Goal: Task Accomplishment & Management: Manage account settings

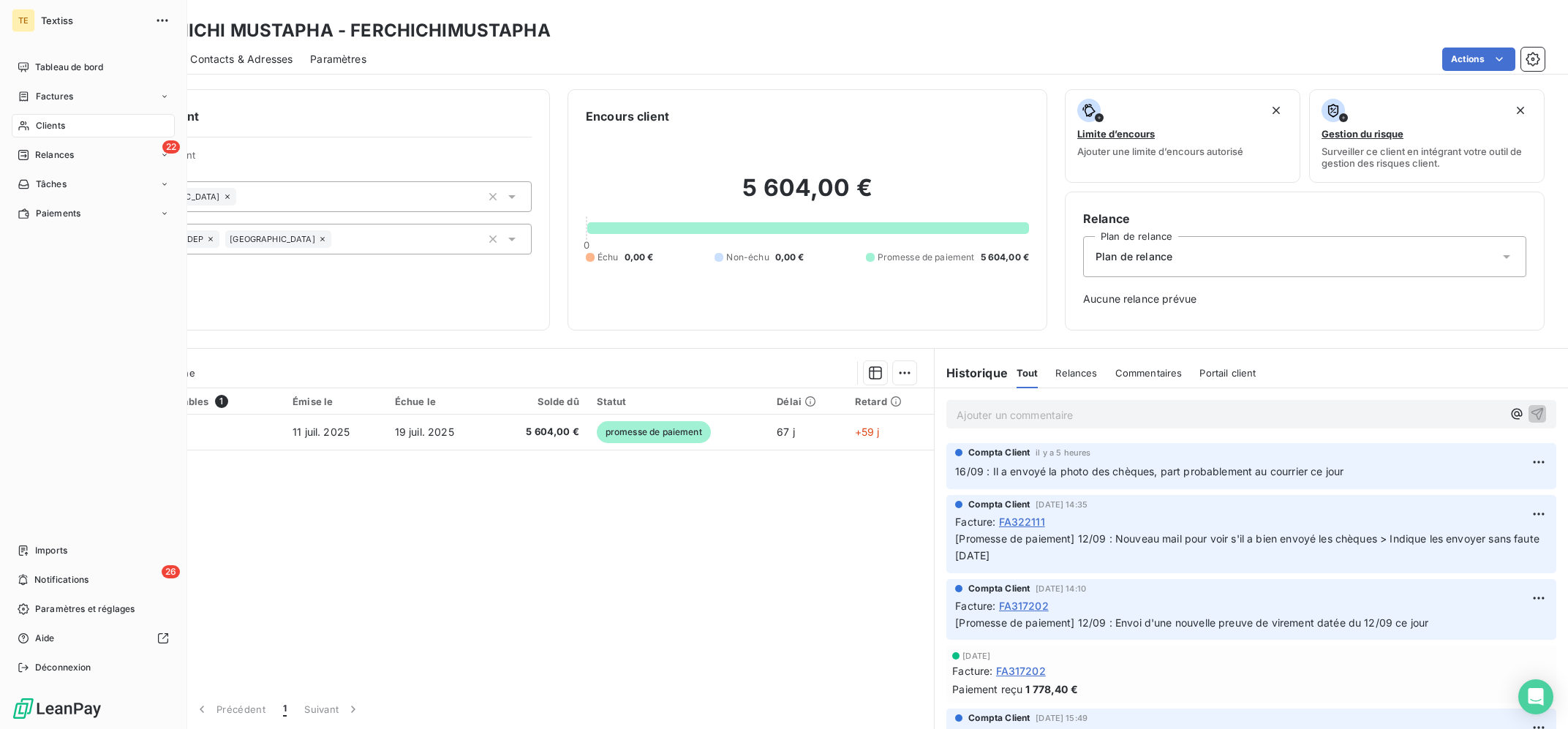
click at [29, 131] on icon at bounding box center [24, 125] width 13 height 12
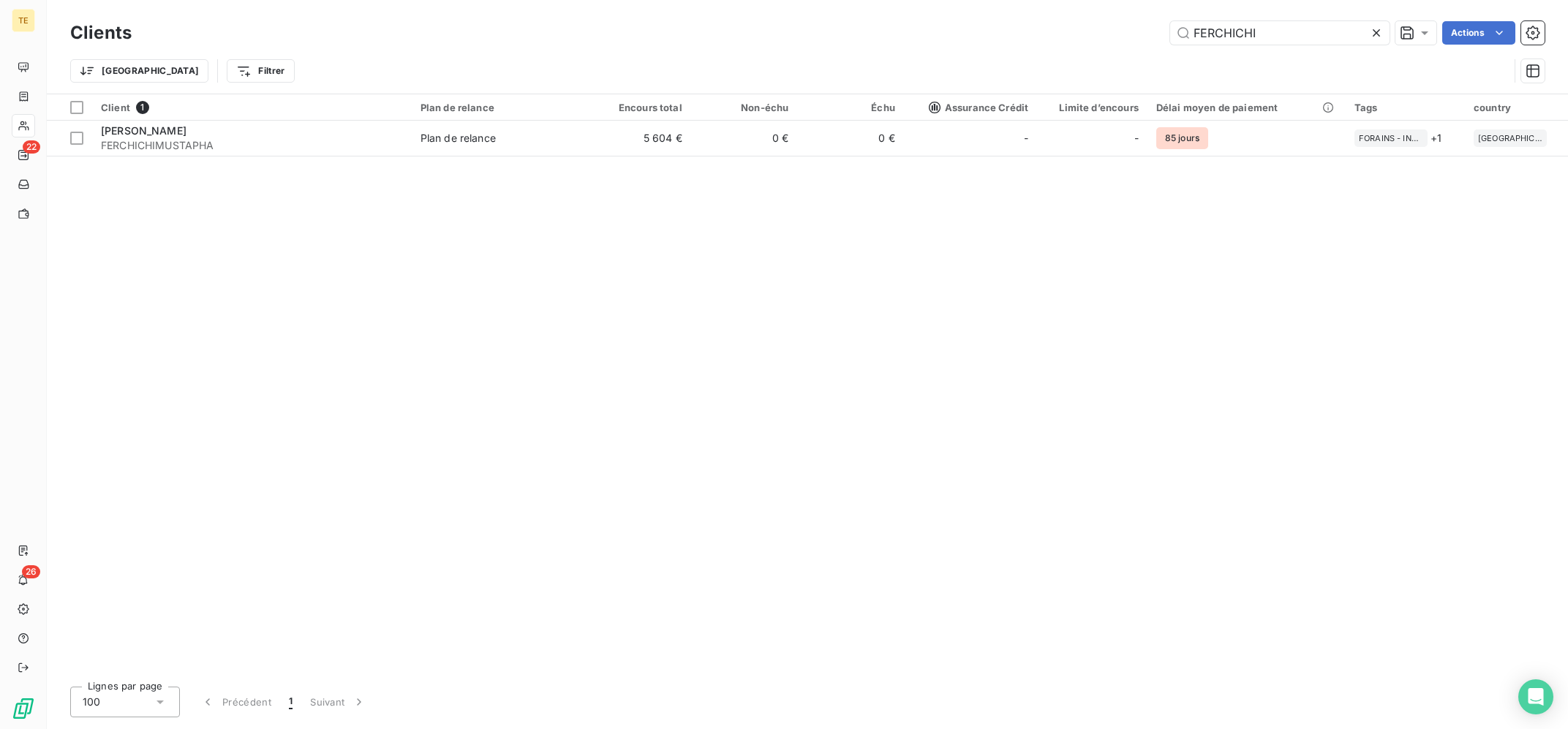
drag, startPoint x: 1260, startPoint y: 37, endPoint x: 884, endPoint y: 6, distance: 377.3
click at [1170, 21] on input "FERCHICHI" at bounding box center [1280, 33] width 220 height 23
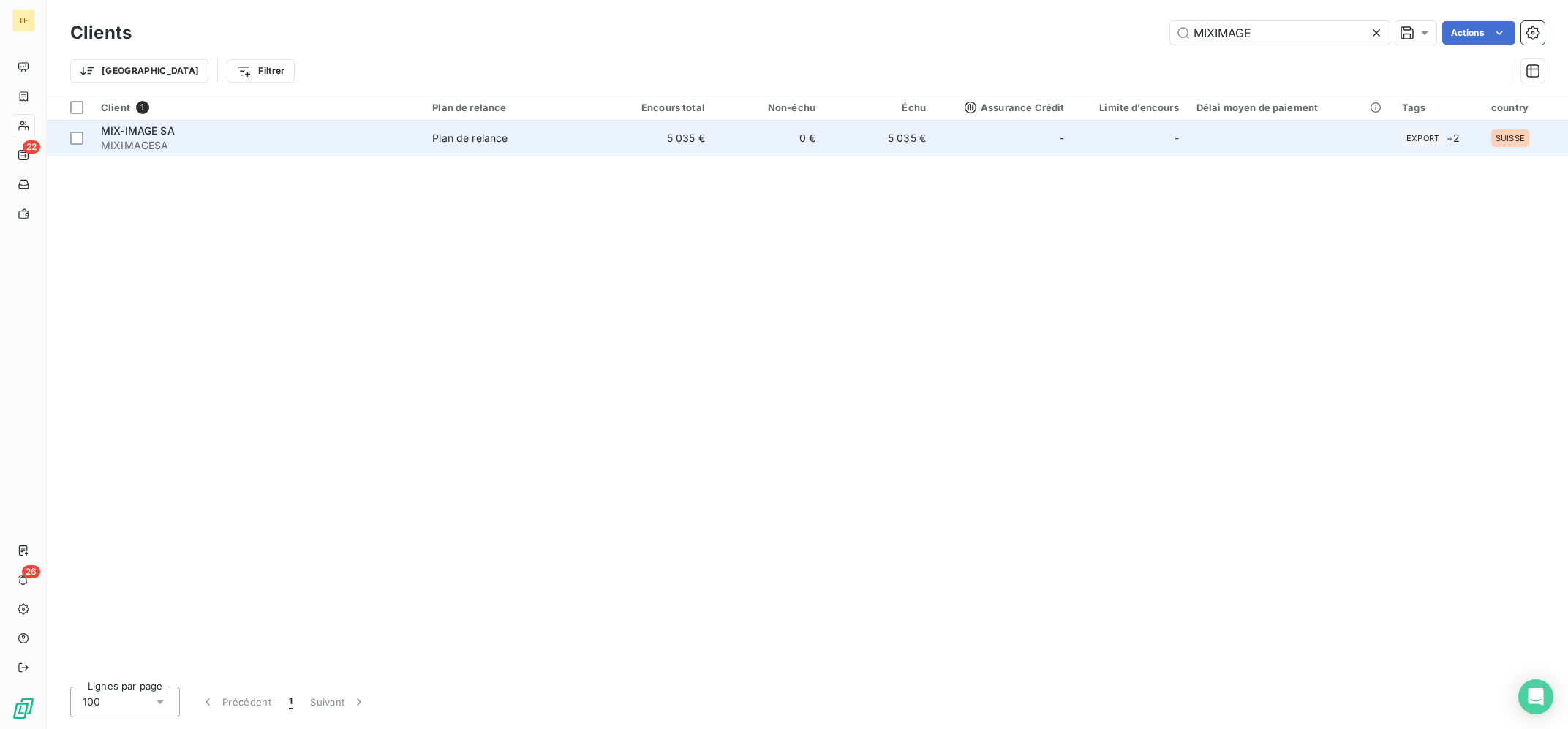
type input "MIXIMAGE"
click at [210, 146] on span "MIXIMAGESA" at bounding box center [257, 145] width 313 height 14
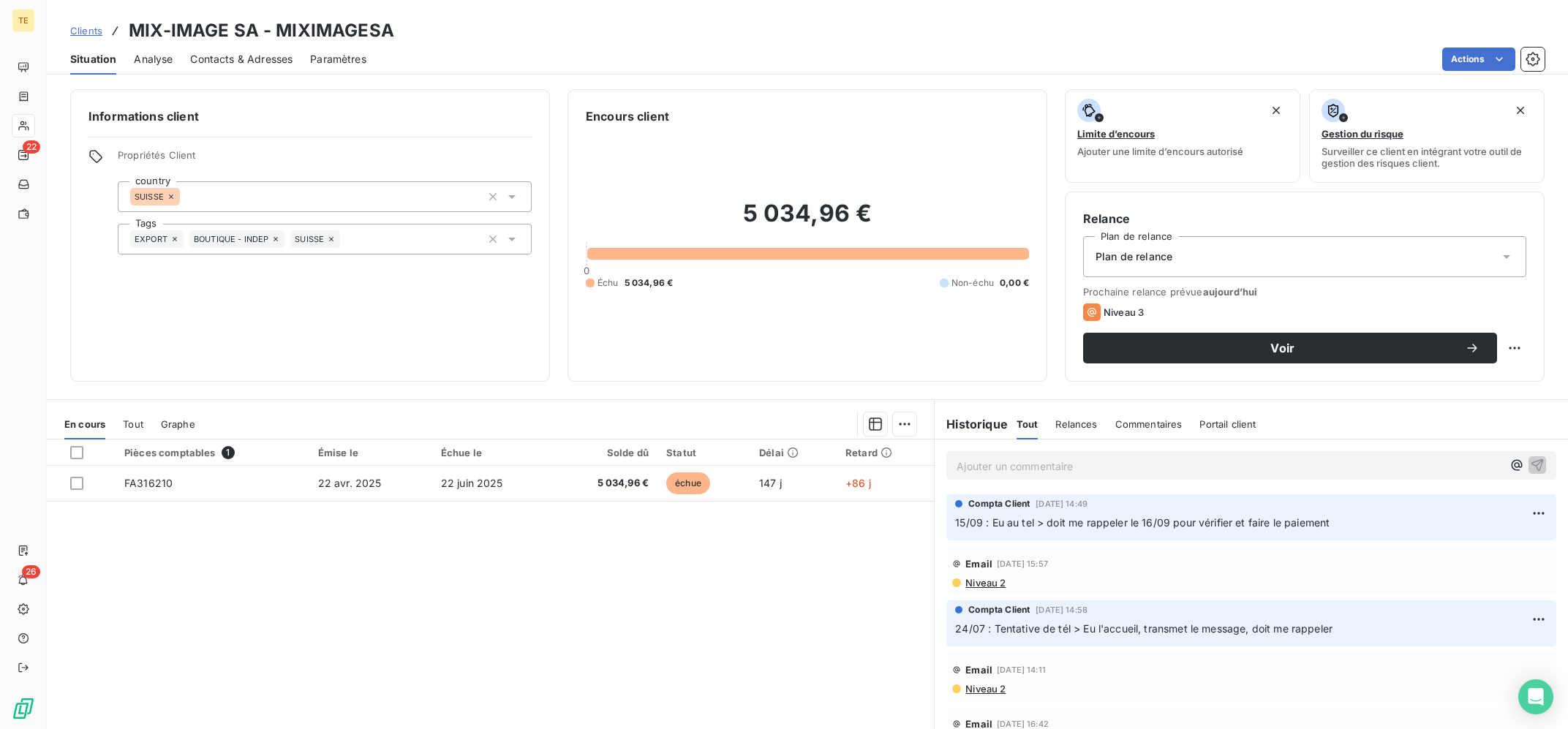
click at [636, 558] on div "Pièces comptables 1 Émise le Échue le Solde dû Statut Délai Retard FA316210 [DA…" at bounding box center [490, 580] width 887 height 282
click at [548, 588] on div "Pièces comptables 1 Émise le Échue le Solde dû Statut Délai Retard FA316210 [DA…" at bounding box center [490, 580] width 887 height 282
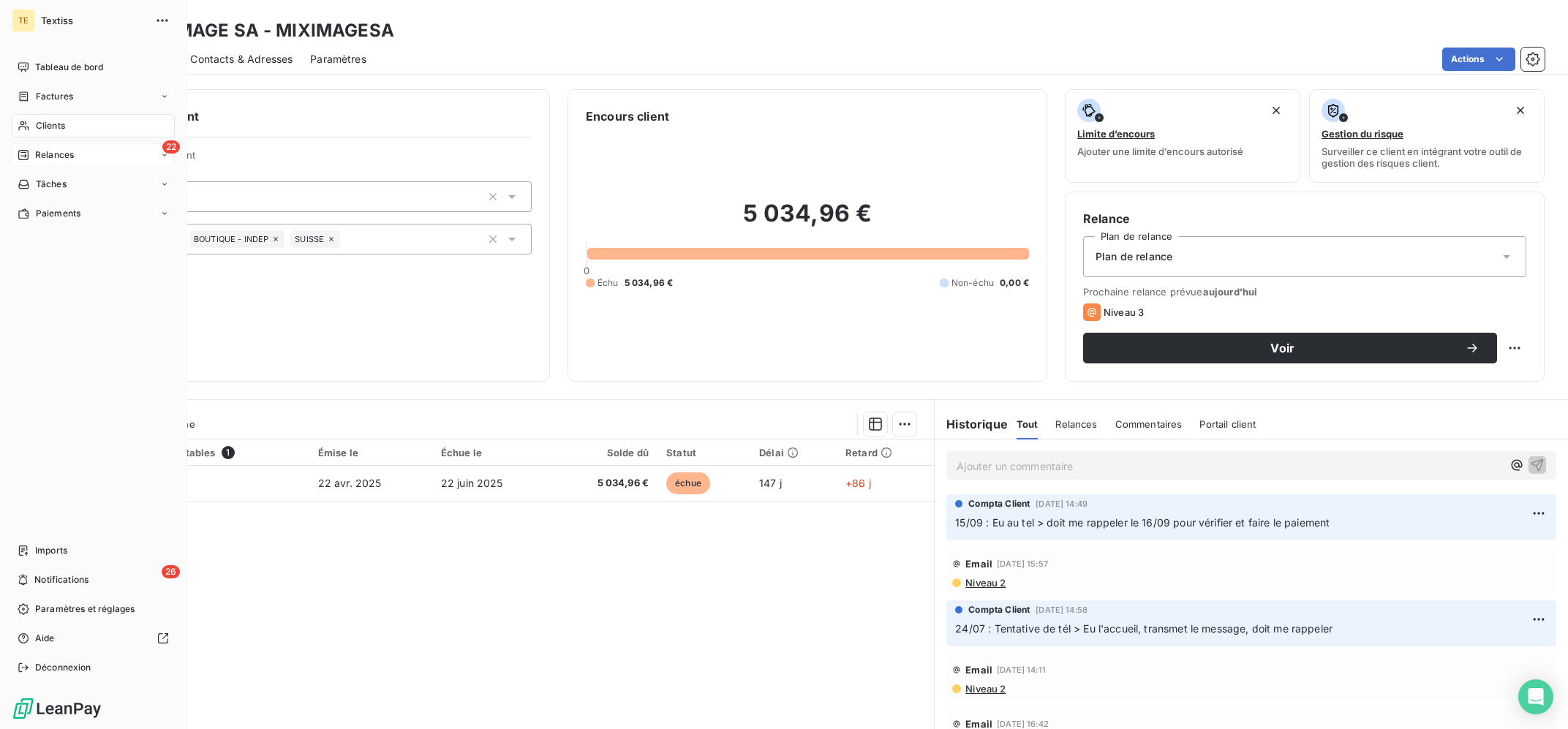
click at [38, 149] on span "Relances" at bounding box center [54, 155] width 39 height 13
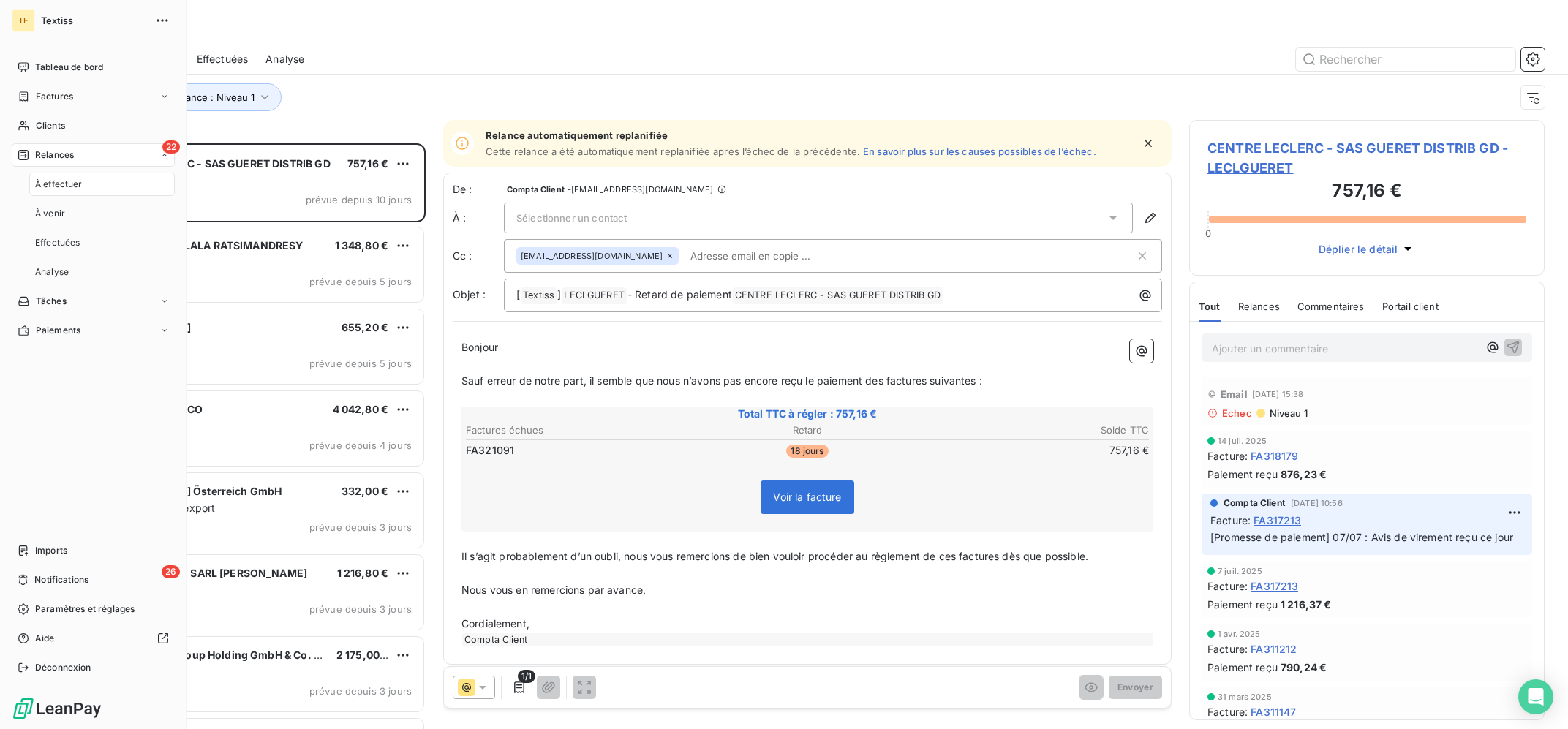
scroll to position [585, 355]
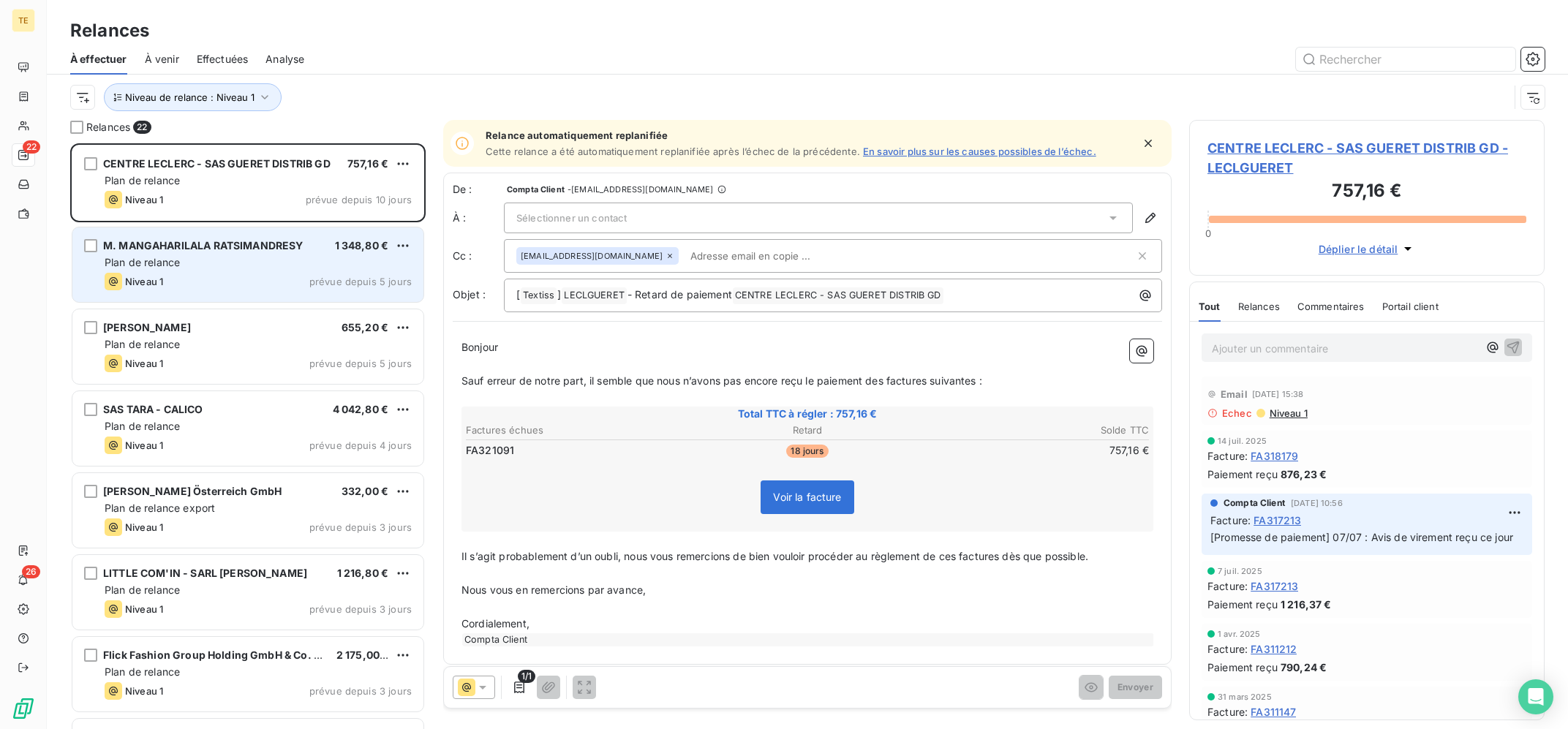
click at [266, 267] on div "Plan de relance" at bounding box center [258, 263] width 307 height 14
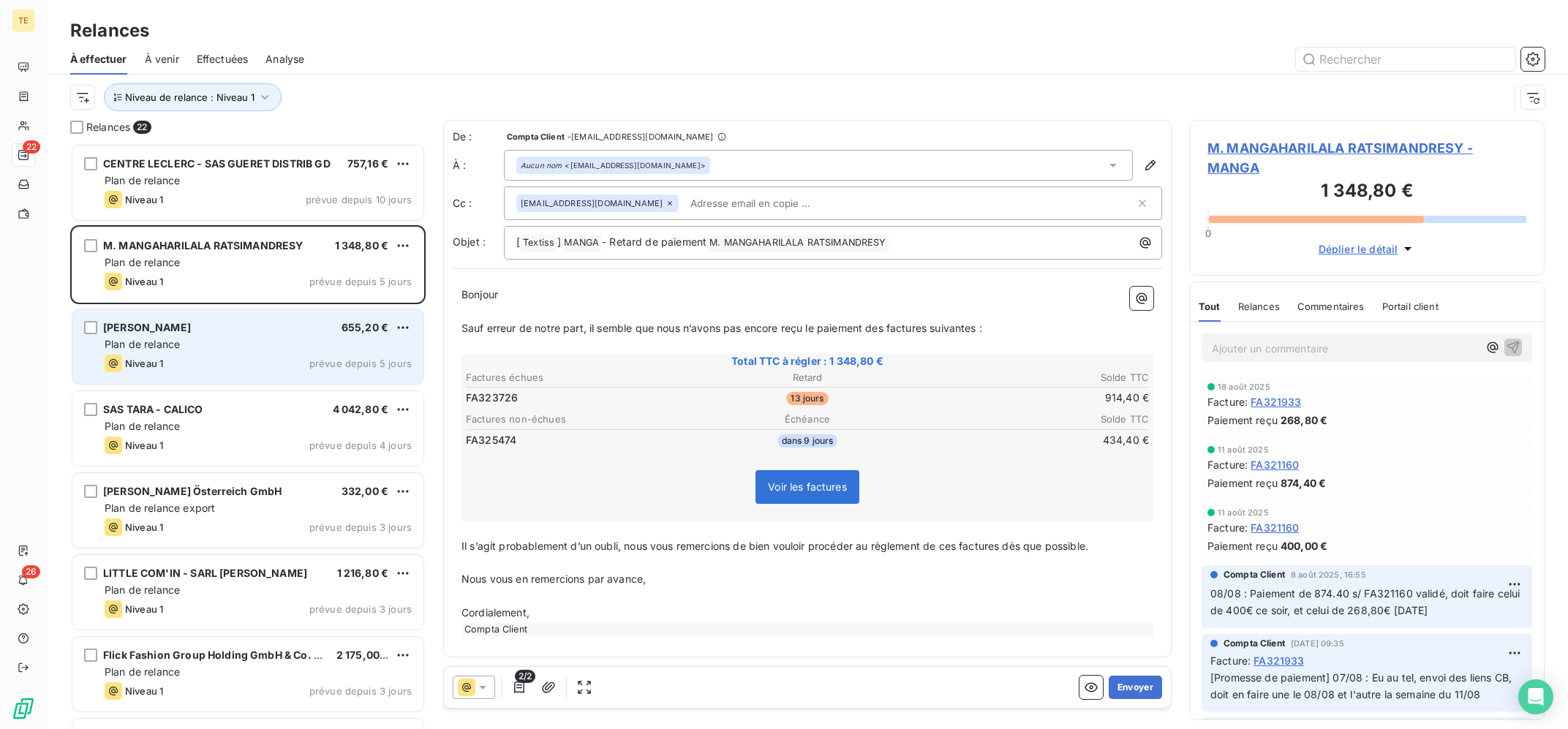
click at [238, 334] on div "SARL MODIN 655,20 €" at bounding box center [258, 328] width 307 height 13
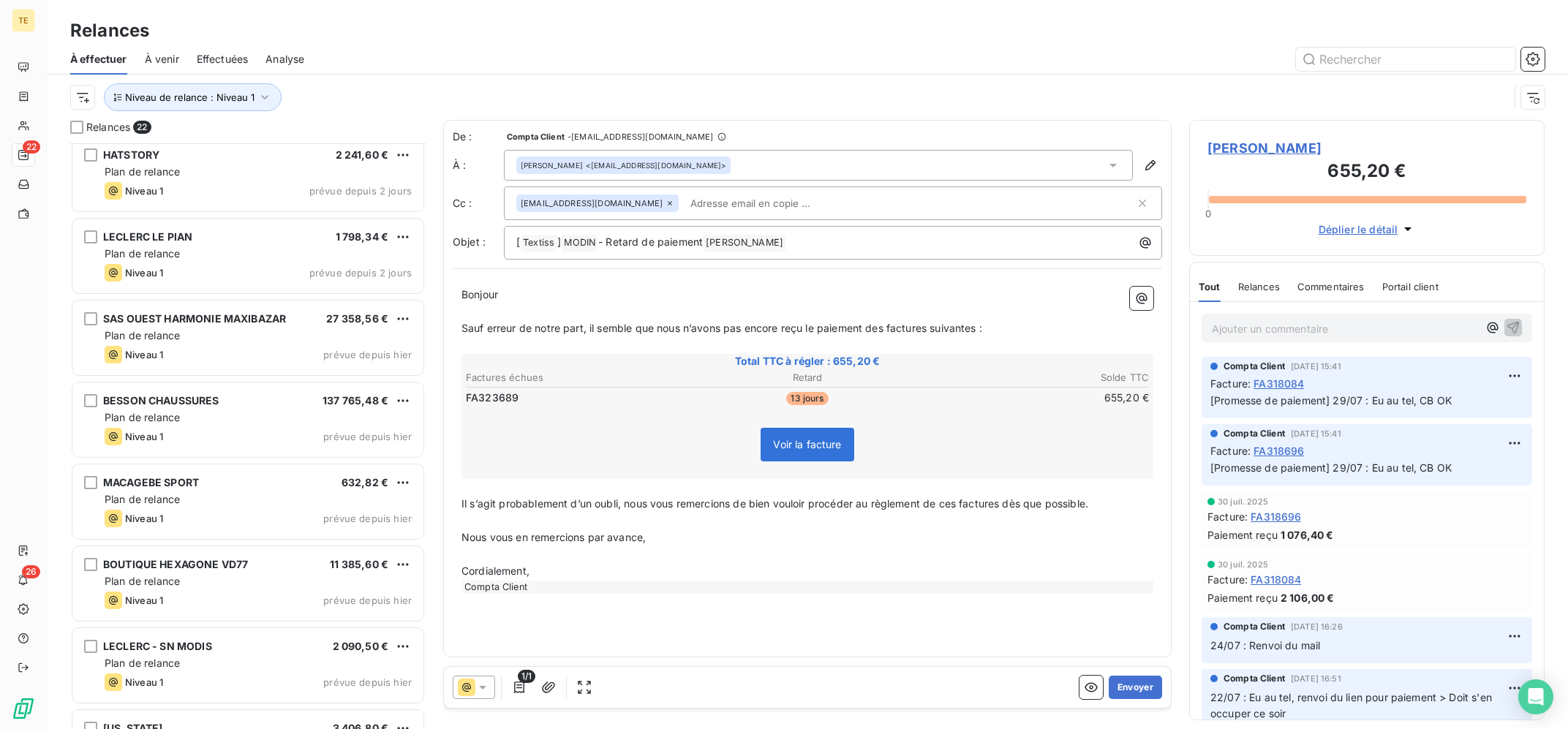
scroll to position [1217, 0]
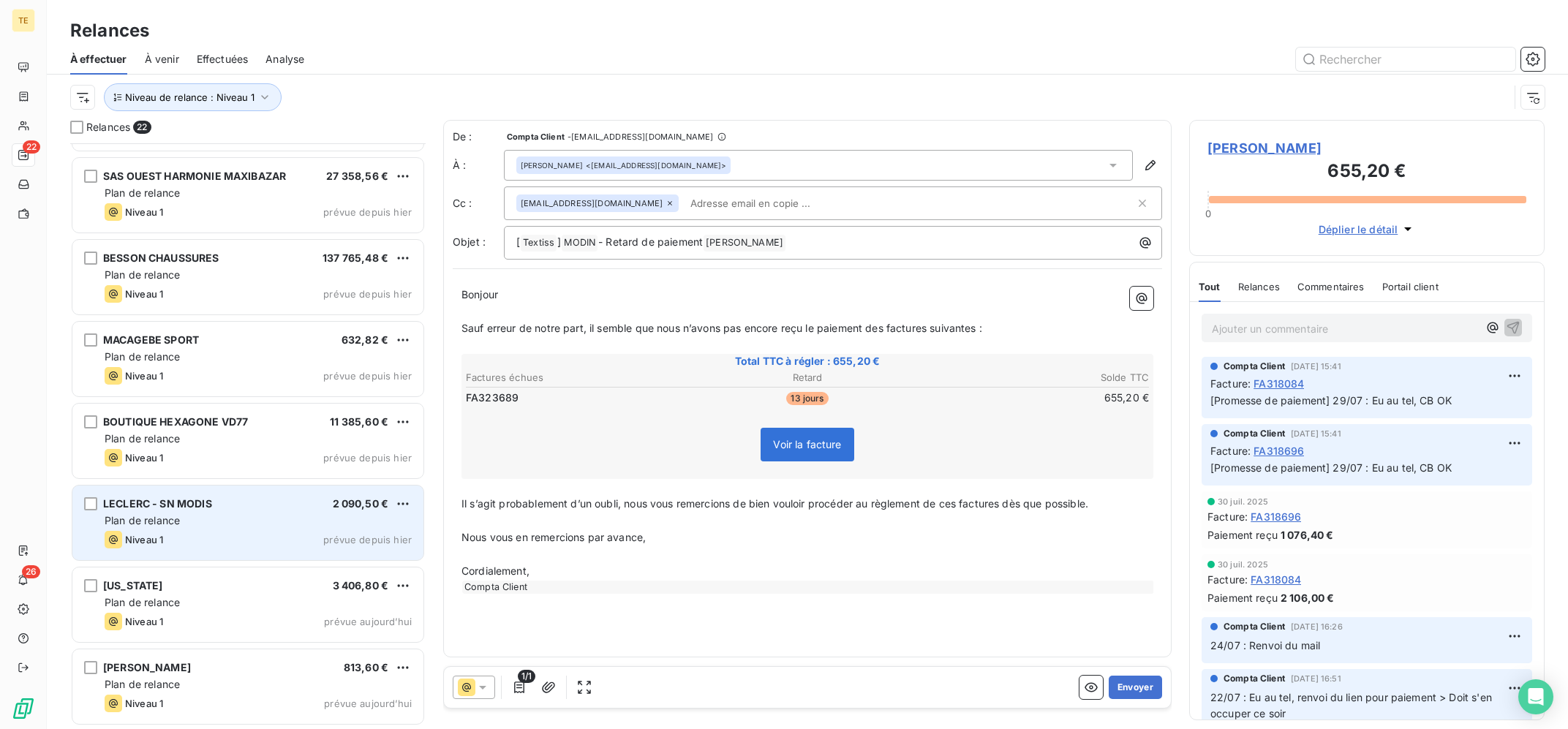
click at [263, 531] on div "Niveau 1 prévue depuis hier" at bounding box center [258, 539] width 307 height 17
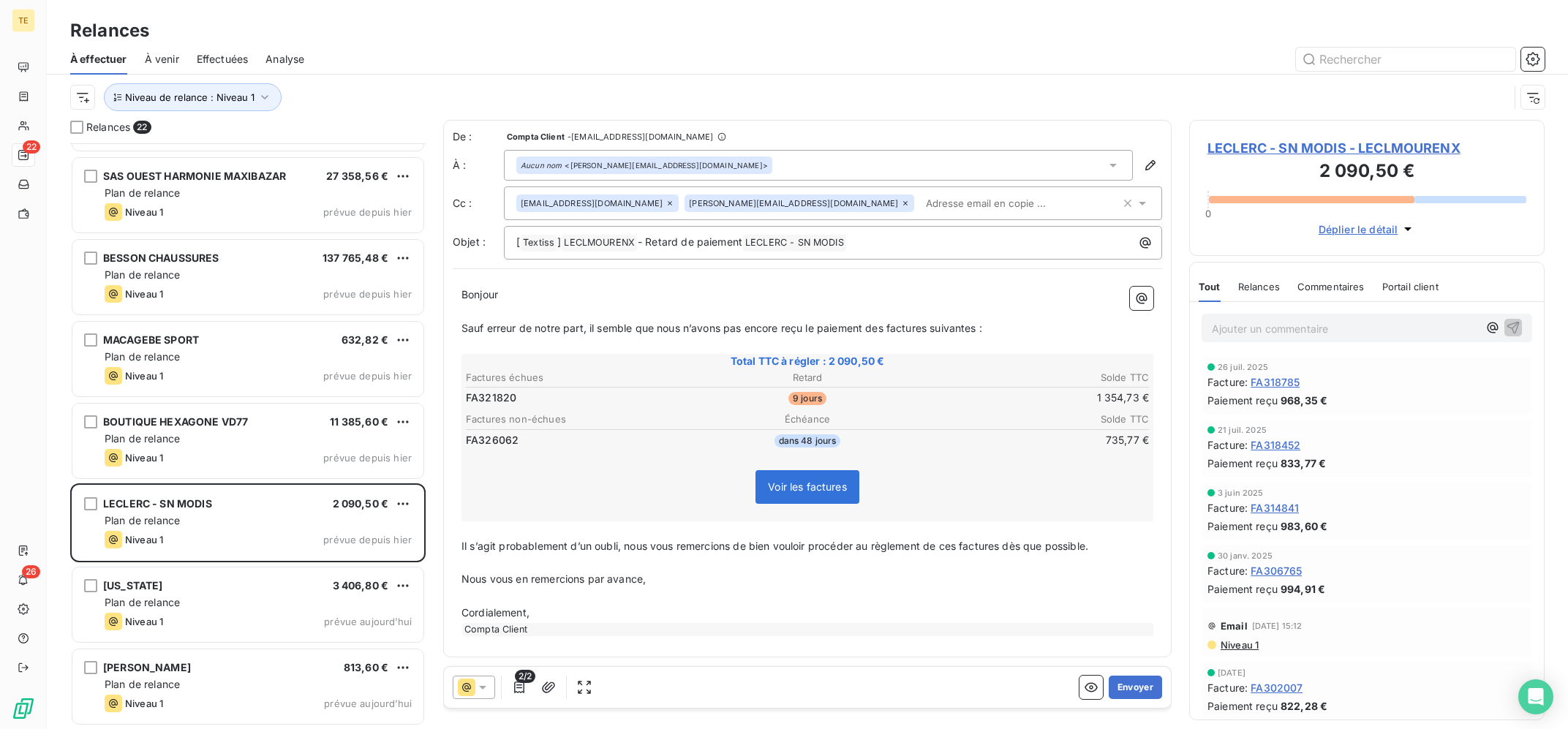
click at [901, 204] on icon at bounding box center [905, 203] width 9 height 9
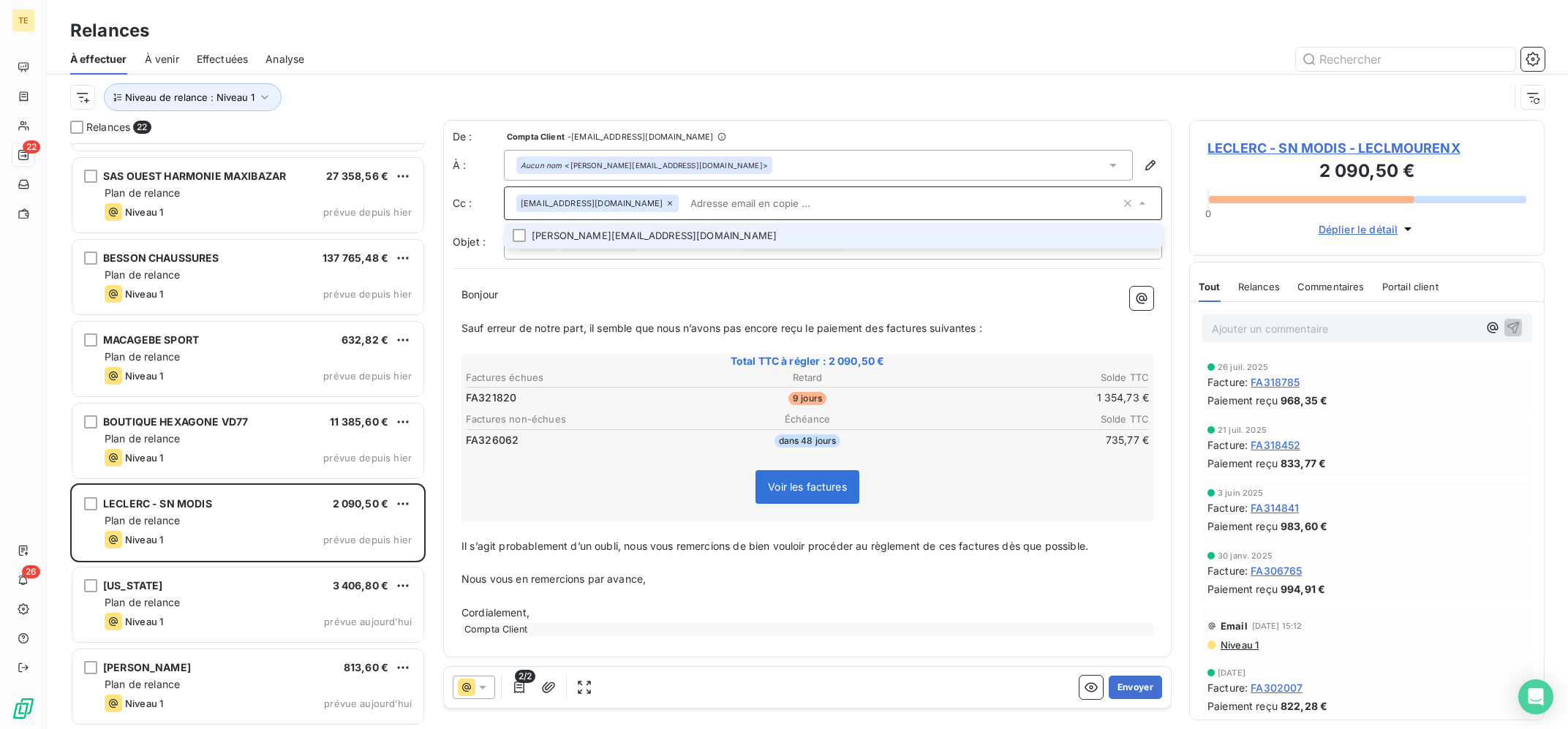
click at [822, 167] on div "Aucun nom <[PERSON_NAME][EMAIL_ADDRESS][DOMAIN_NAME]>" at bounding box center [818, 165] width 629 height 31
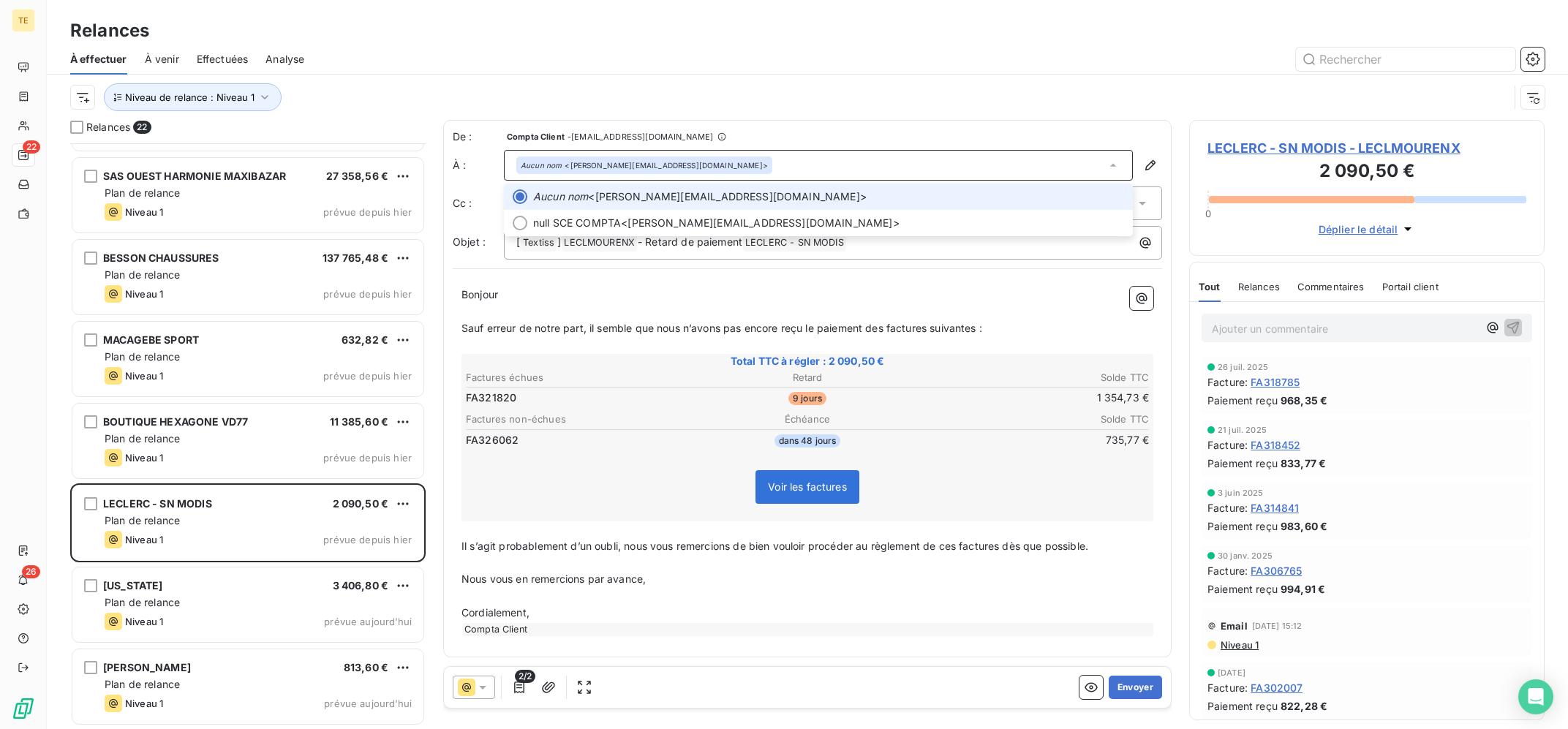
click at [822, 167] on div "Aucun nom <[PERSON_NAME][EMAIL_ADDRESS][DOMAIN_NAME]>" at bounding box center [818, 165] width 629 height 31
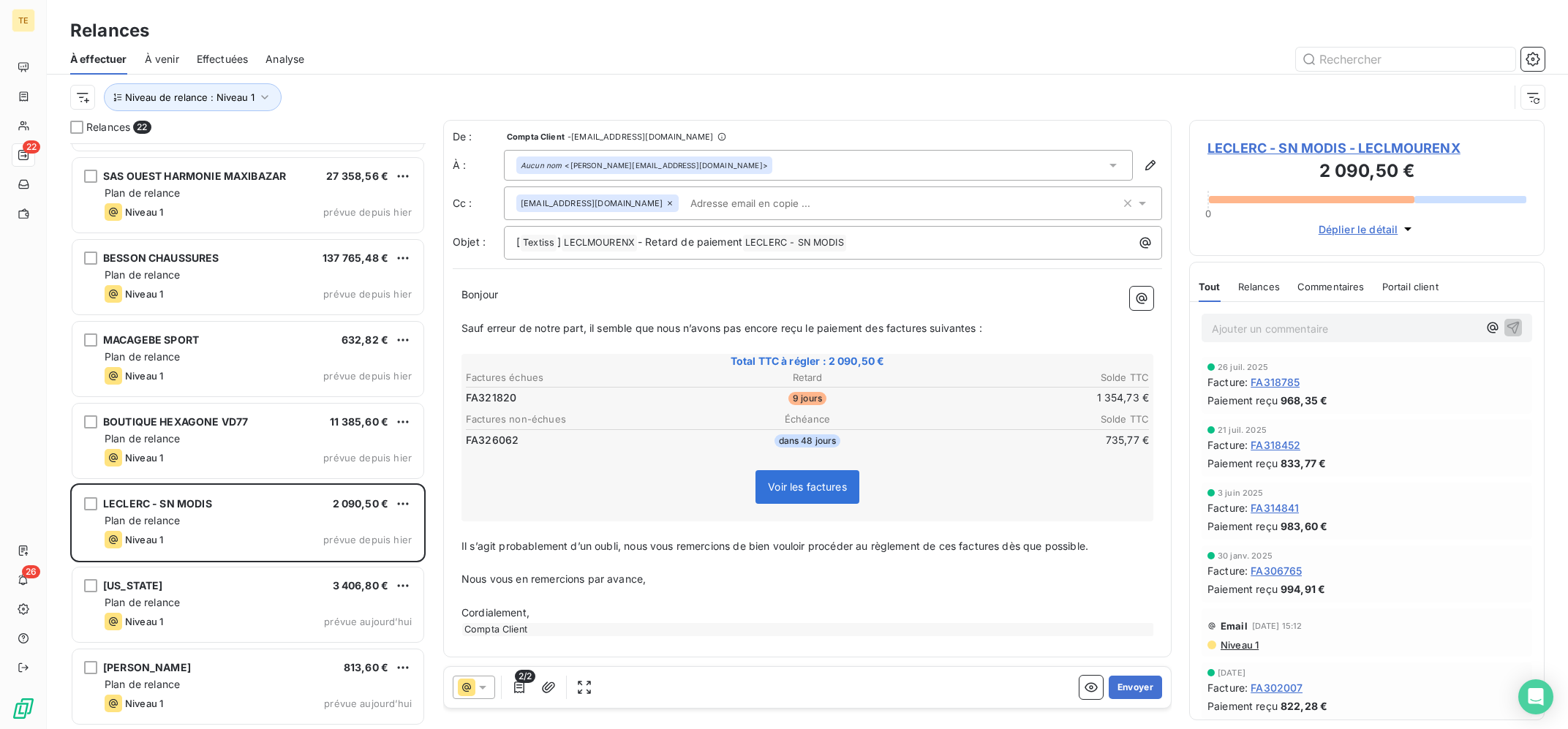
click at [832, 175] on div "Aucun nom <[PERSON_NAME][EMAIL_ADDRESS][DOMAIN_NAME]>" at bounding box center [818, 165] width 629 height 31
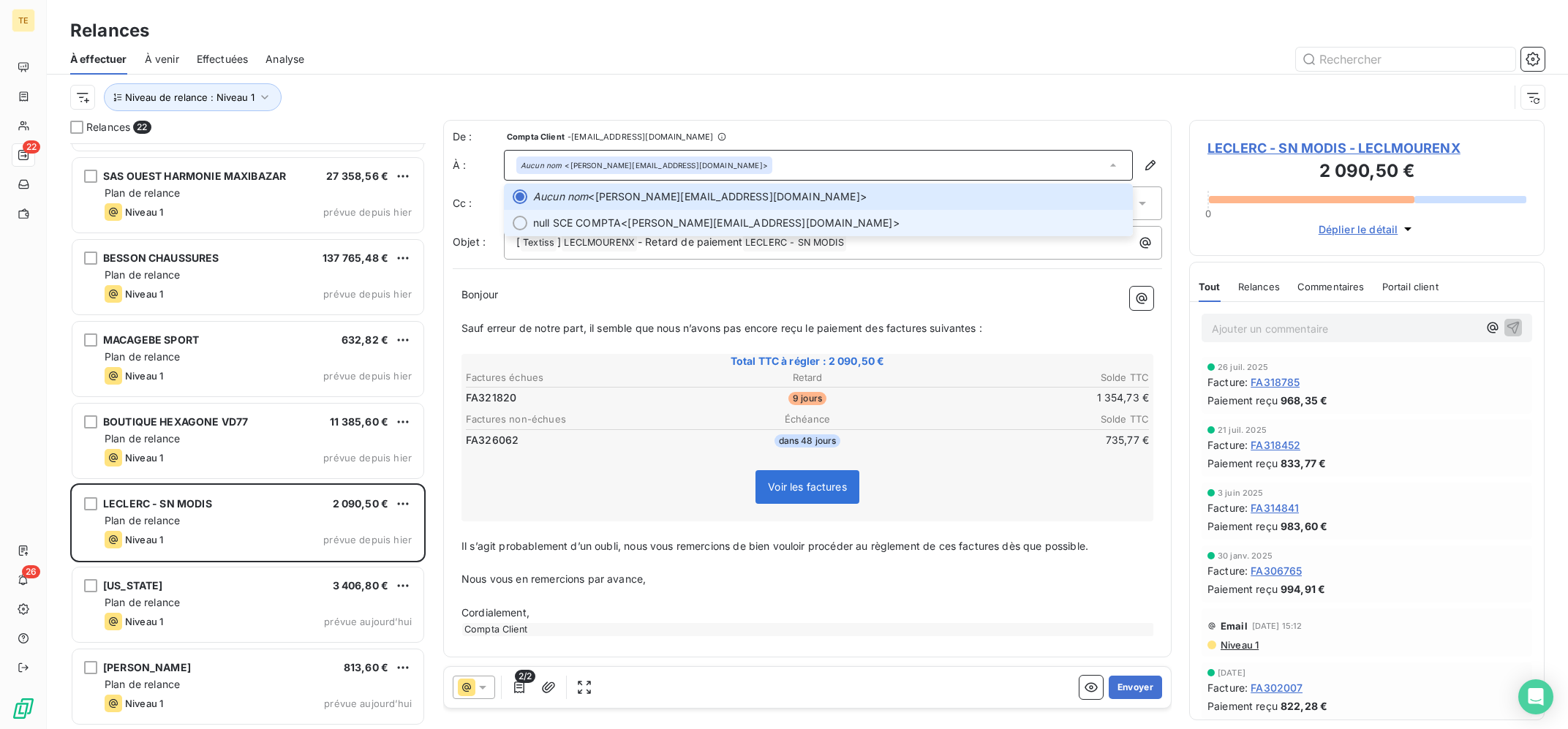
click at [786, 214] on li "null SCE COMPTA <[PERSON_NAME][EMAIL_ADDRESS][DOMAIN_NAME]>" at bounding box center [818, 223] width 629 height 26
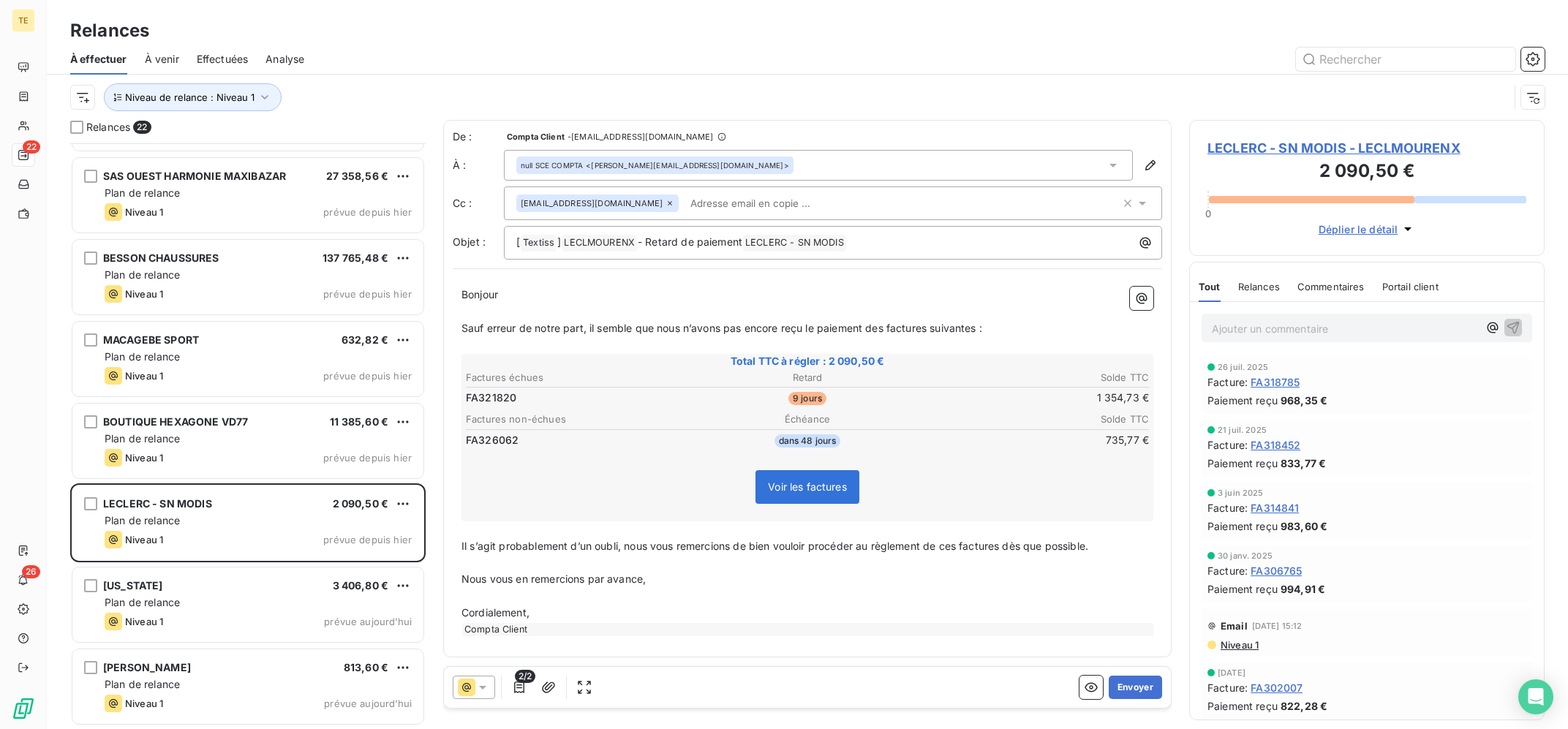
click at [876, 86] on div "Niveau de relance : Niveau 1" at bounding box center [789, 97] width 1439 height 28
copy span "LECLMOURENX"
drag, startPoint x: 1508, startPoint y: 152, endPoint x: 1305, endPoint y: 60, distance: 222.9
click at [1305, 120] on div "LECLERC - SN MODIS - LECLMOURENX 2 090,50 € 0 Déplier le détail Tout Relances C…" at bounding box center [1367, 424] width 355 height 609
click at [1138, 74] on div "À effectuer À venir Effectuées Analyse" at bounding box center [807, 59] width 1521 height 31
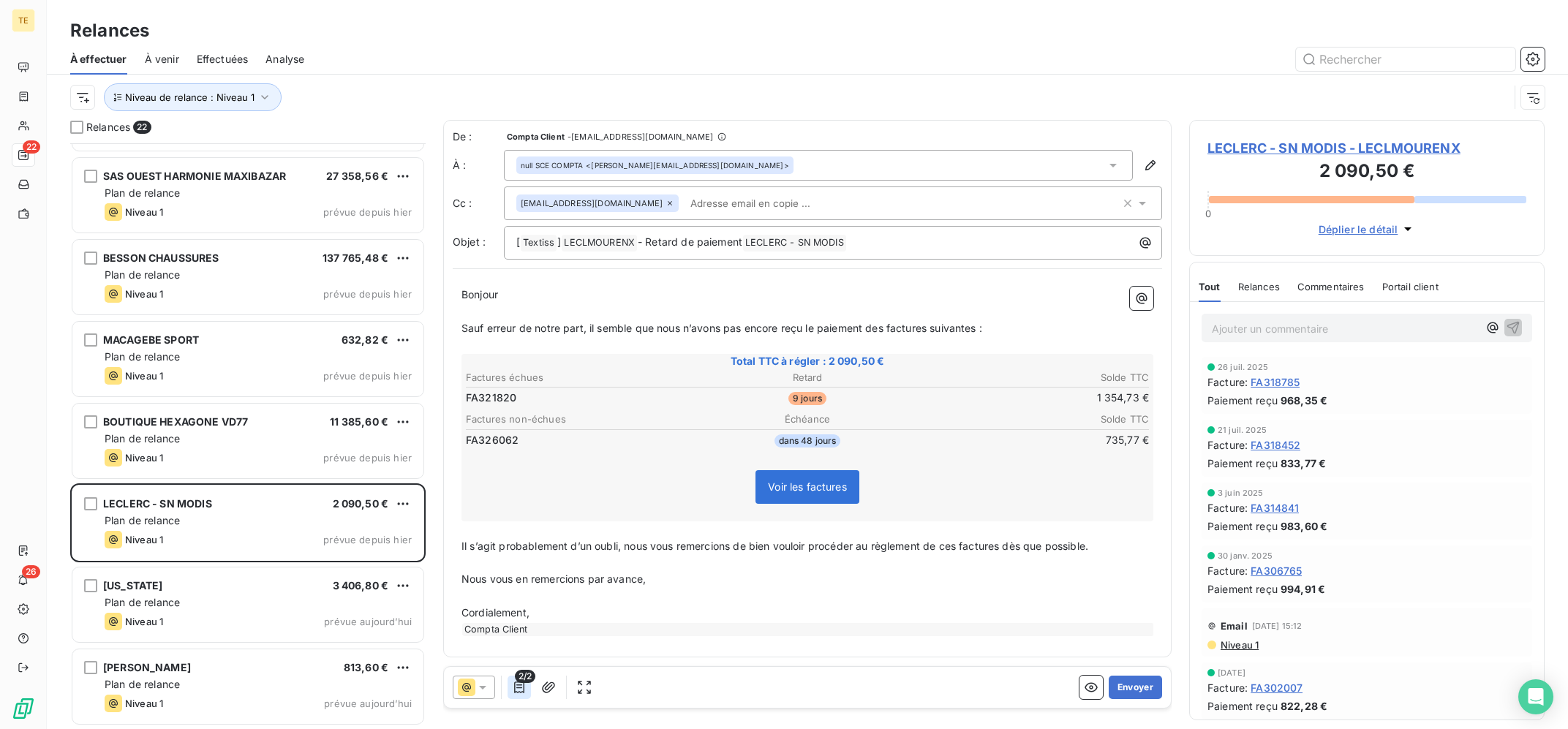
click at [517, 693] on icon "button" at bounding box center [519, 687] width 10 height 12
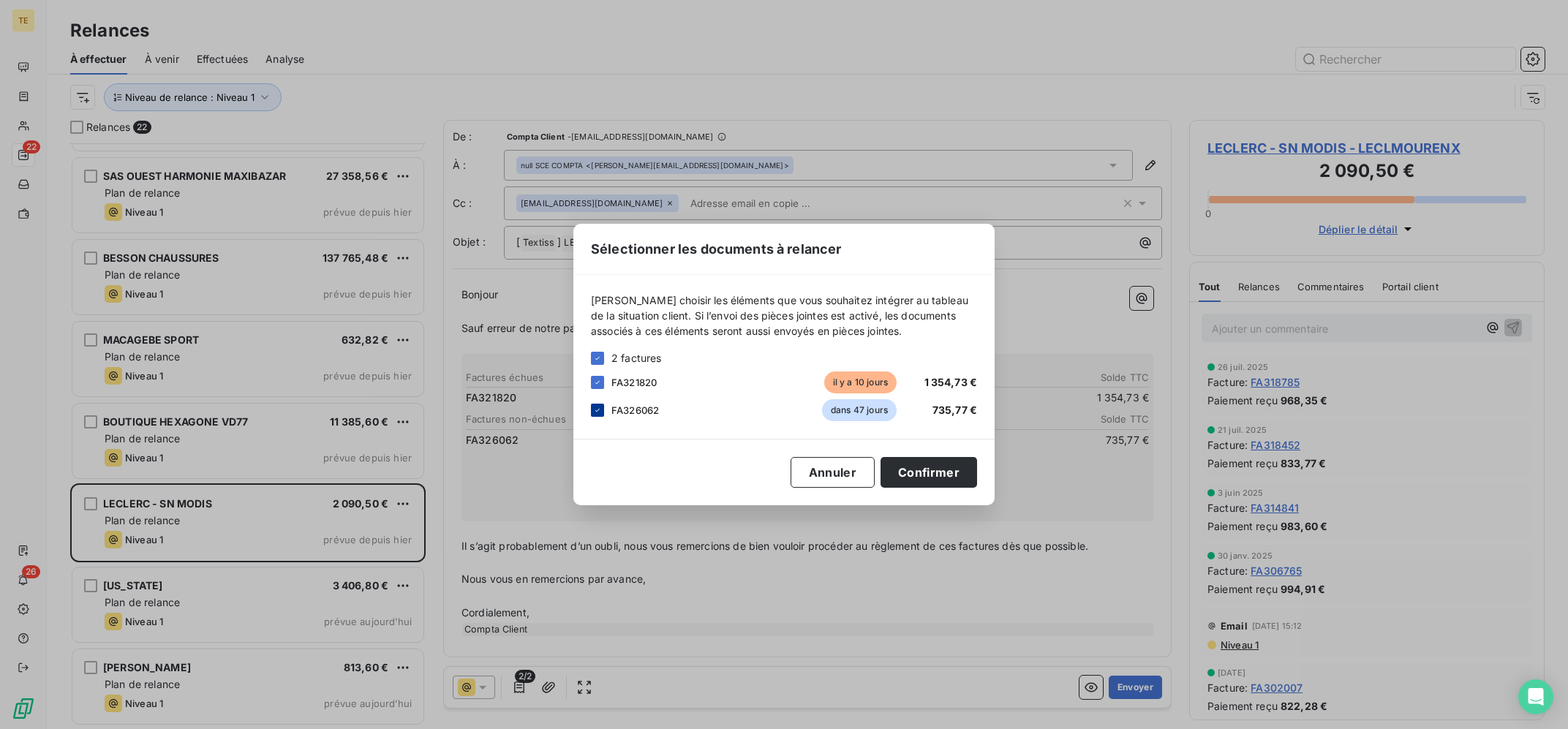
click at [596, 406] on div at bounding box center [598, 410] width 13 height 13
click at [936, 478] on button "Confirmer" at bounding box center [929, 472] width 97 height 31
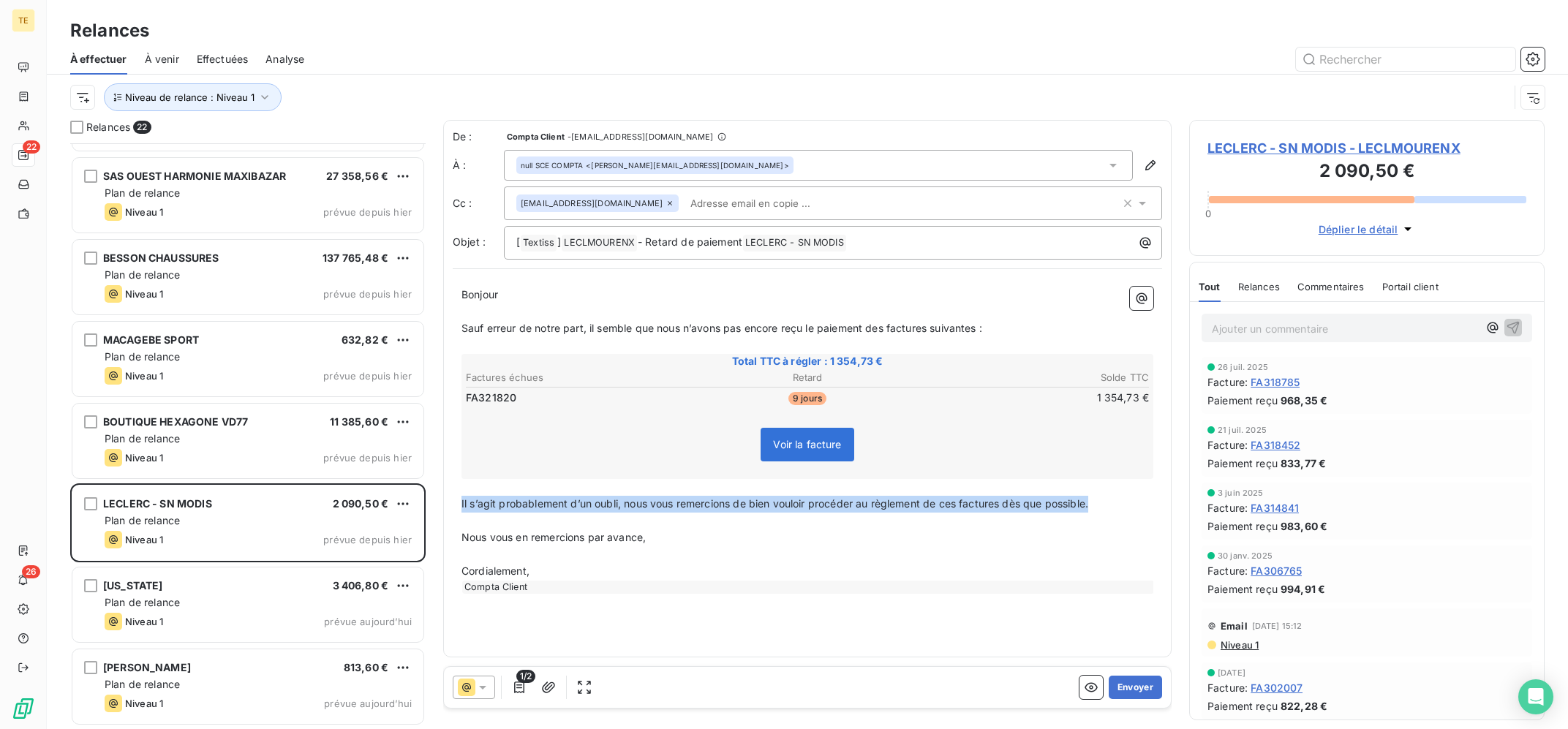
drag, startPoint x: 1110, startPoint y: 501, endPoint x: 459, endPoint y: 502, distance: 651.0
click at [459, 502] on div "Bonjour ﻿ Sauf erreur de notre part, il semble que nous n’avons pas encore reçu…" at bounding box center [808, 439] width 709 height 324
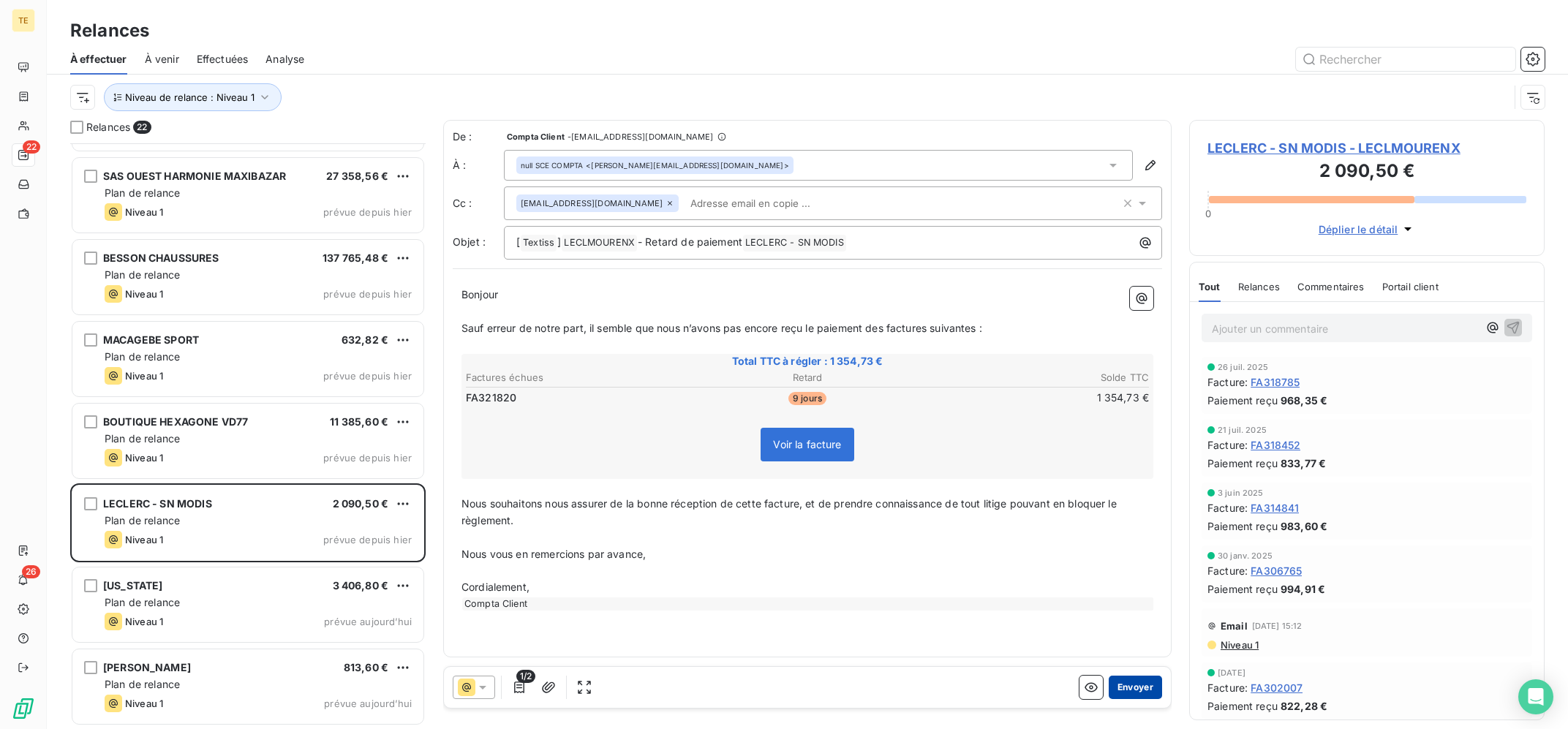
click at [1148, 688] on button "Envoyer" at bounding box center [1136, 687] width 53 height 23
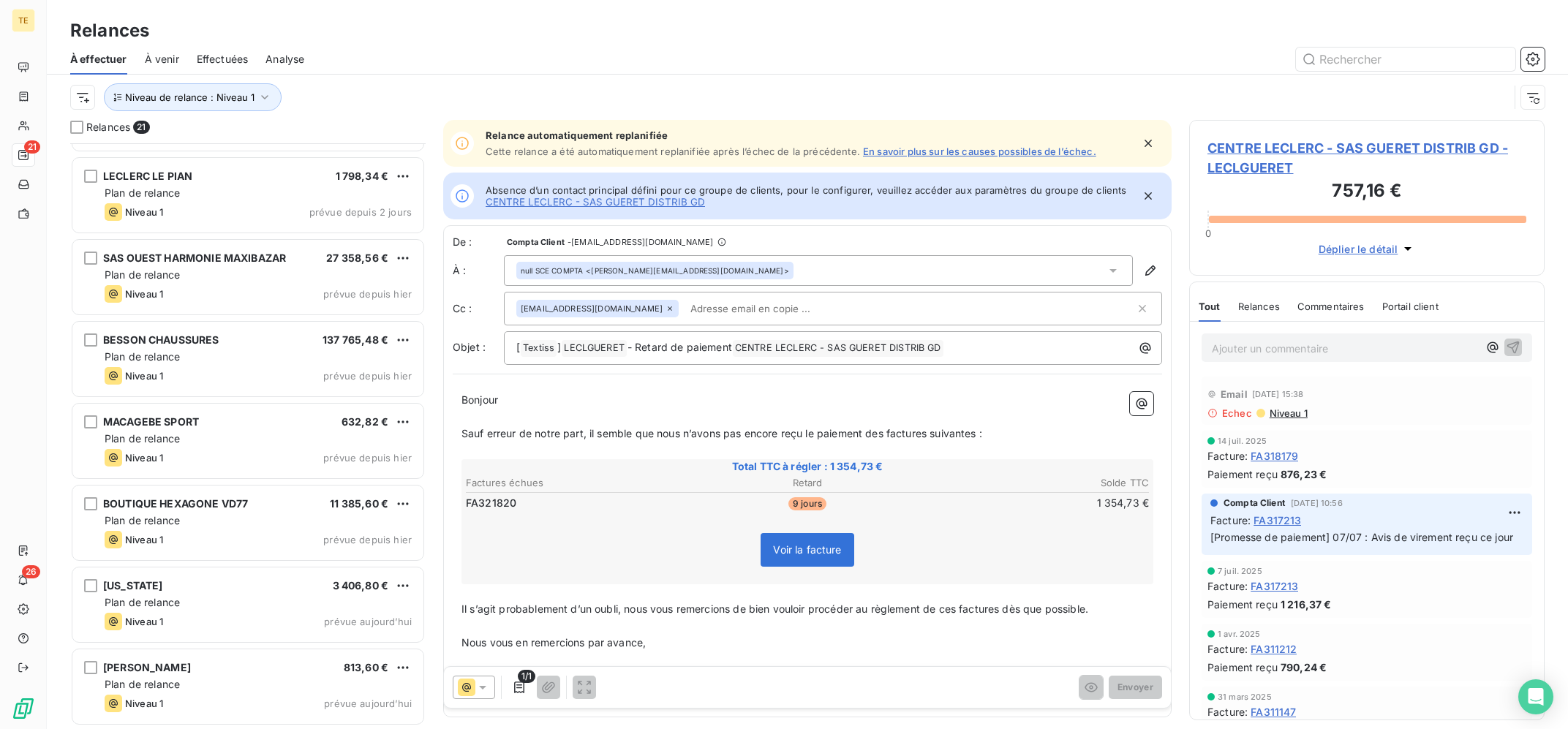
scroll to position [1134, 0]
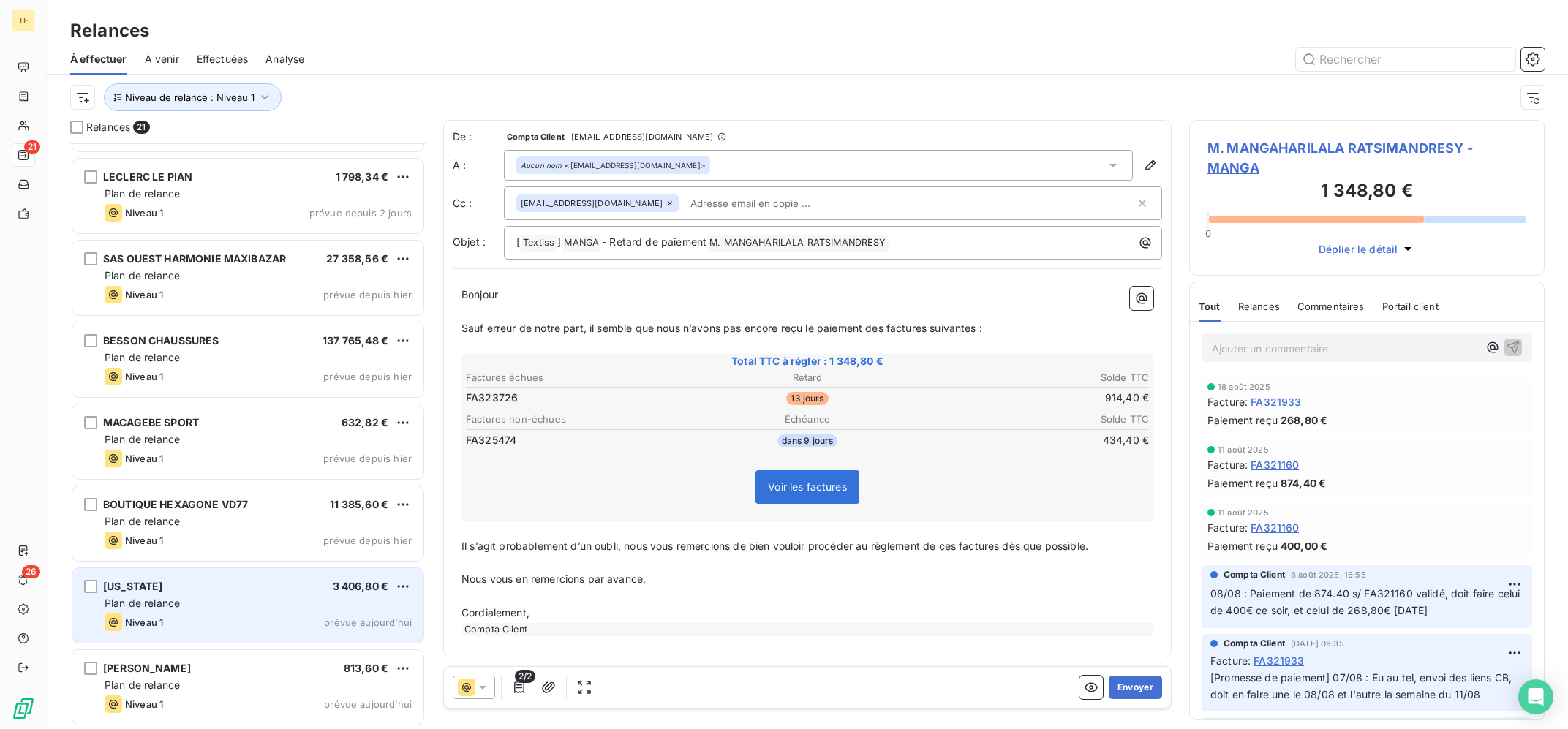
click at [194, 595] on div "[US_STATE] 3 406,80 € Plan de relance Niveau 1 prévue [DATE]" at bounding box center [248, 605] width 351 height 75
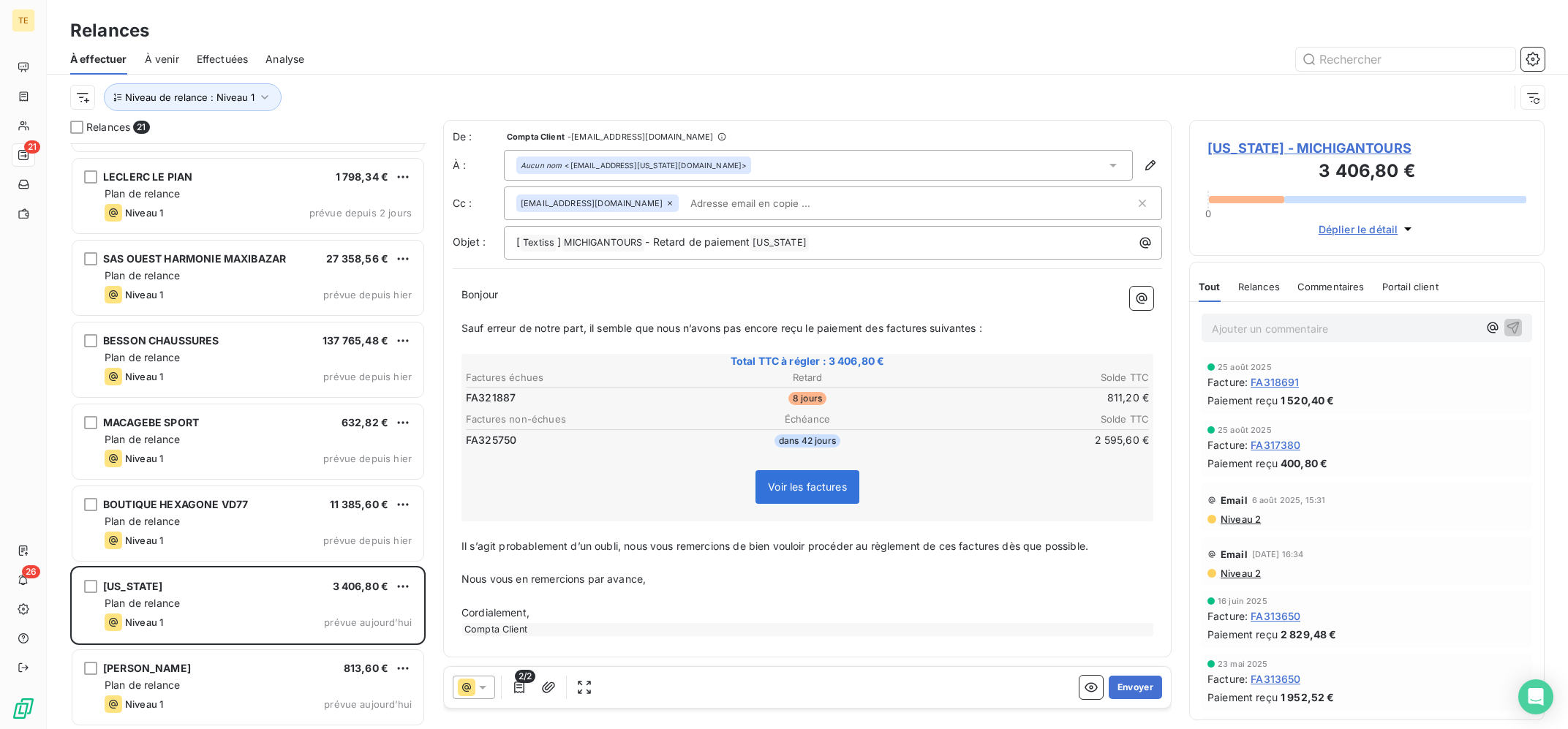
click at [482, 688] on icon at bounding box center [482, 688] width 7 height 4
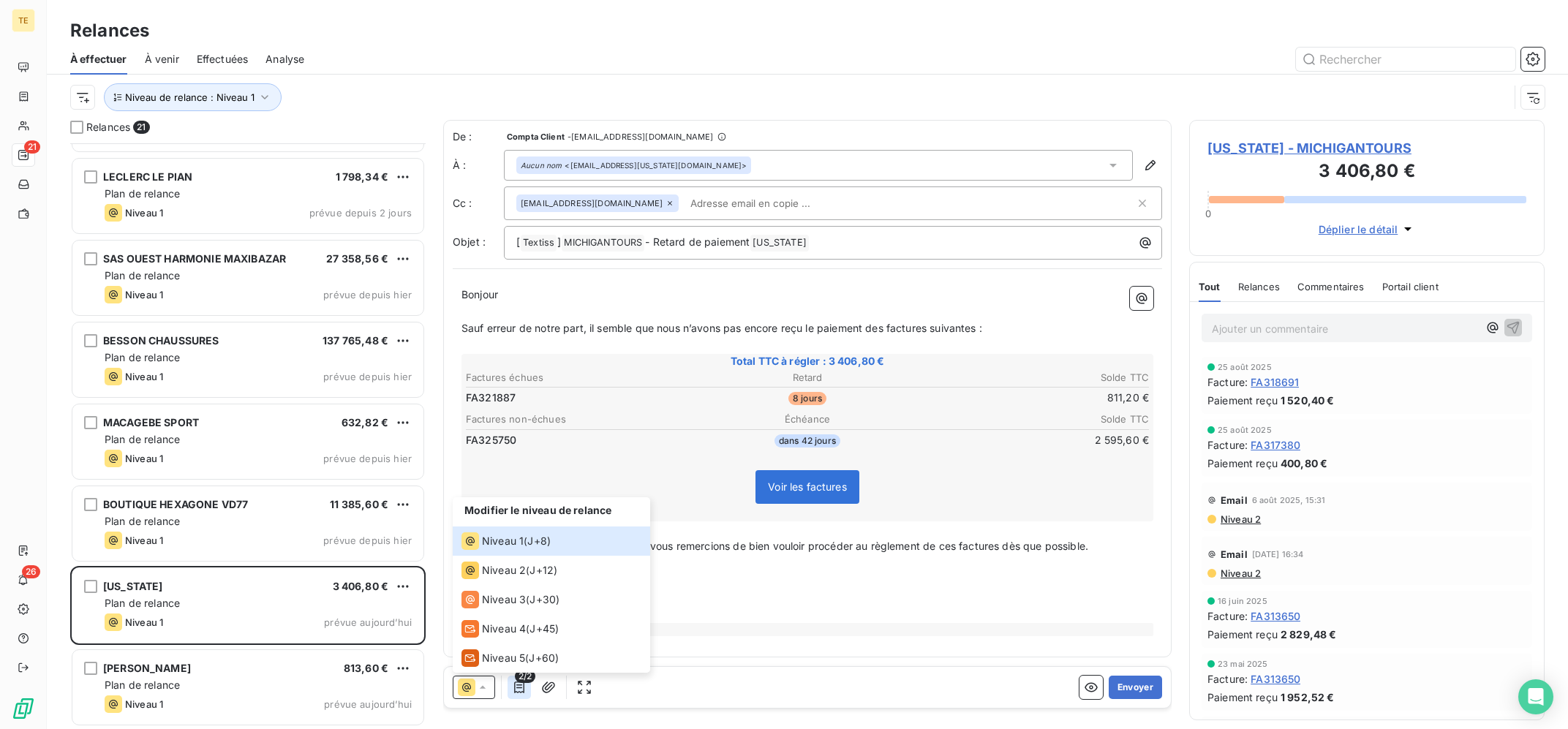
click at [516, 697] on button "button" at bounding box center [519, 687] width 23 height 23
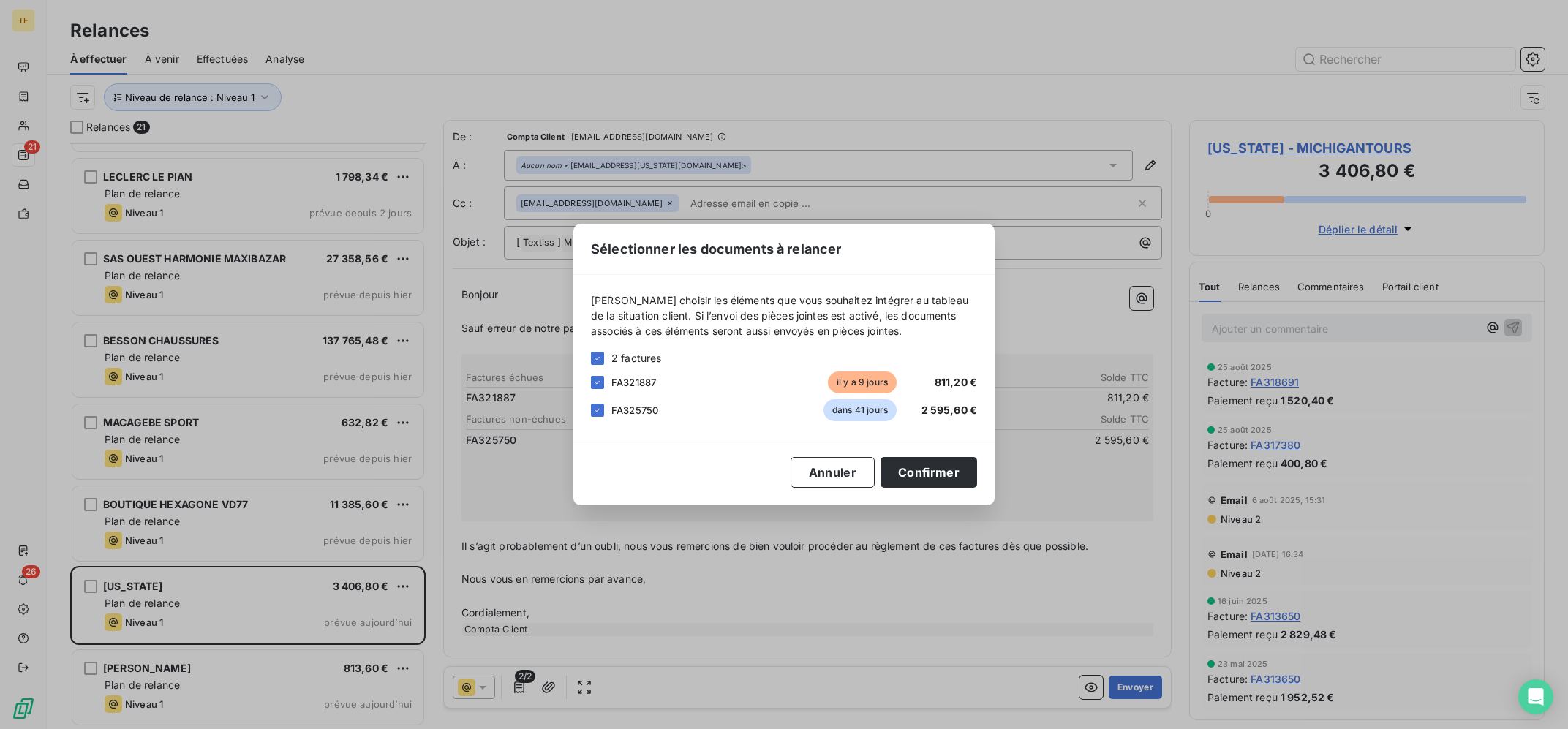
click at [611, 412] on div "FA325750 dans 41 jours 2 595,60 €" at bounding box center [784, 410] width 386 height 22
click at [590, 411] on div "[PERSON_NAME] choisir les éléments que vous souhaitez intégrer au tableau de la…" at bounding box center [784, 357] width 421 height 163
click at [604, 412] on div "FA325750 dans 41 jours 2 595,60 €" at bounding box center [784, 410] width 386 height 22
click at [601, 407] on icon at bounding box center [598, 410] width 9 height 9
click at [953, 472] on button "Confirmer" at bounding box center [929, 472] width 97 height 31
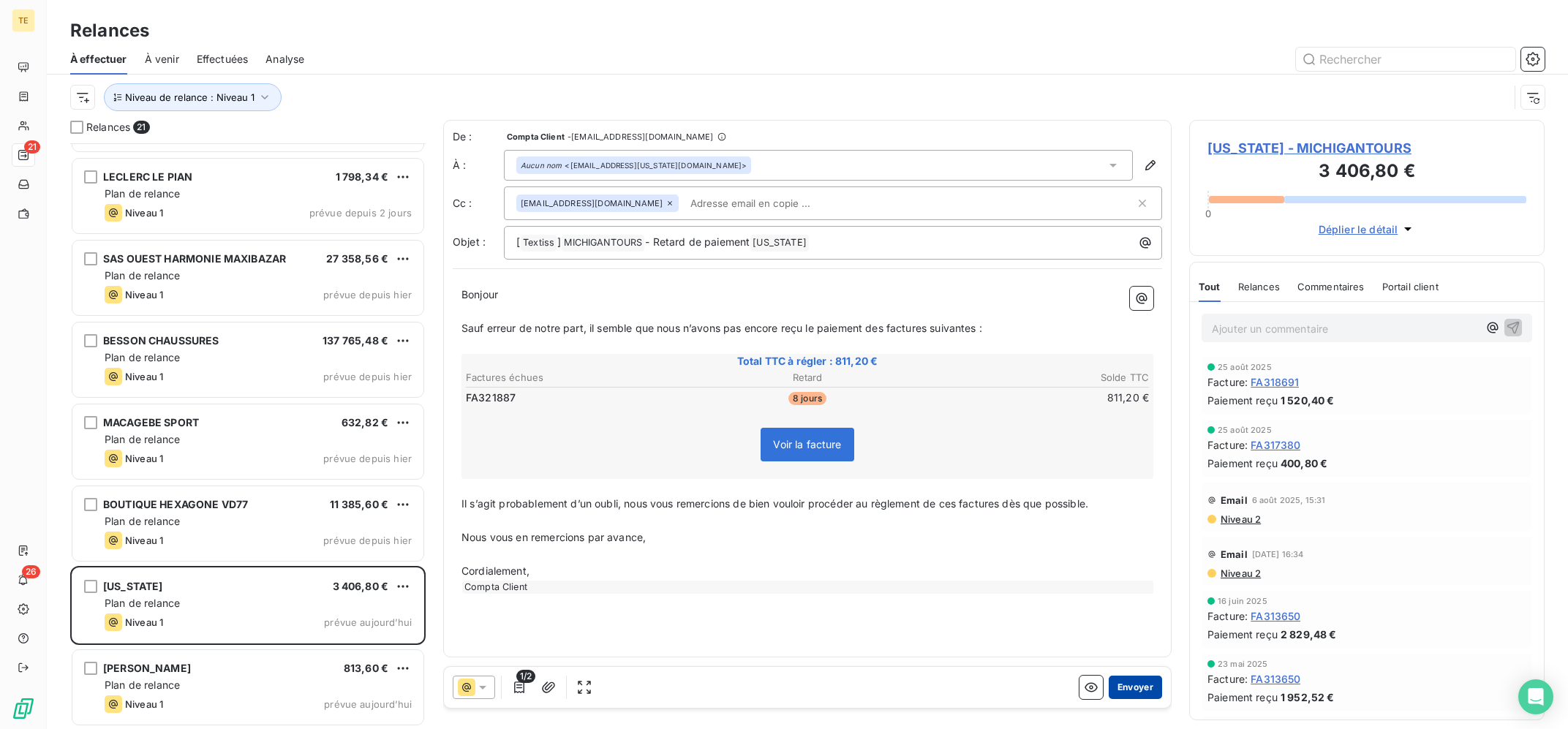
click at [1132, 692] on button "Envoyer" at bounding box center [1136, 687] width 53 height 23
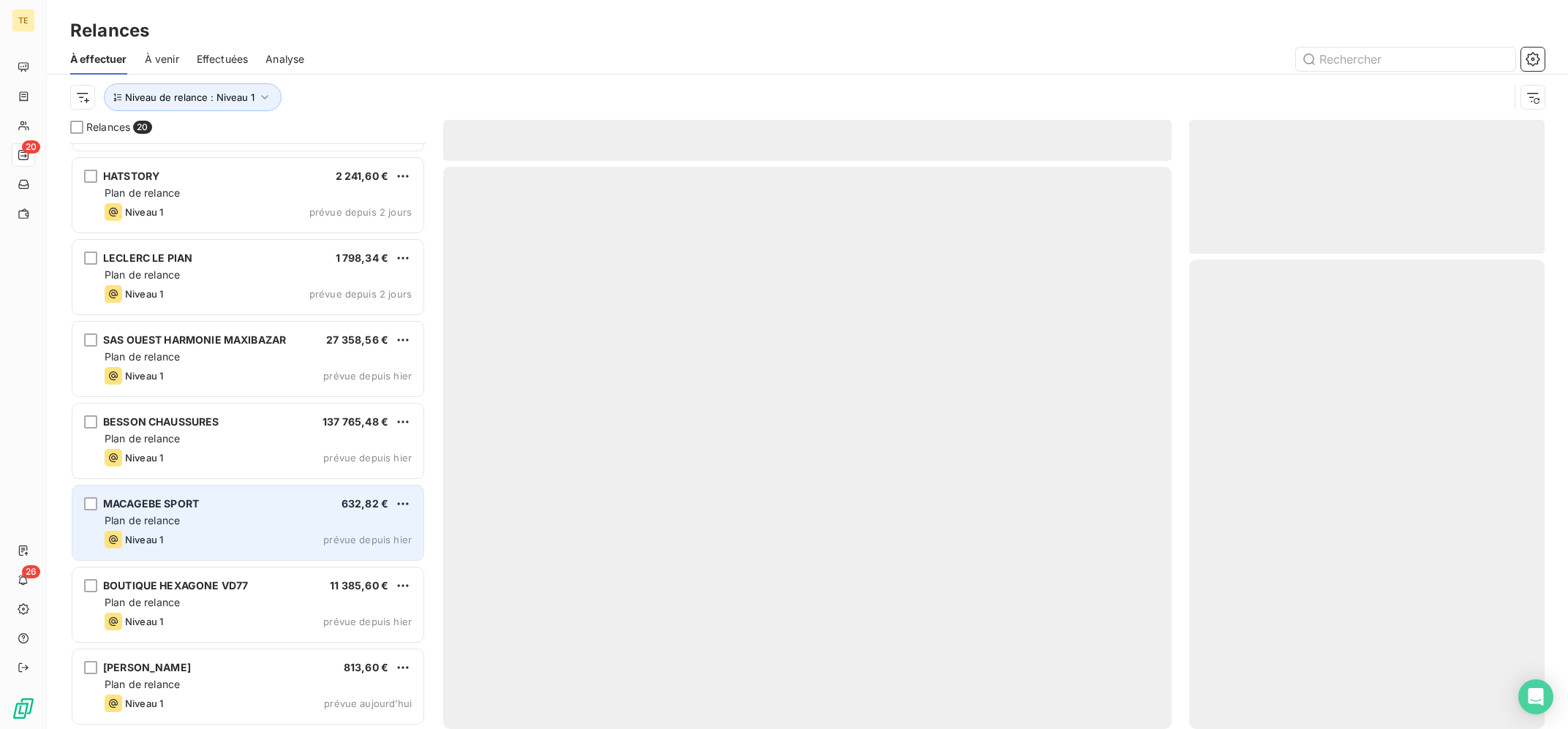
scroll to position [1053, 0]
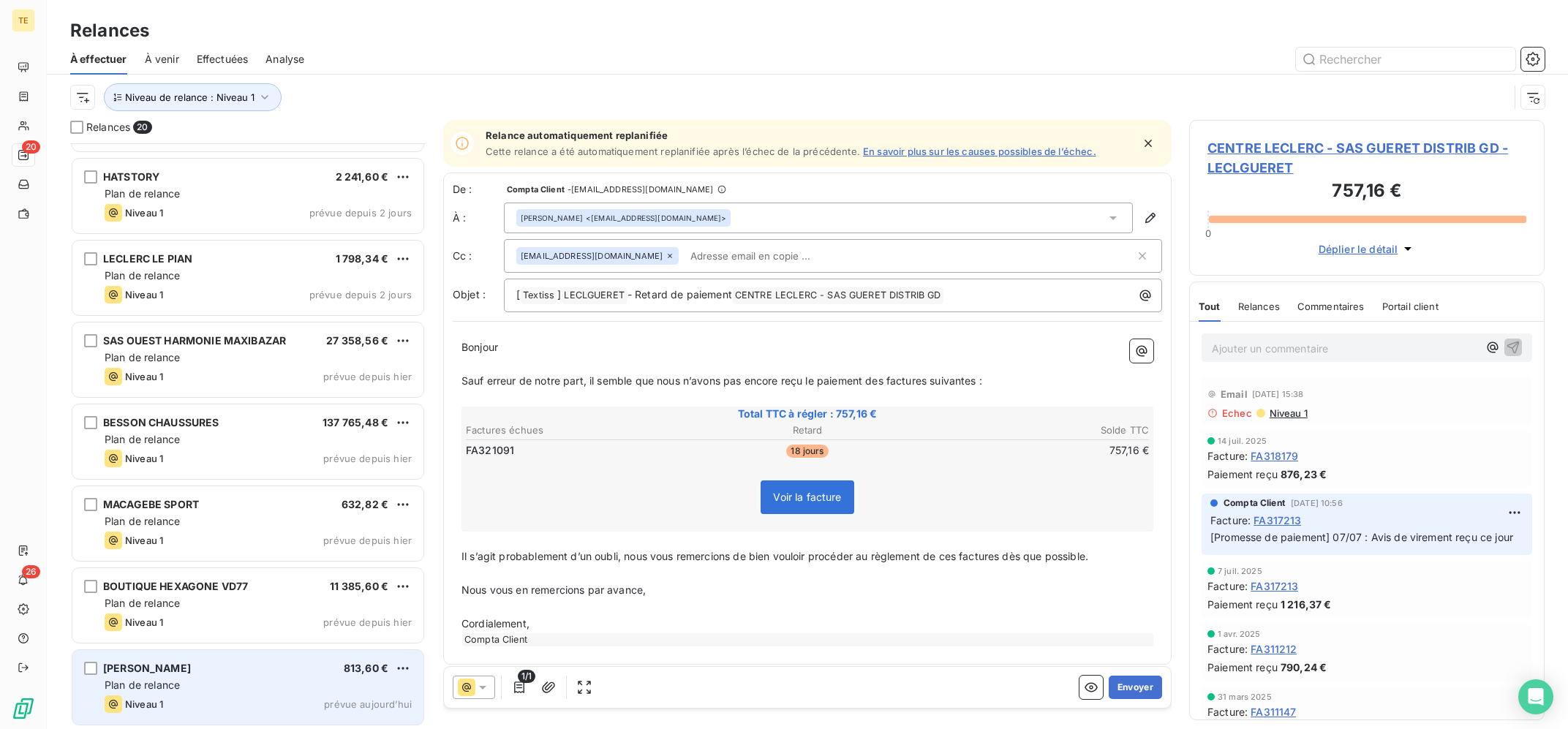
click at [217, 677] on div "[PERSON_NAME] 813,60 € Plan de relance Niveau 1 prévue [DATE]" at bounding box center [248, 688] width 351 height 75
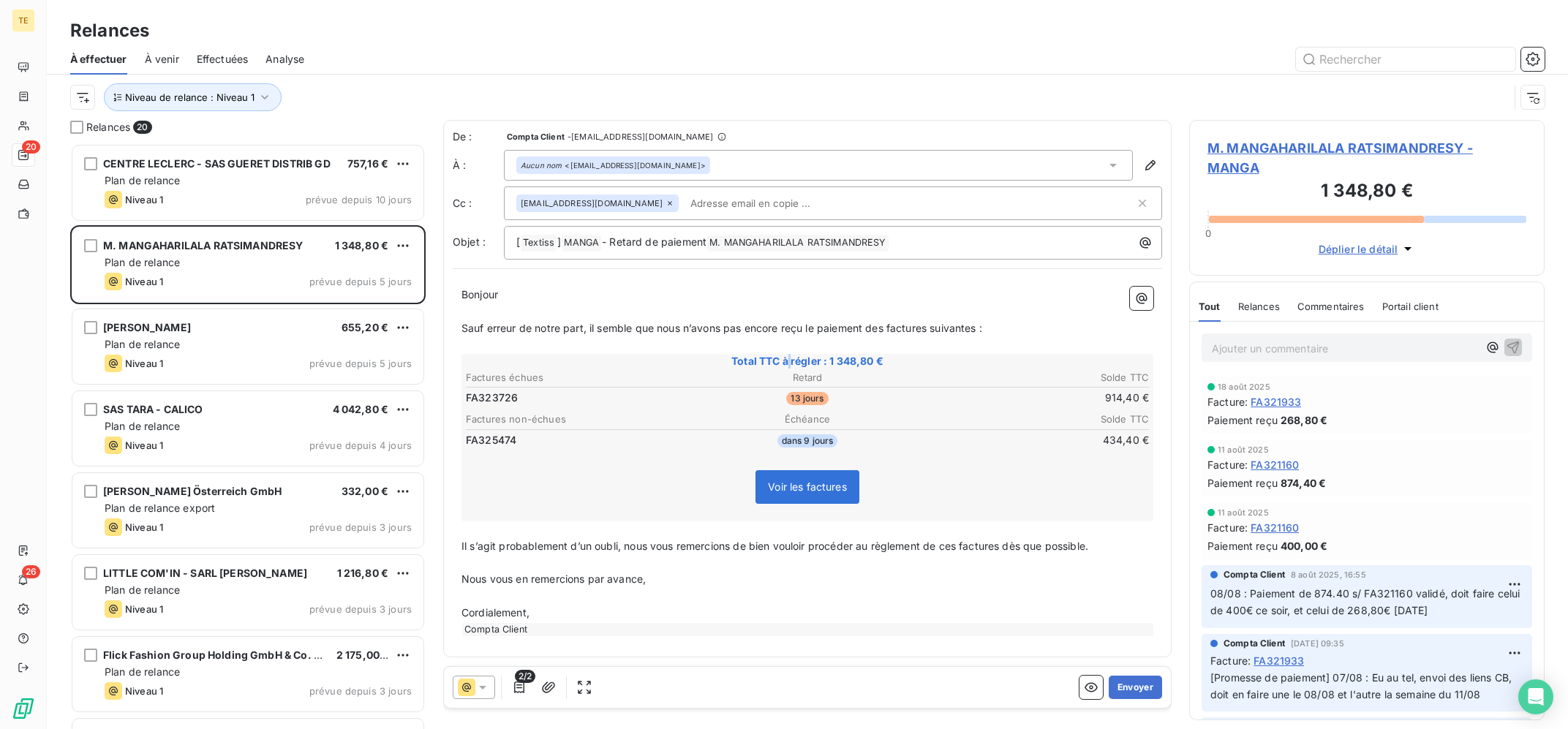
click at [793, 370] on div "Total TTC à régler : 1 348,80 € Factures échues Retard Solde TTC FA323726 13 jo…" at bounding box center [808, 437] width 692 height 167
drag, startPoint x: 793, startPoint y: 374, endPoint x: 821, endPoint y: 378, distance: 28.3
click at [821, 378] on th "Retard" at bounding box center [808, 377] width 228 height 15
click at [821, 378] on th "Retard" at bounding box center [808, 377] width 228 height 15
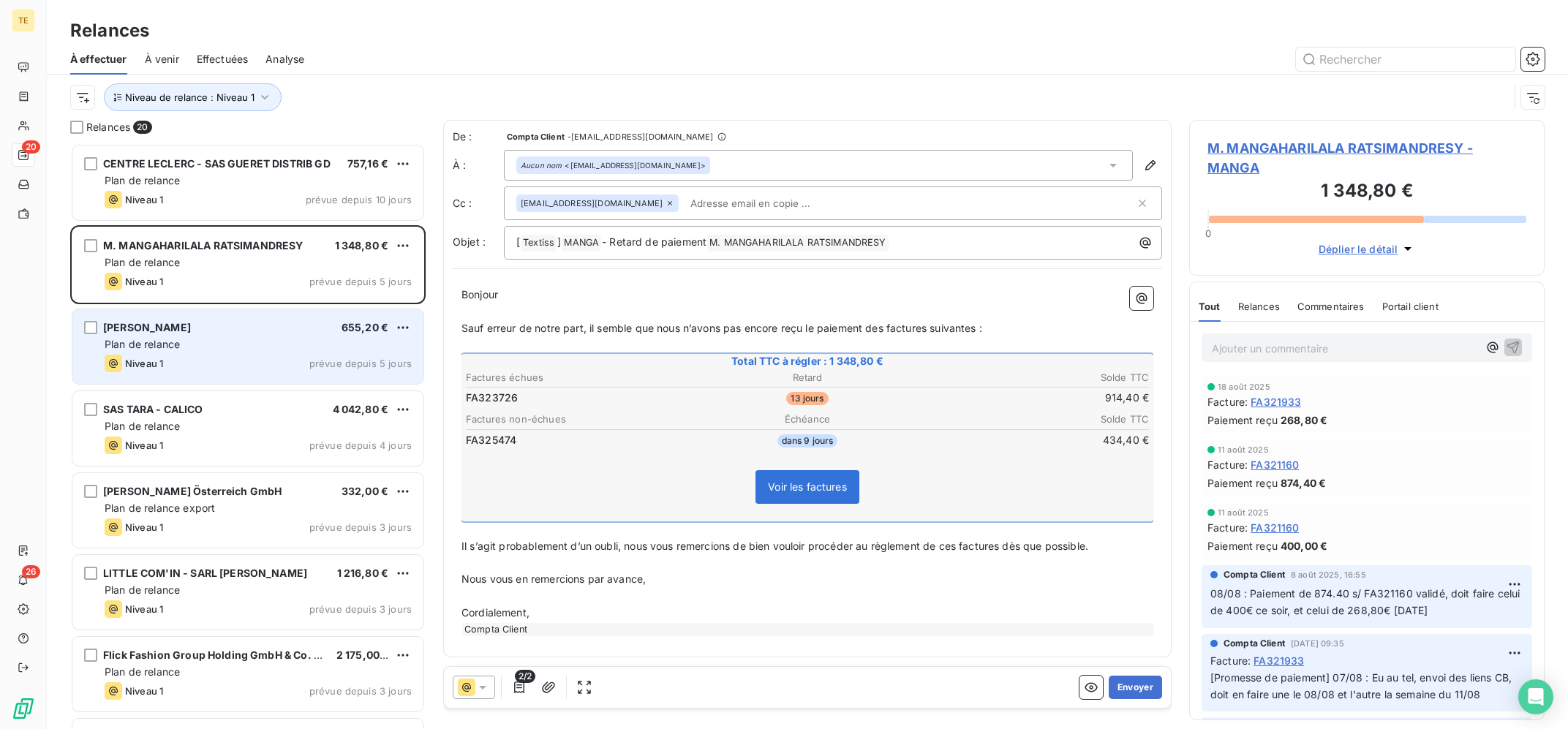
click at [233, 355] on div "Niveau 1 prévue depuis 5 jours" at bounding box center [258, 363] width 307 height 17
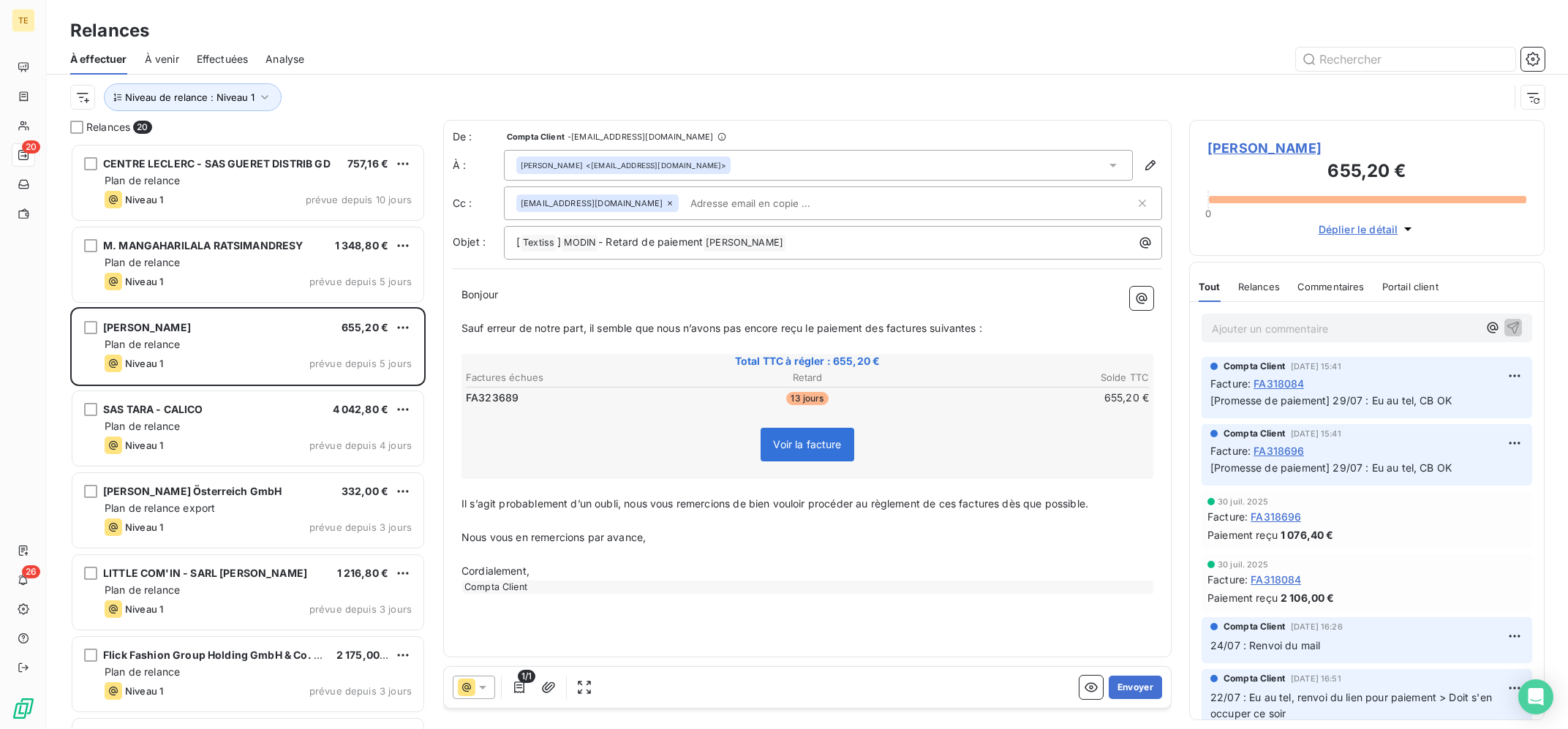
click at [1303, 315] on div "Ajouter un commentaire ﻿" at bounding box center [1367, 328] width 331 height 29
click at [1320, 323] on p "Ajouter un commentaire ﻿" at bounding box center [1346, 328] width 267 height 18
click at [1256, 140] on span "[PERSON_NAME]" at bounding box center [1367, 148] width 319 height 20
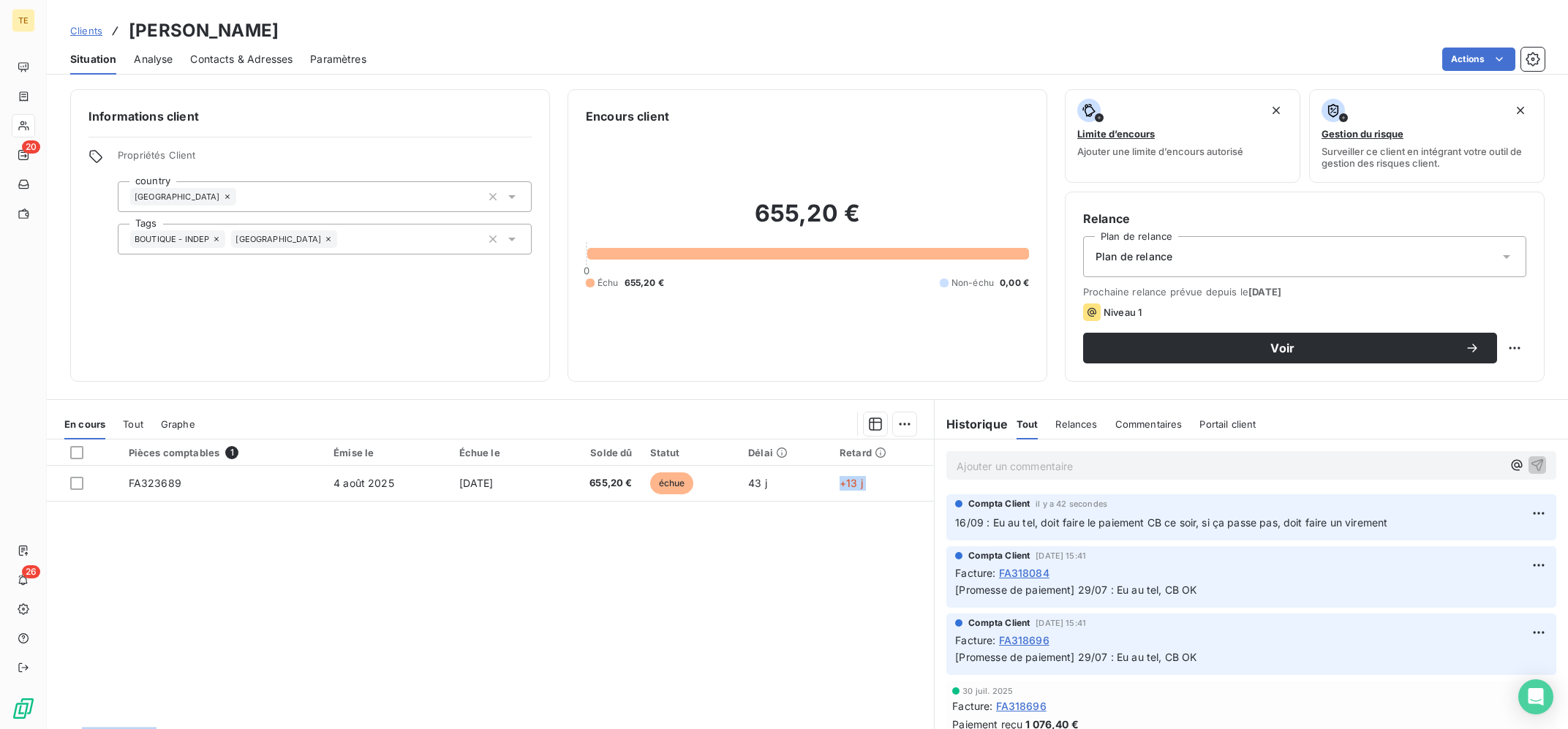
drag, startPoint x: 1396, startPoint y: 516, endPoint x: 806, endPoint y: 520, distance: 590.0
click at [1255, 523] on span "16/09 : Eu au tel, doit faire le paiement CB ce soir, si ça passe pas, doit fai…" at bounding box center [1171, 523] width 432 height 13
drag, startPoint x: 1400, startPoint y: 528, endPoint x: 951, endPoint y: 528, distance: 449.0
click at [951, 528] on div "Compta Client il y a 42 secondes 16/09 : Eu au tel, doit faire le paiement CB c…" at bounding box center [1251, 517] width 610 height 46
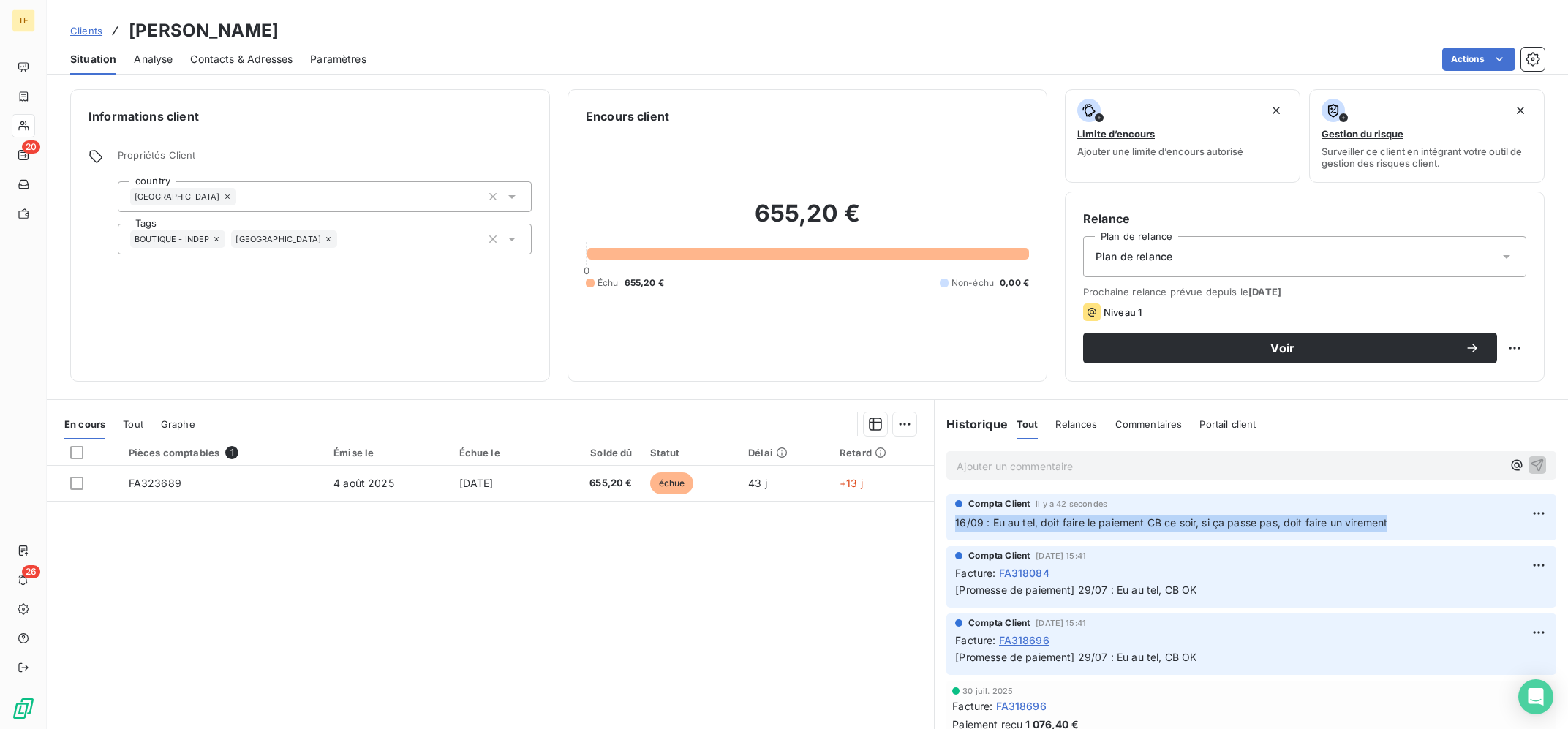
copy span "16/09 : Eu au tel, doit faire le paiement CB ce soir, si ça passe pas, doit fai…"
click at [1546, 513] on html "TE 20 26 Clients SARL MODIN - MODIN Situation Analyse Contacts & Adresses Param…" at bounding box center [784, 364] width 1568 height 729
click at [1500, 568] on div "Supprimer" at bounding box center [1504, 573] width 82 height 23
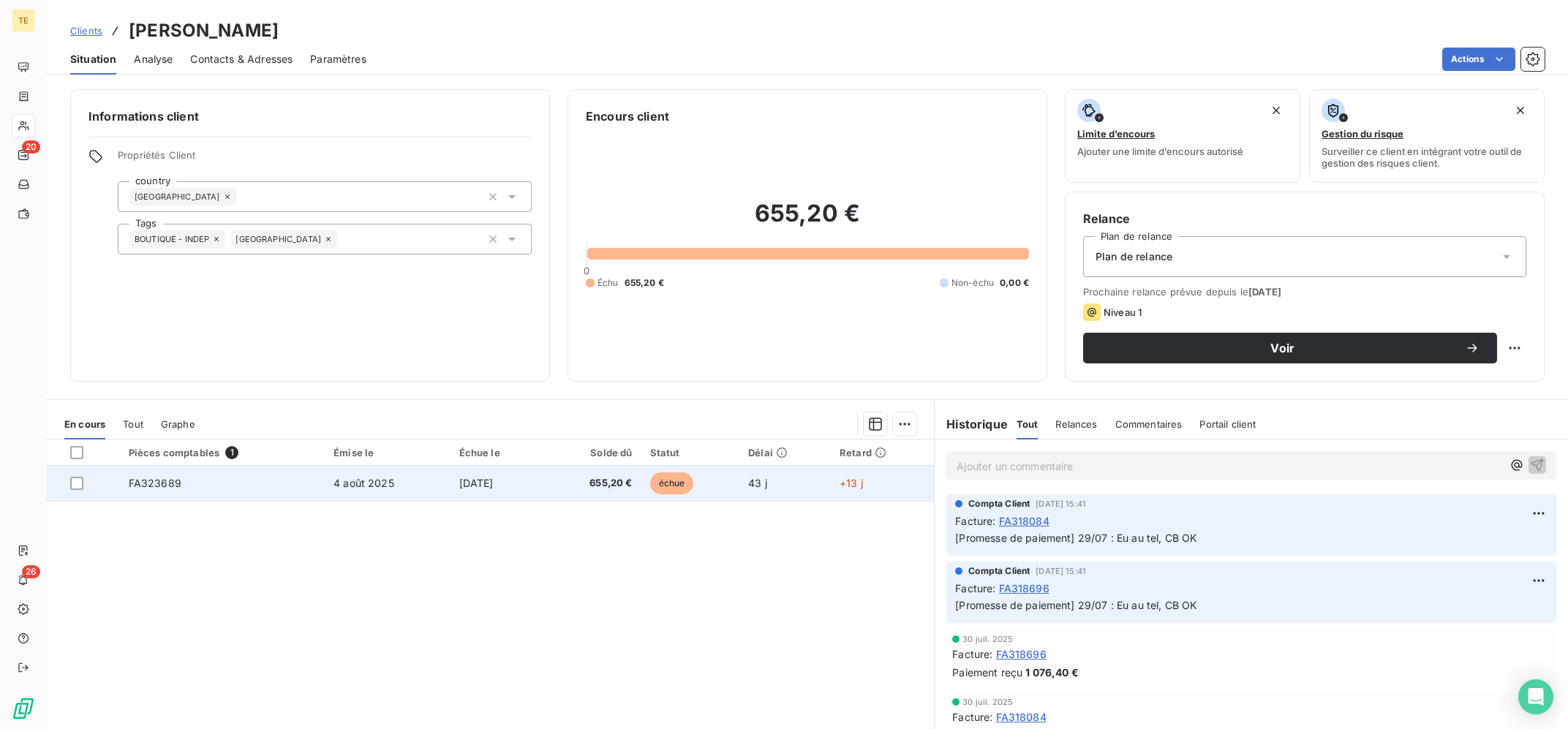
drag, startPoint x: 75, startPoint y: 482, endPoint x: 179, endPoint y: 482, distance: 104.0
click at [75, 482] on div at bounding box center [76, 483] width 13 height 13
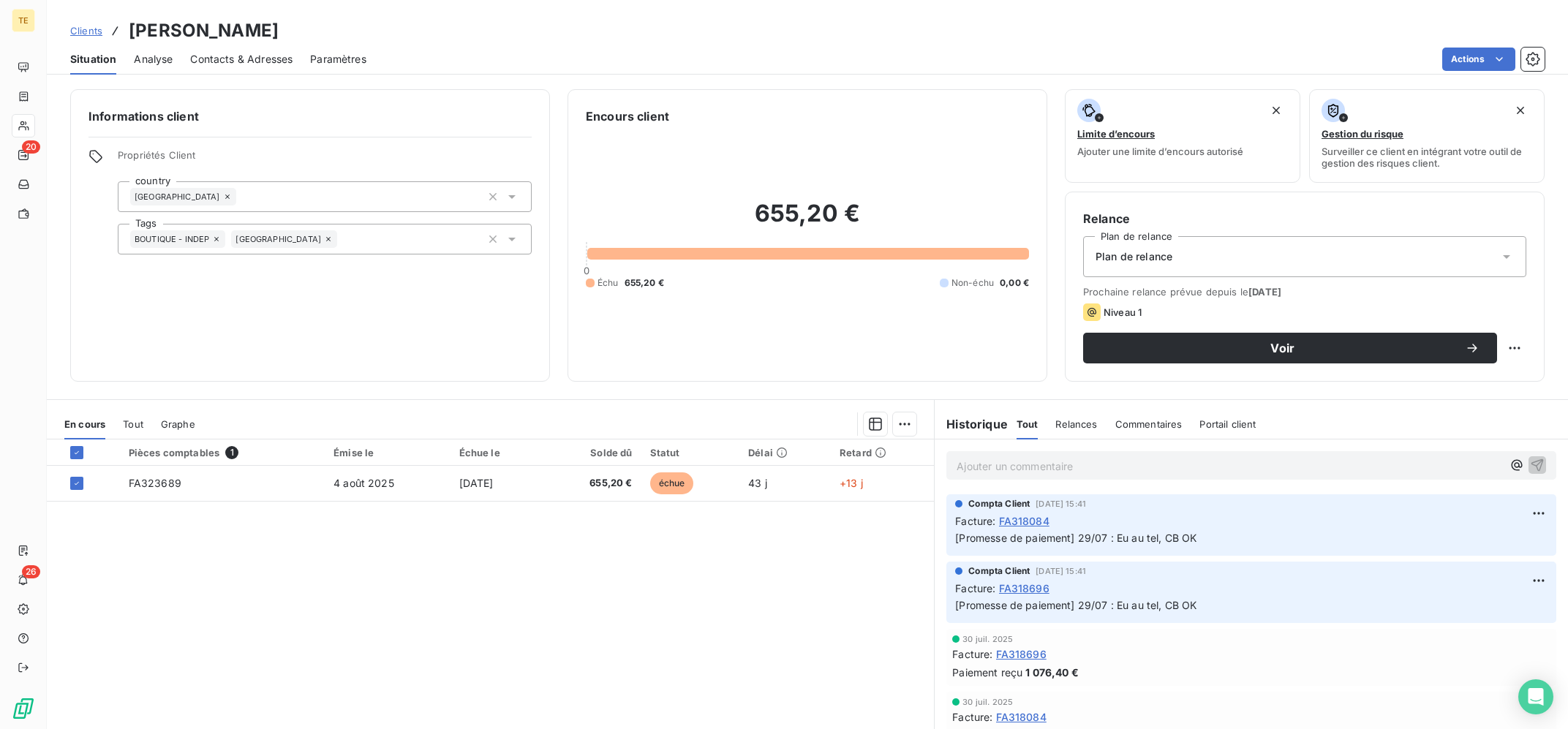
click at [912, 427] on html "TE 20 26 Clients SARL MODIN - MODIN Situation Analyse Contacts & Adresses Param…" at bounding box center [784, 364] width 1568 height 729
click at [870, 482] on div "Ajouter une promesse de paiement (1 facture)" at bounding box center [779, 482] width 258 height 23
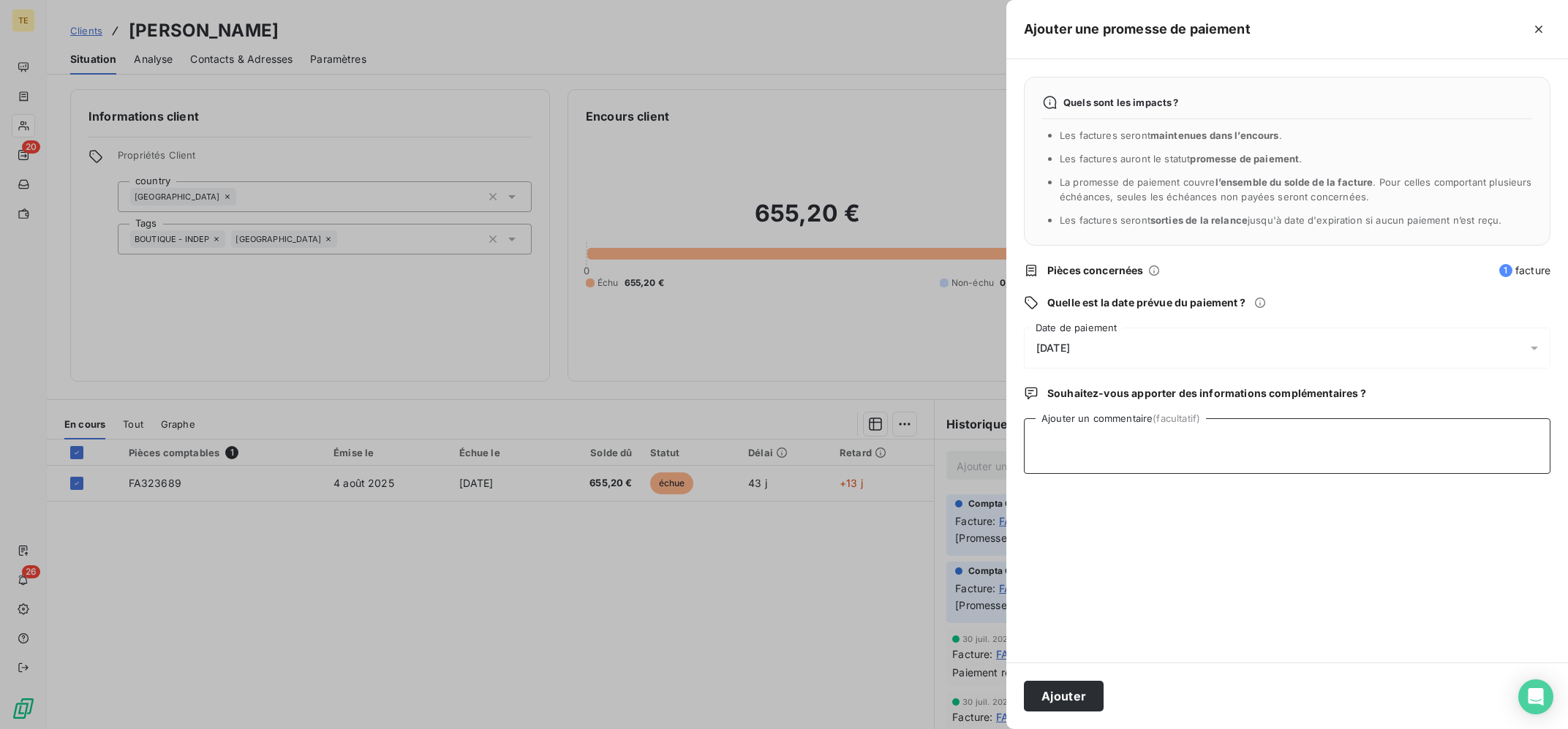
click at [1205, 438] on textarea "Ajouter un commentaire (facultatif)" at bounding box center [1288, 446] width 527 height 56
paste textarea "16/09 : Eu au tel, doit faire le paiement CB ce soir, si ça passe pas, doit fai…"
click at [1209, 361] on div "[DATE]" at bounding box center [1288, 348] width 527 height 41
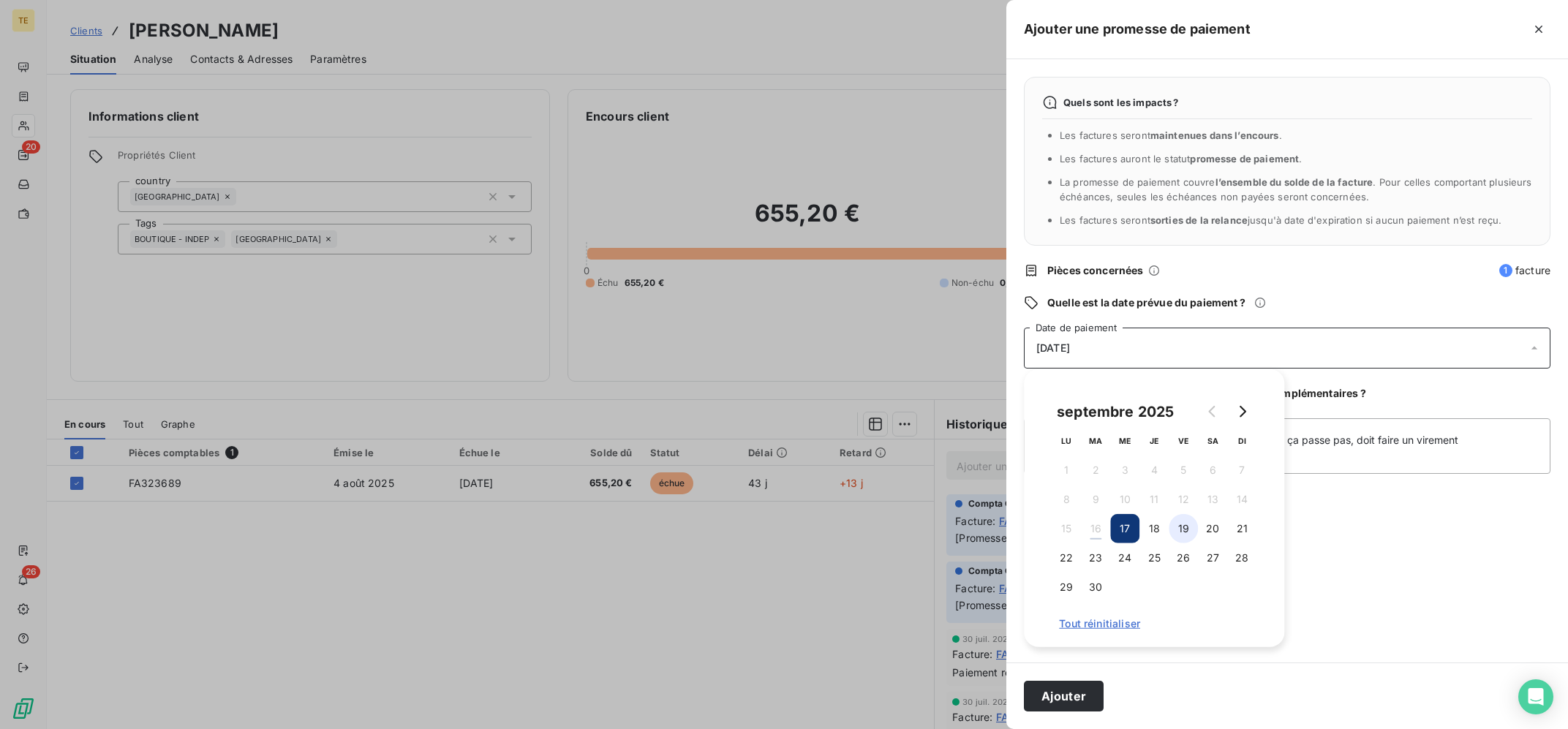
click at [1172, 531] on button "19" at bounding box center [1183, 528] width 29 height 29
click at [1472, 438] on textarea "16/09 : Eu au tel, doit faire le paiement CB ce soir, si ça passe pas, doit fai…" at bounding box center [1288, 446] width 527 height 56
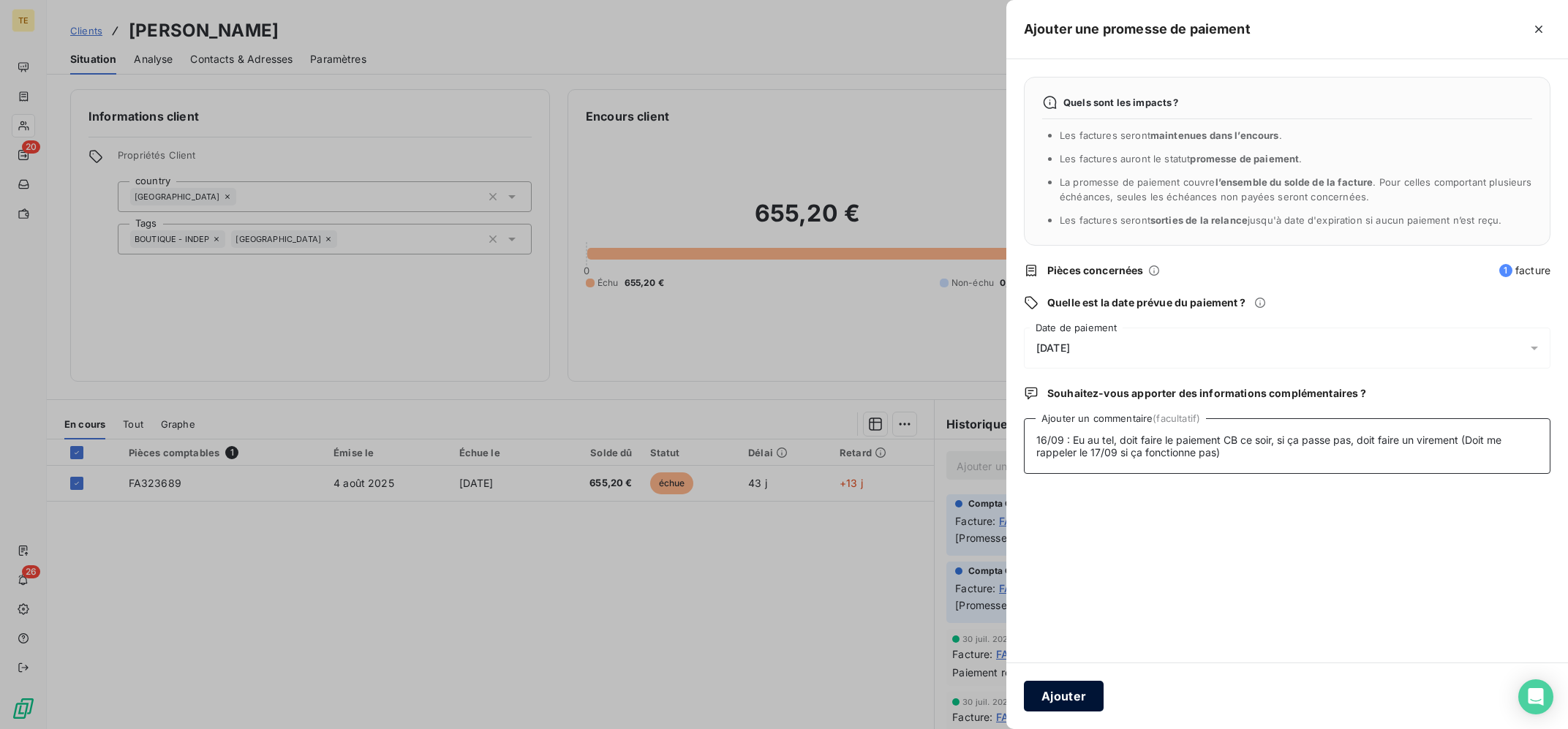
type textarea "16/09 : Eu au tel, doit faire le paiement CB ce soir, si ça passe pas, doit fai…"
click at [1066, 709] on button "Ajouter" at bounding box center [1064, 696] width 79 height 31
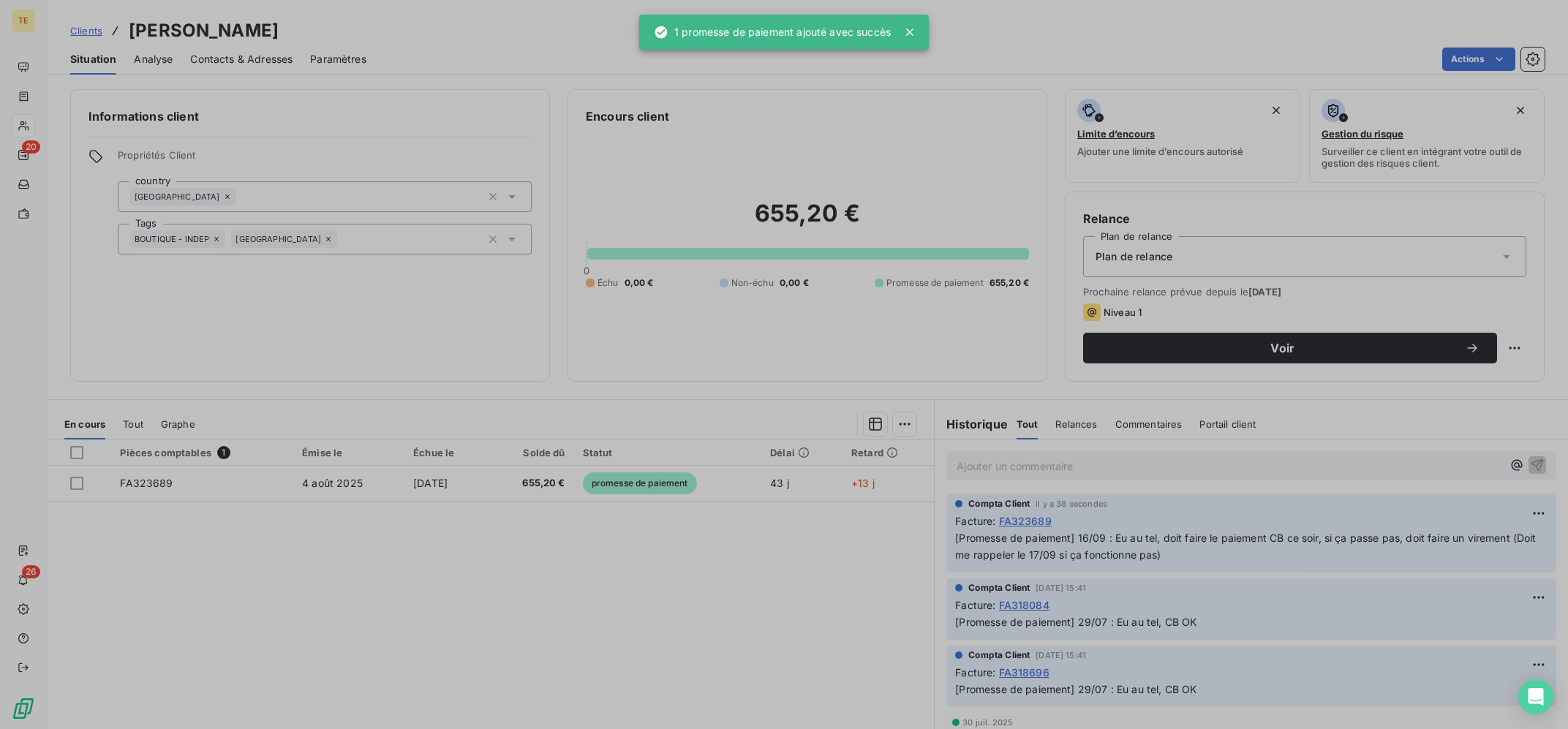
click at [476, 604] on div "Pièces comptables 1 Émise le Échue le Solde dû Statut Délai Retard FA323689 [DA…" at bounding box center [490, 580] width 887 height 282
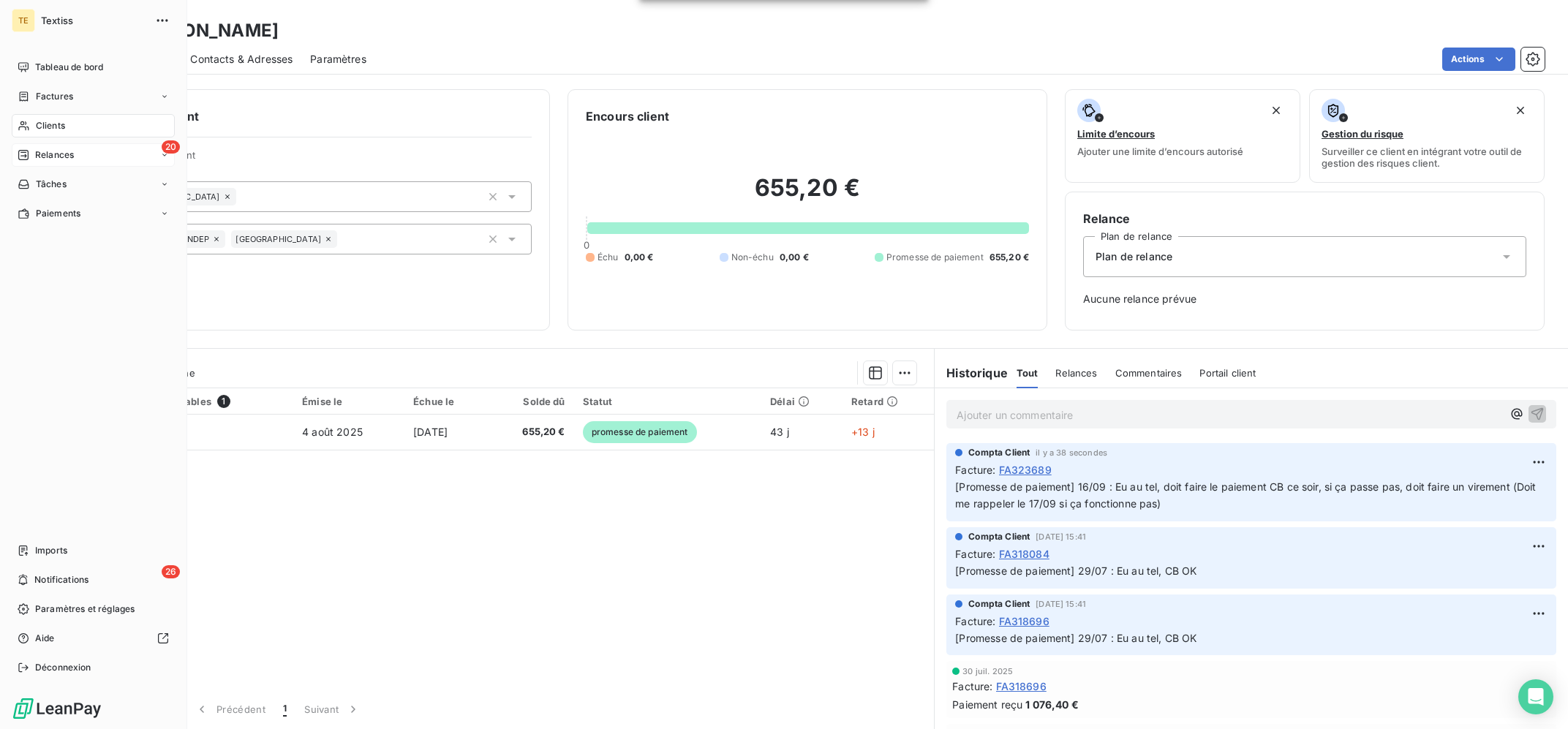
click at [34, 156] on div "Relances" at bounding box center [45, 155] width 56 height 13
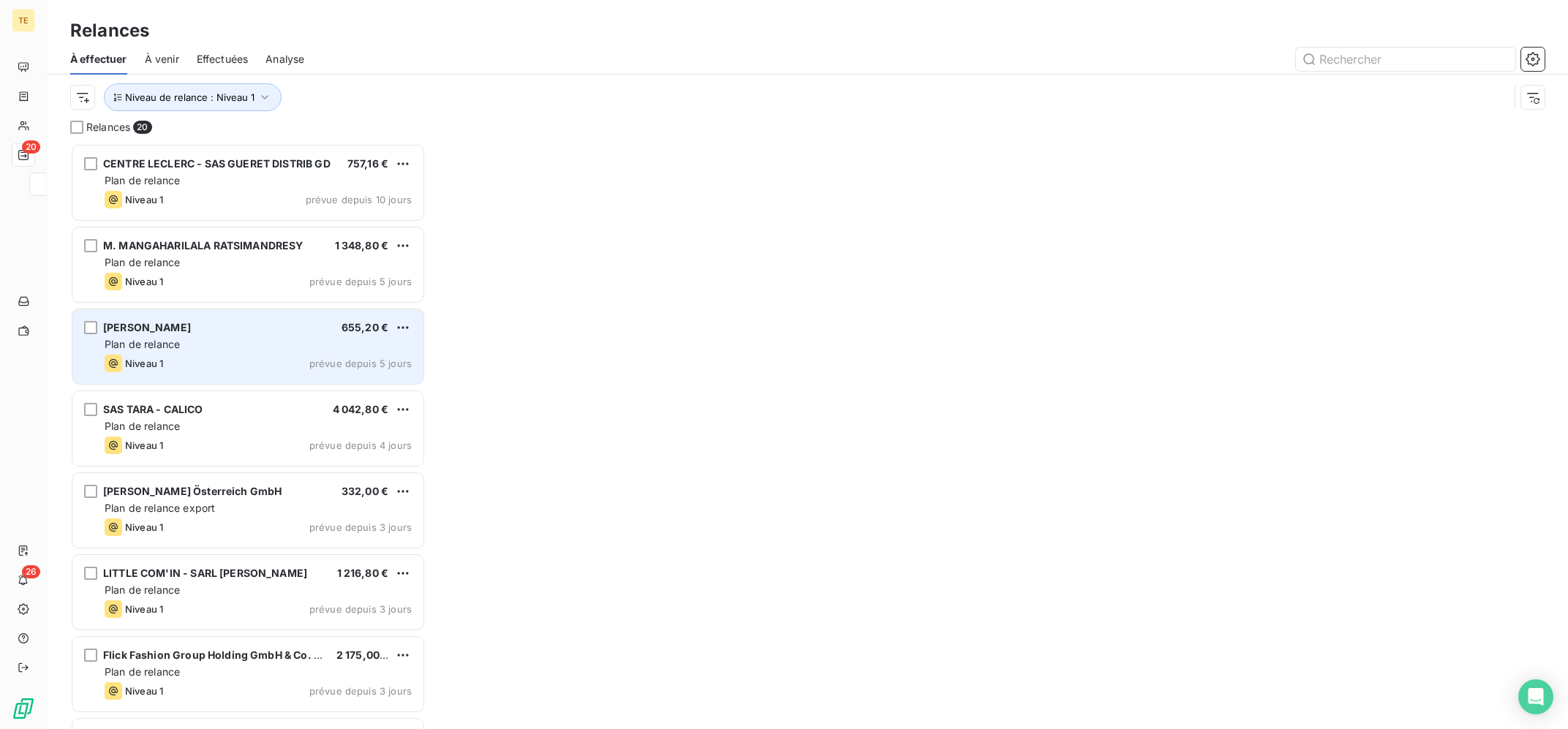
scroll to position [585, 355]
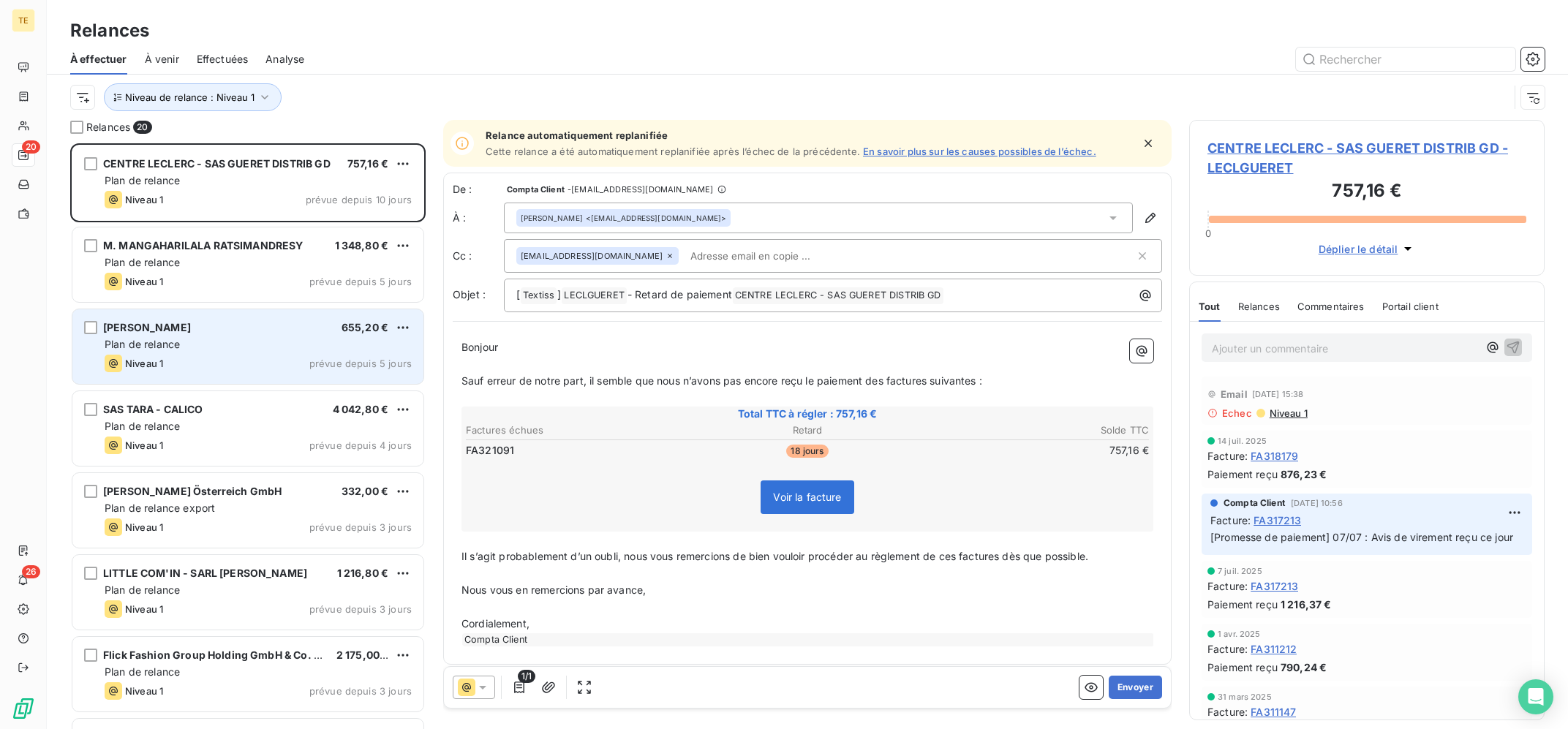
click at [288, 334] on div "SARL MODIN 655,20 €" at bounding box center [258, 328] width 307 height 13
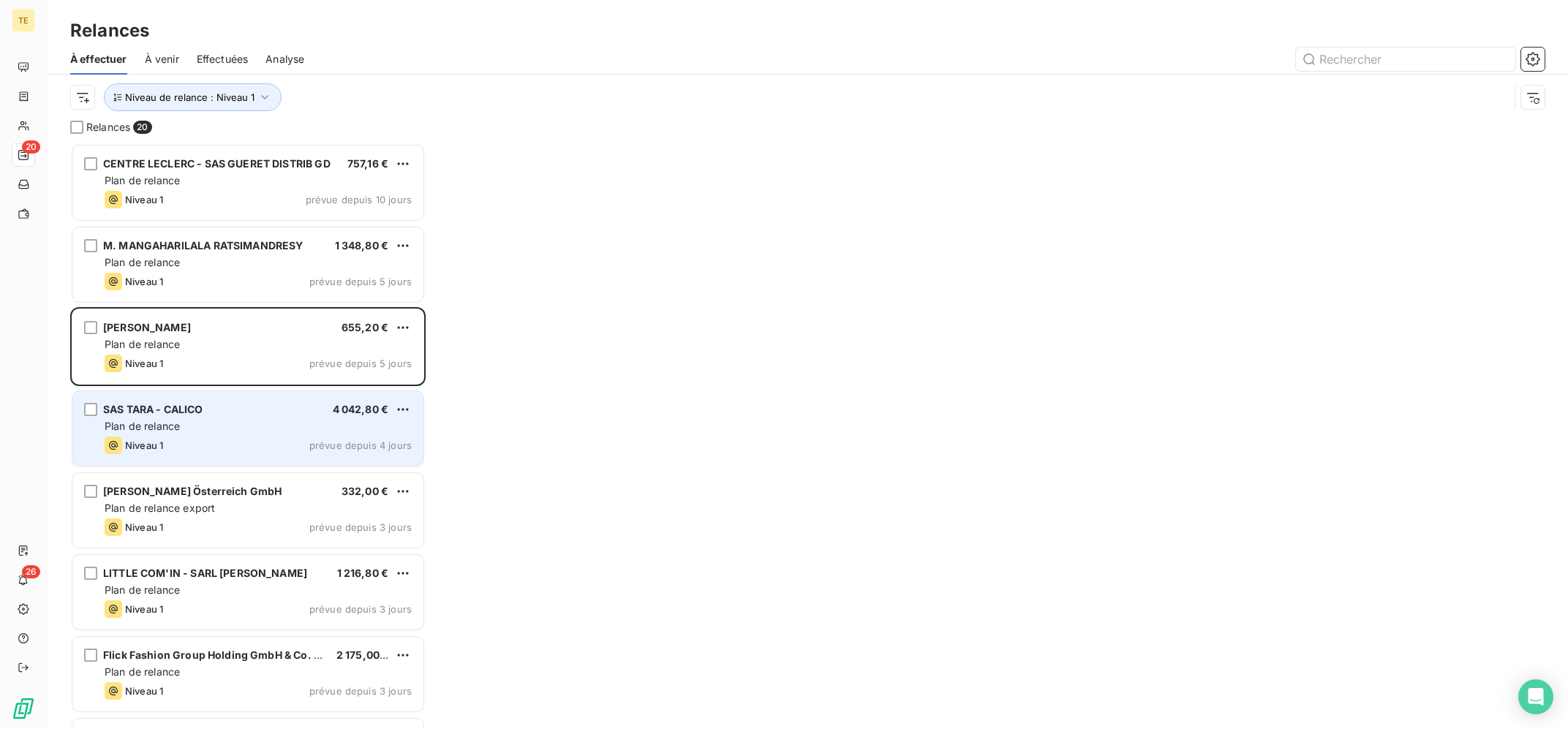
click at [210, 428] on div "Plan de relance" at bounding box center [258, 426] width 307 height 14
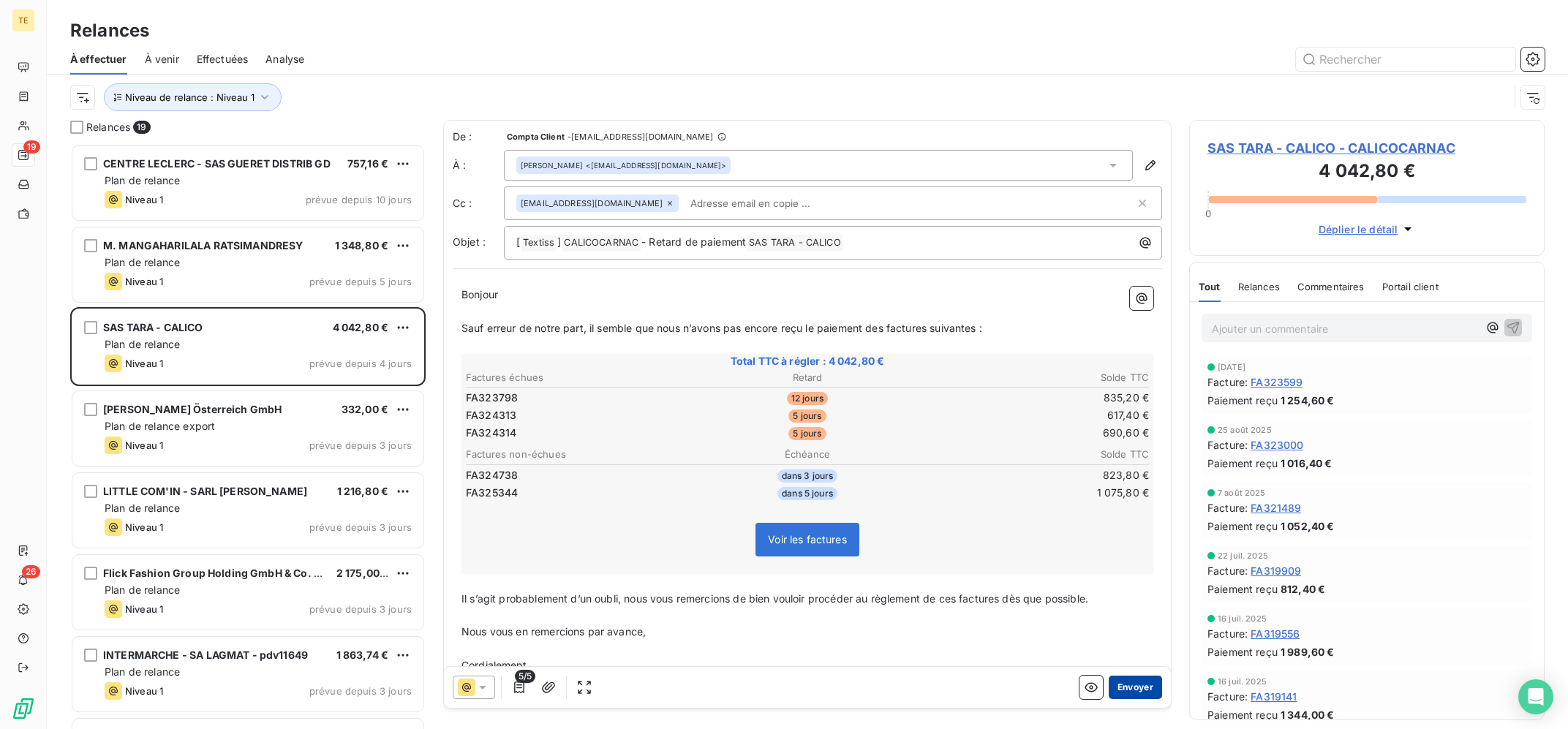
click at [1139, 690] on button "Envoyer" at bounding box center [1136, 687] width 53 height 23
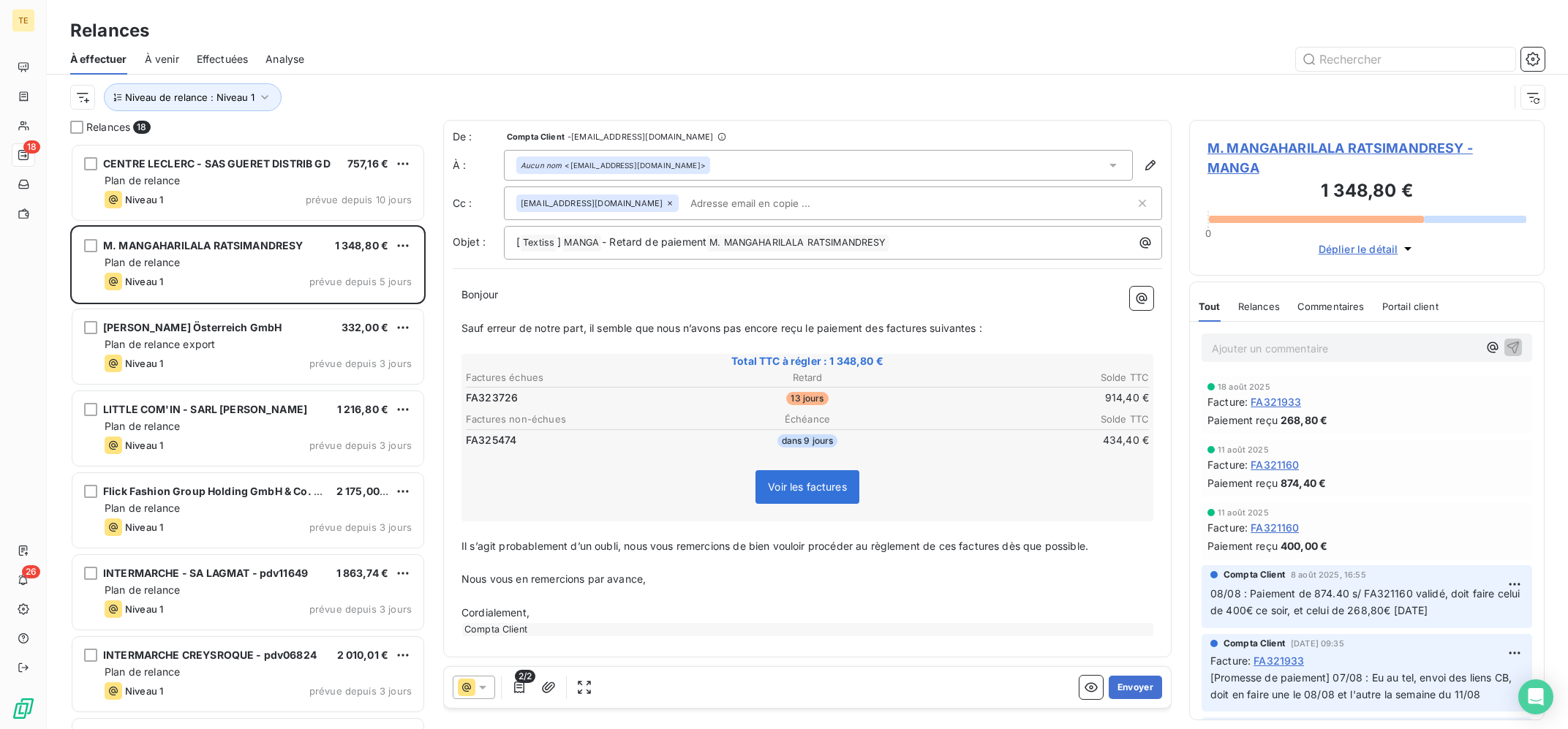
scroll to position [295, 0]
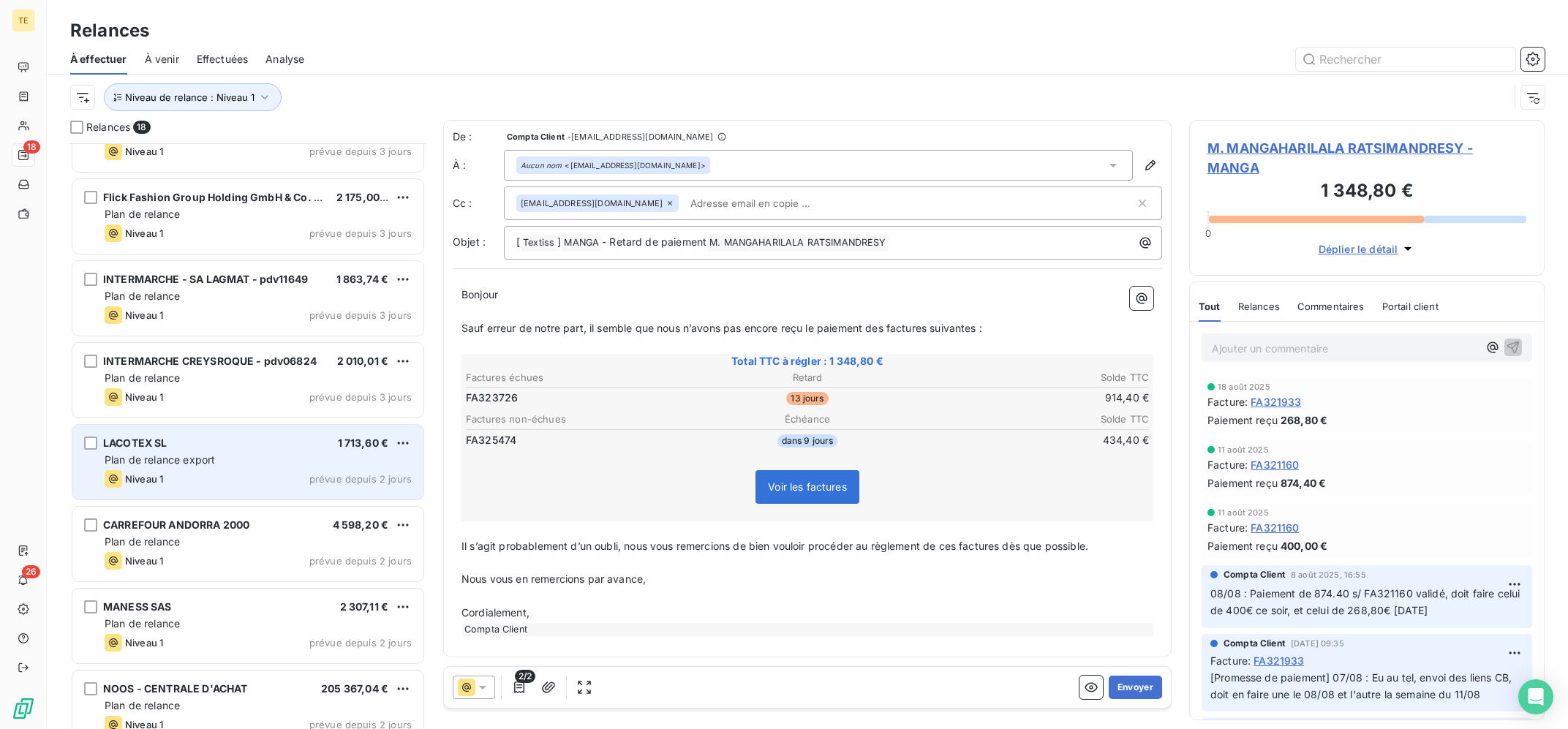
click at [289, 447] on div "LACOTEX SL 1 713,60 €" at bounding box center [258, 443] width 307 height 13
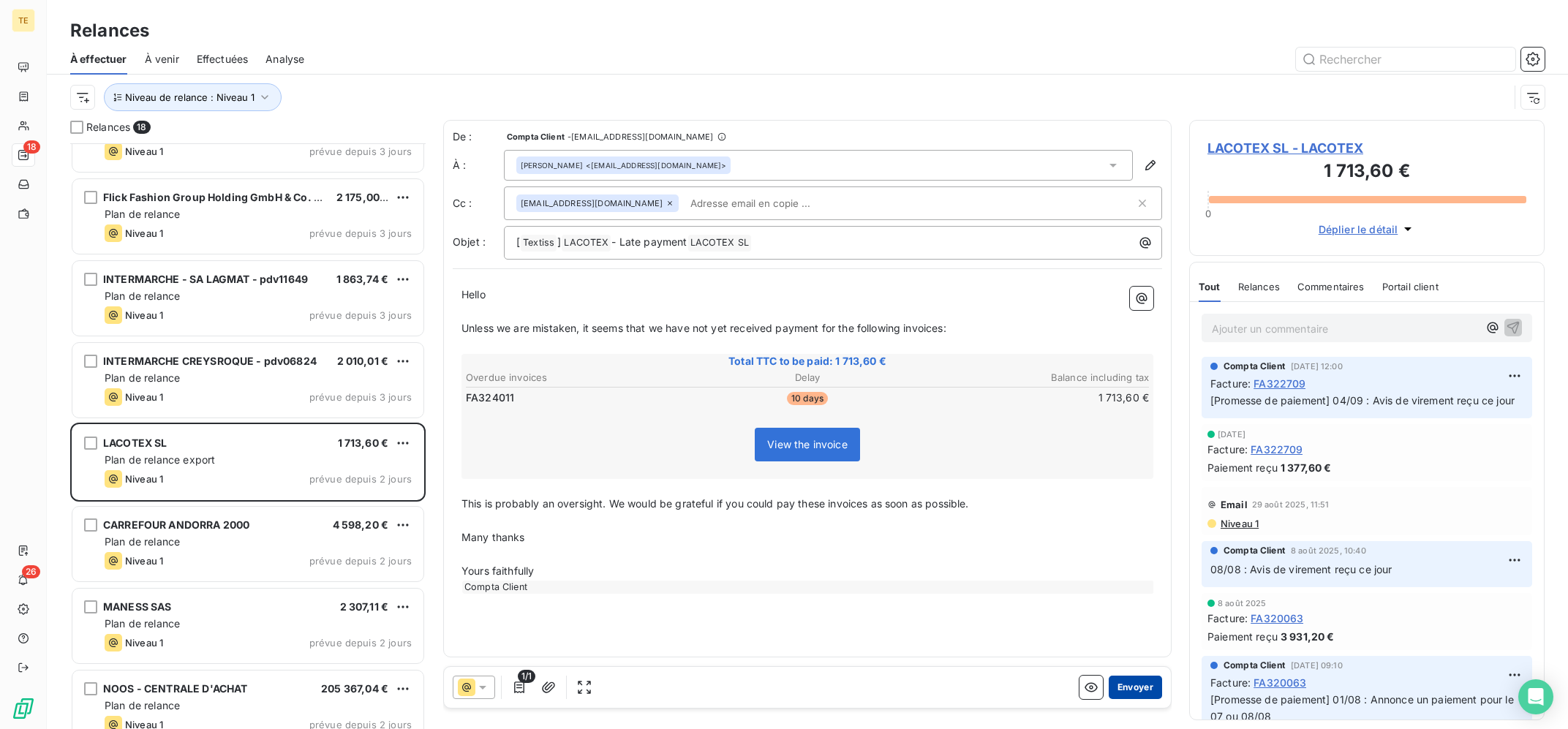
click at [1139, 689] on button "Envoyer" at bounding box center [1136, 687] width 53 height 23
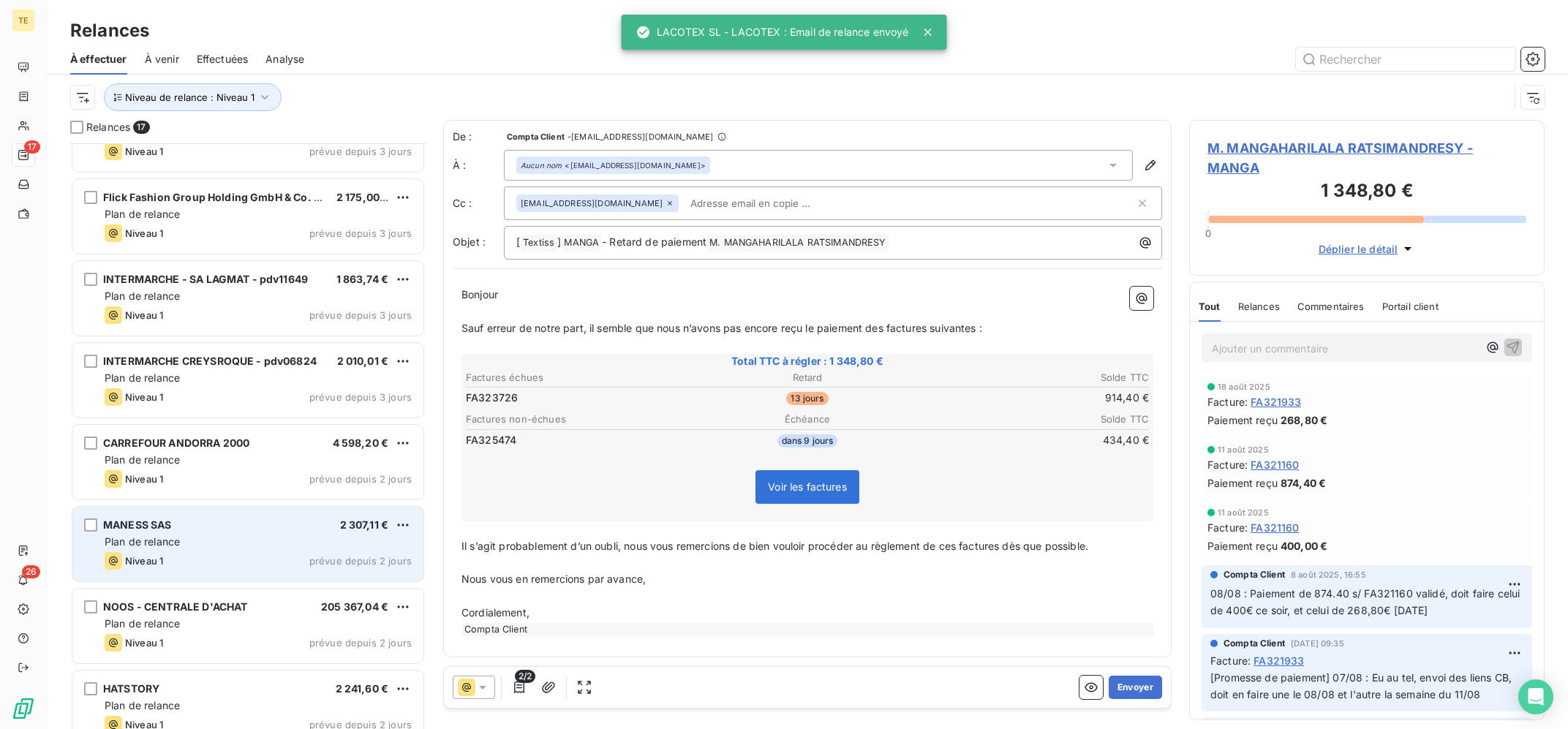
click at [277, 531] on div "MANESS SAS 2 307,11 €" at bounding box center [258, 525] width 307 height 13
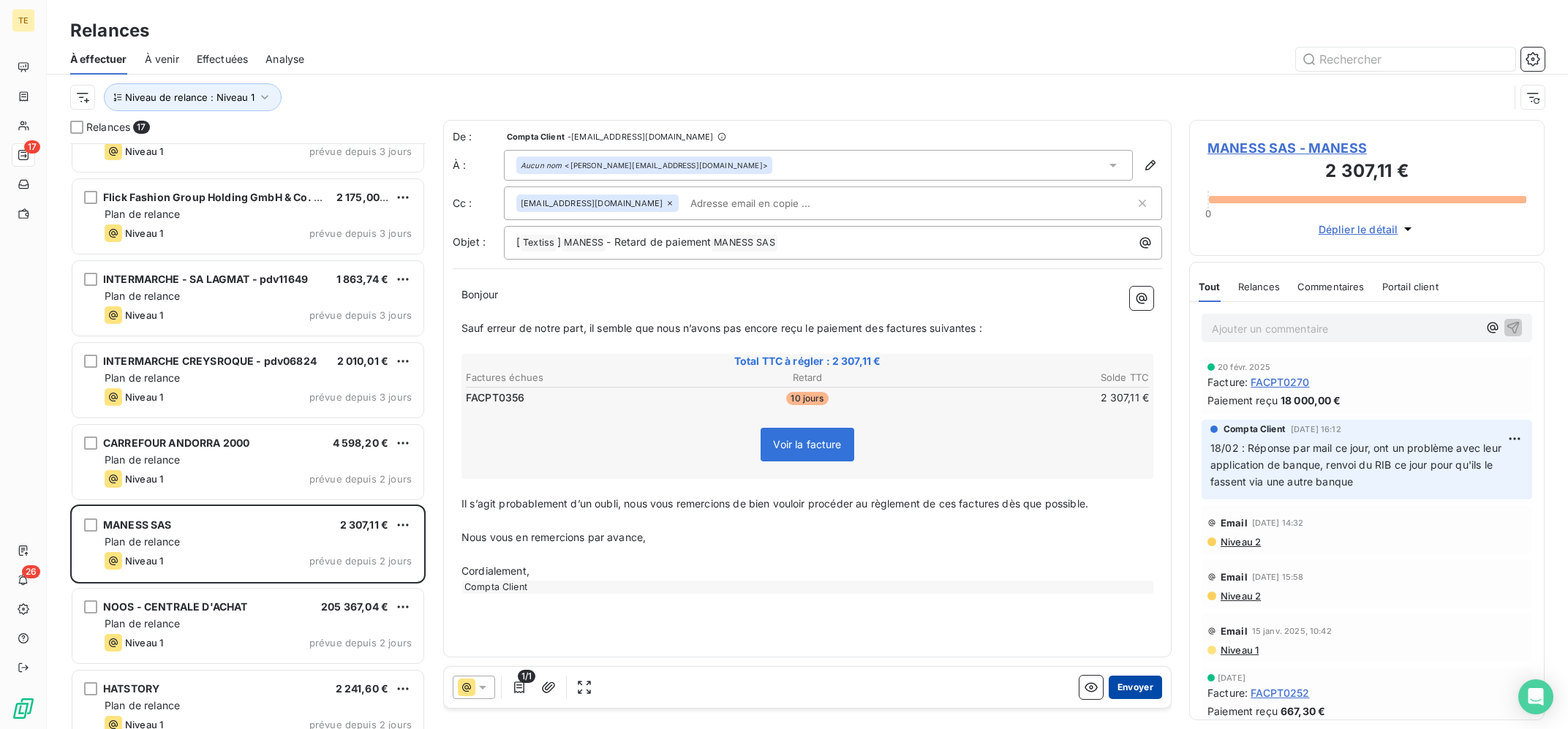
click at [1154, 691] on button "Envoyer" at bounding box center [1136, 687] width 53 height 23
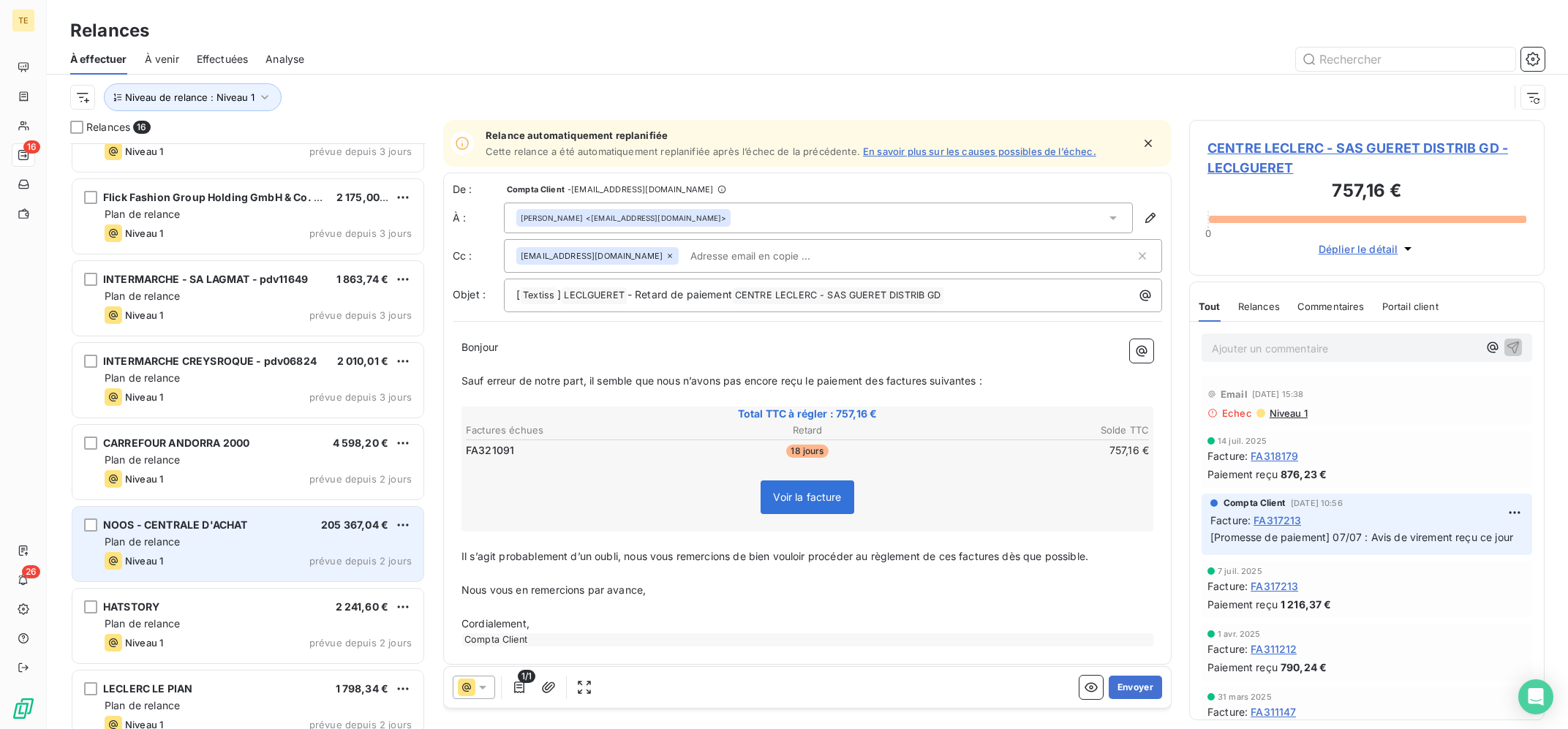
click at [216, 515] on div "NOOS - CENTRALE D'ACHAT 205 367,04 € Plan de relance Niveau 1 prévue depuis 2 j…" at bounding box center [248, 544] width 351 height 75
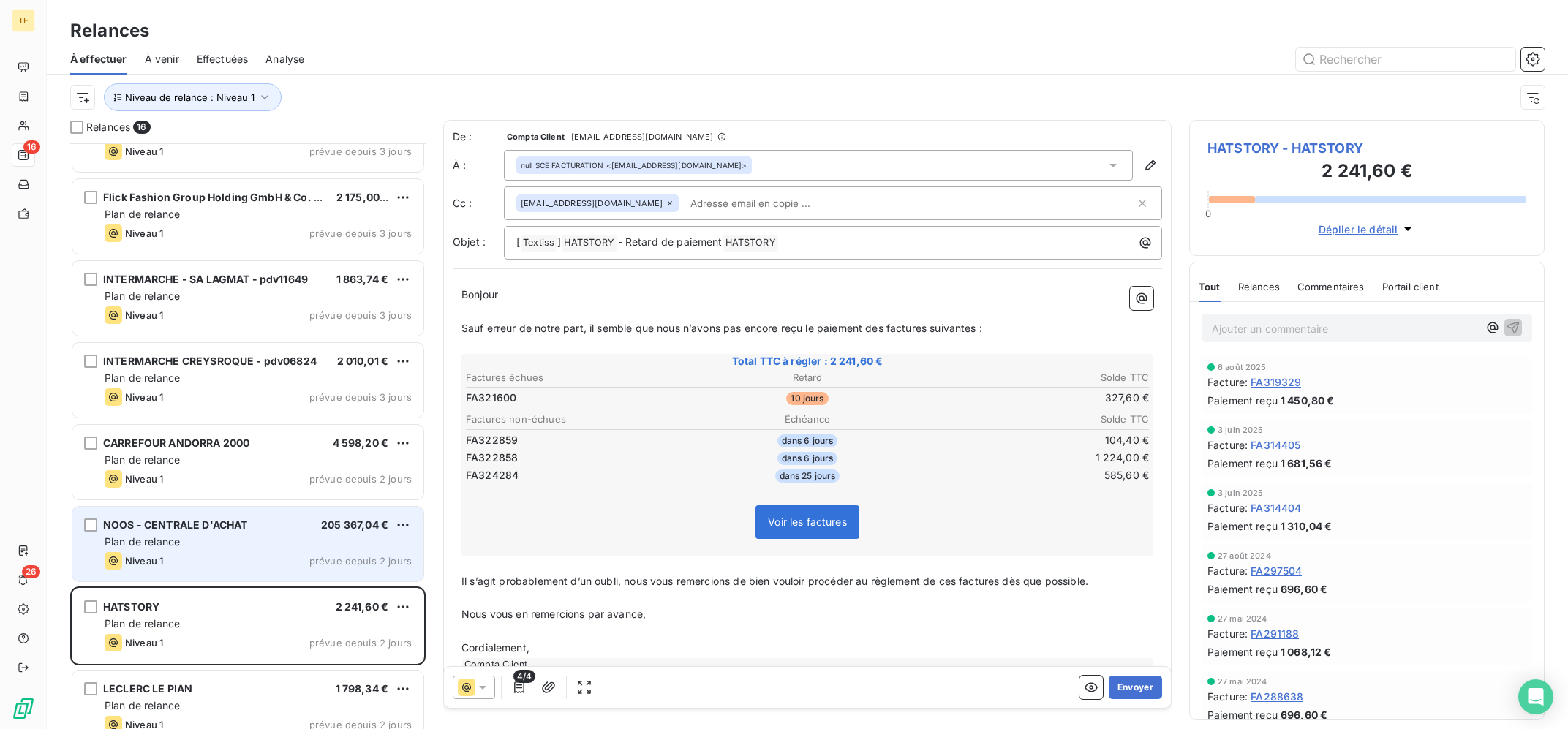
click at [224, 538] on div "Plan de relance" at bounding box center [258, 542] width 307 height 14
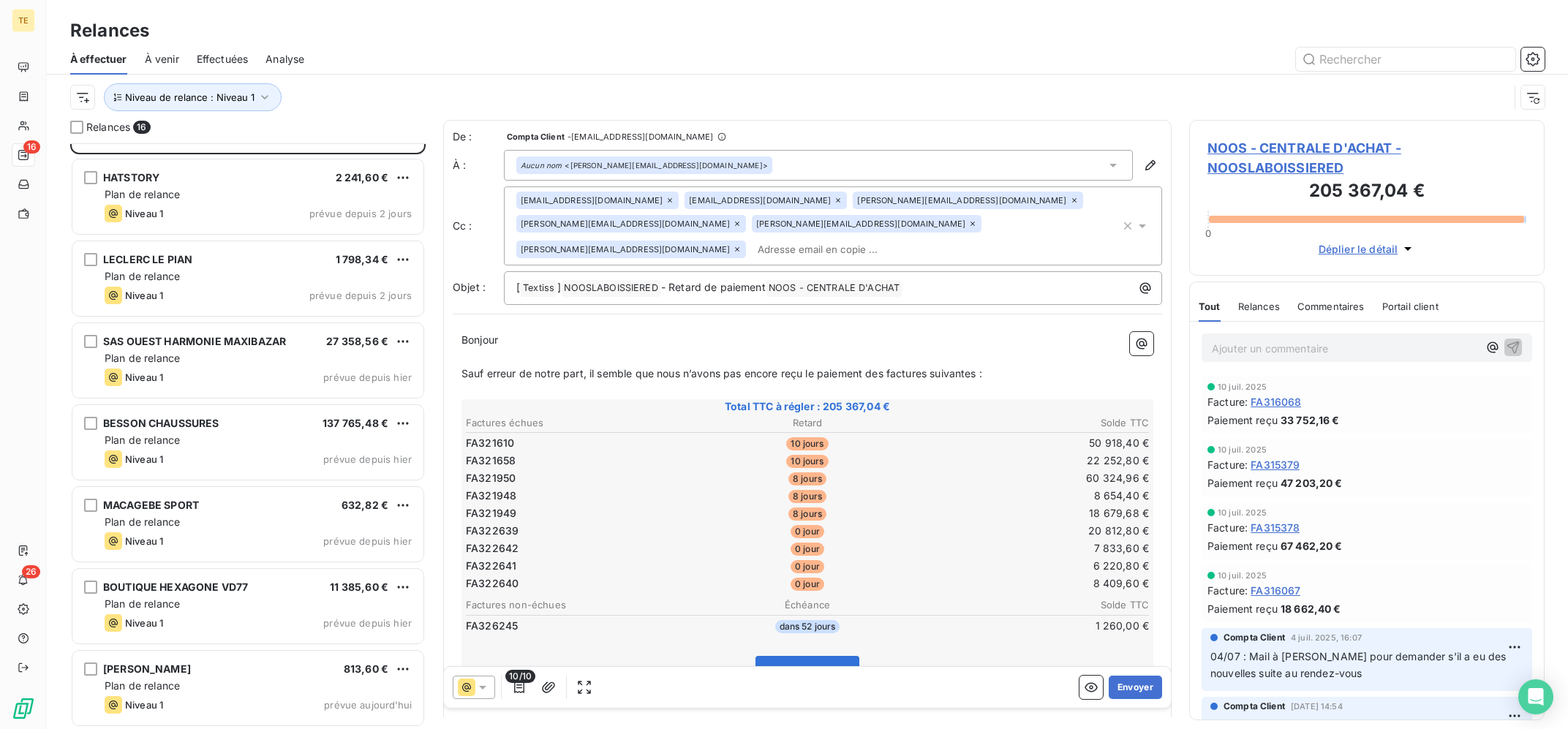
scroll to position [725, 0]
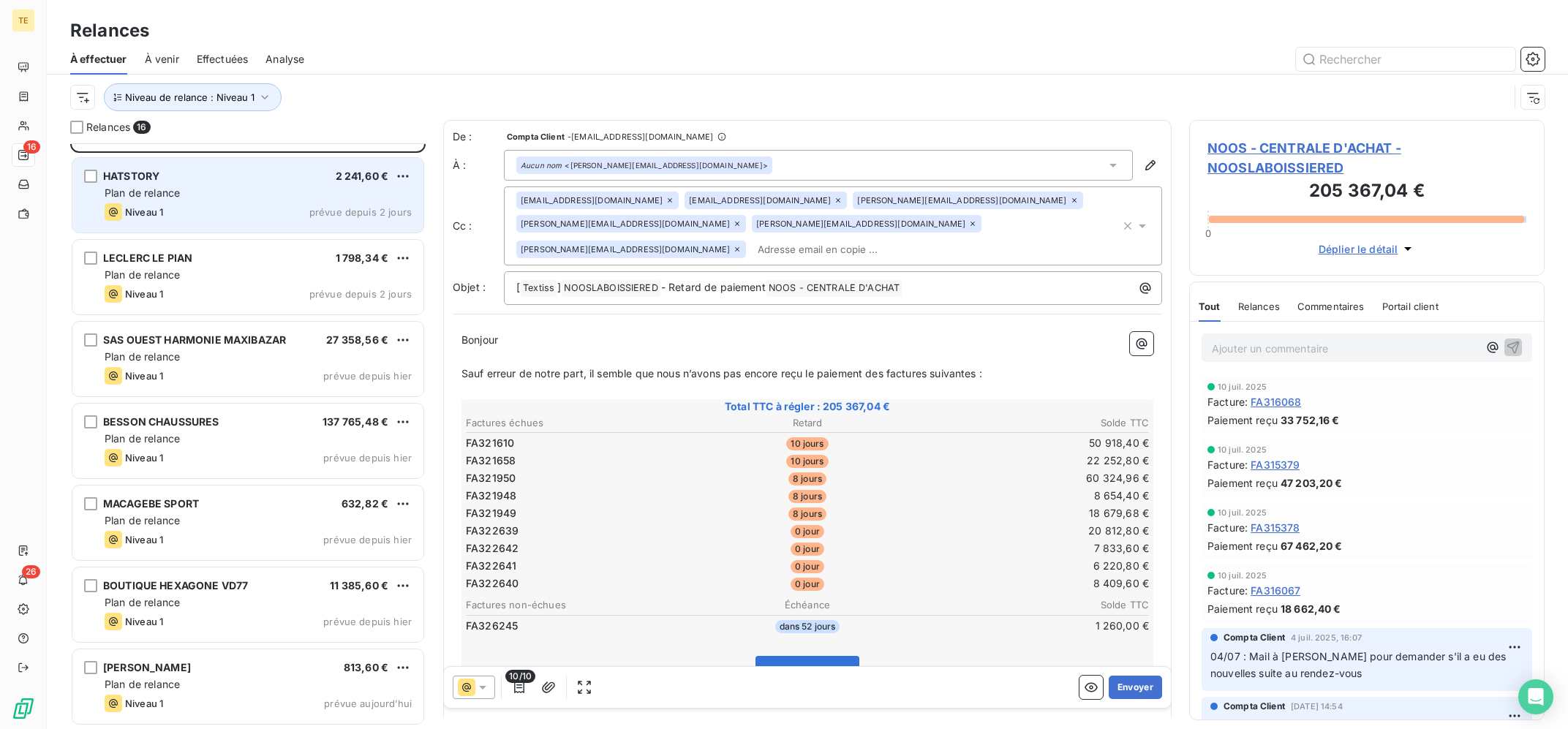
click at [279, 190] on div "Plan de relance" at bounding box center [258, 193] width 307 height 14
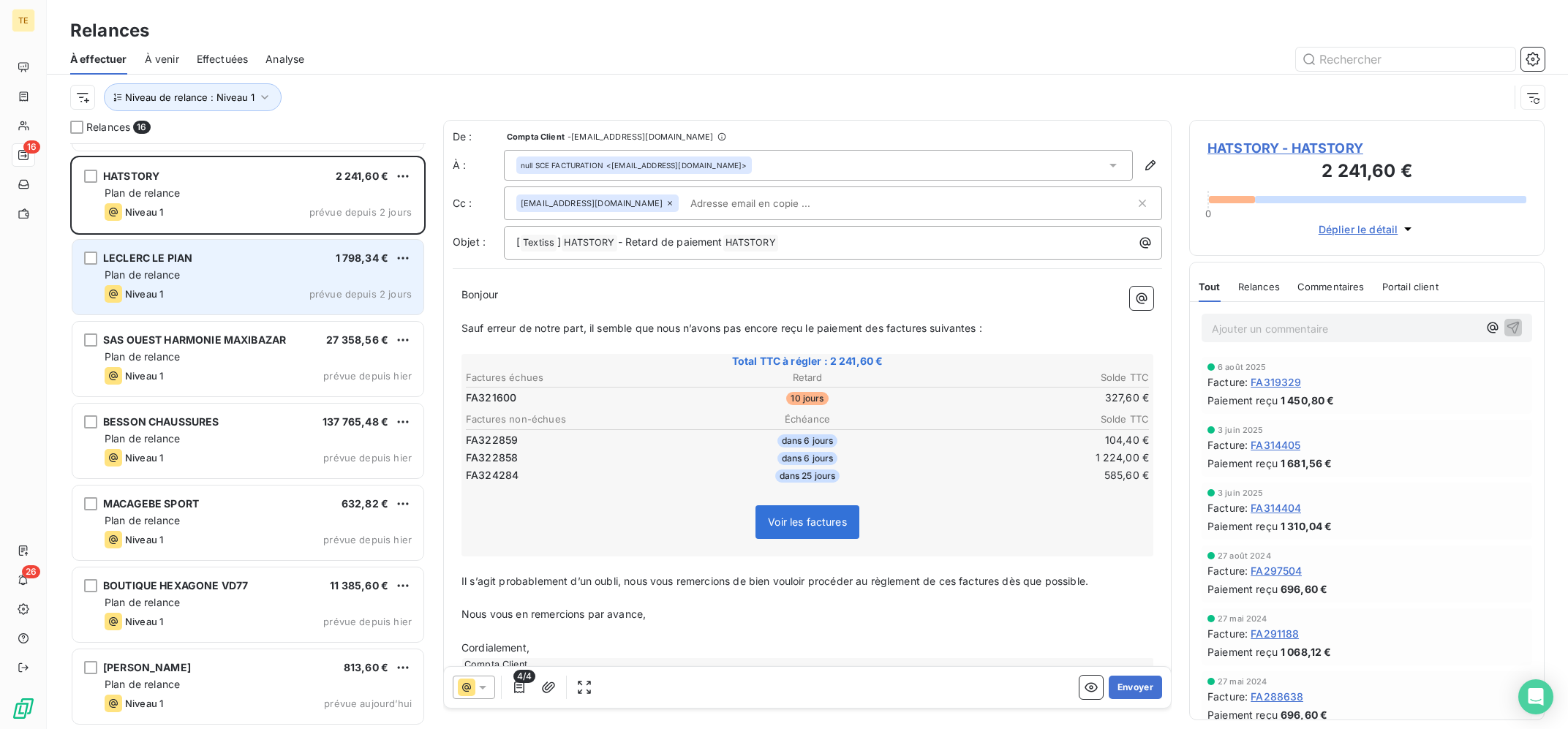
click at [276, 279] on div "Plan de relance" at bounding box center [258, 274] width 307 height 14
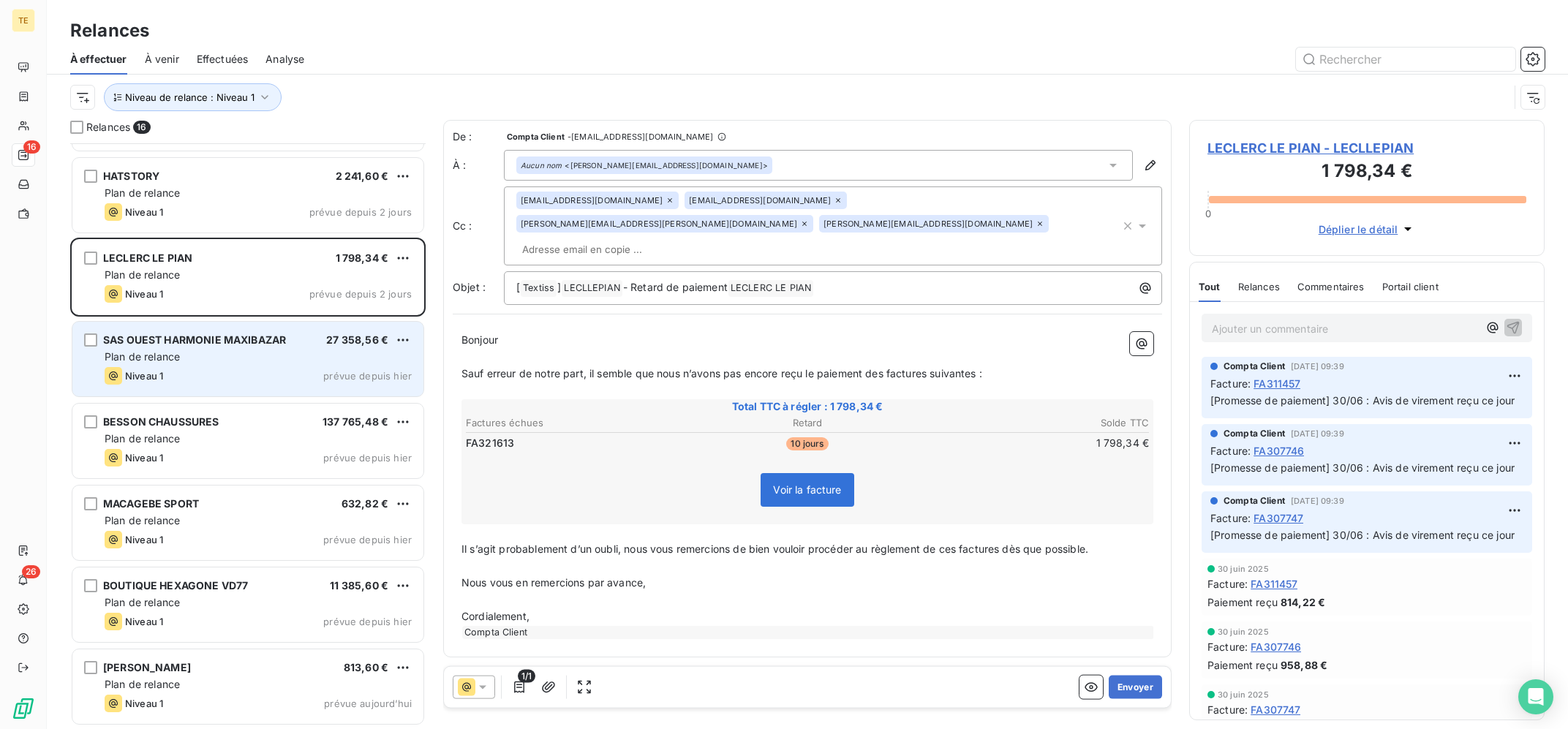
click at [282, 351] on div "Plan de relance" at bounding box center [258, 357] width 307 height 14
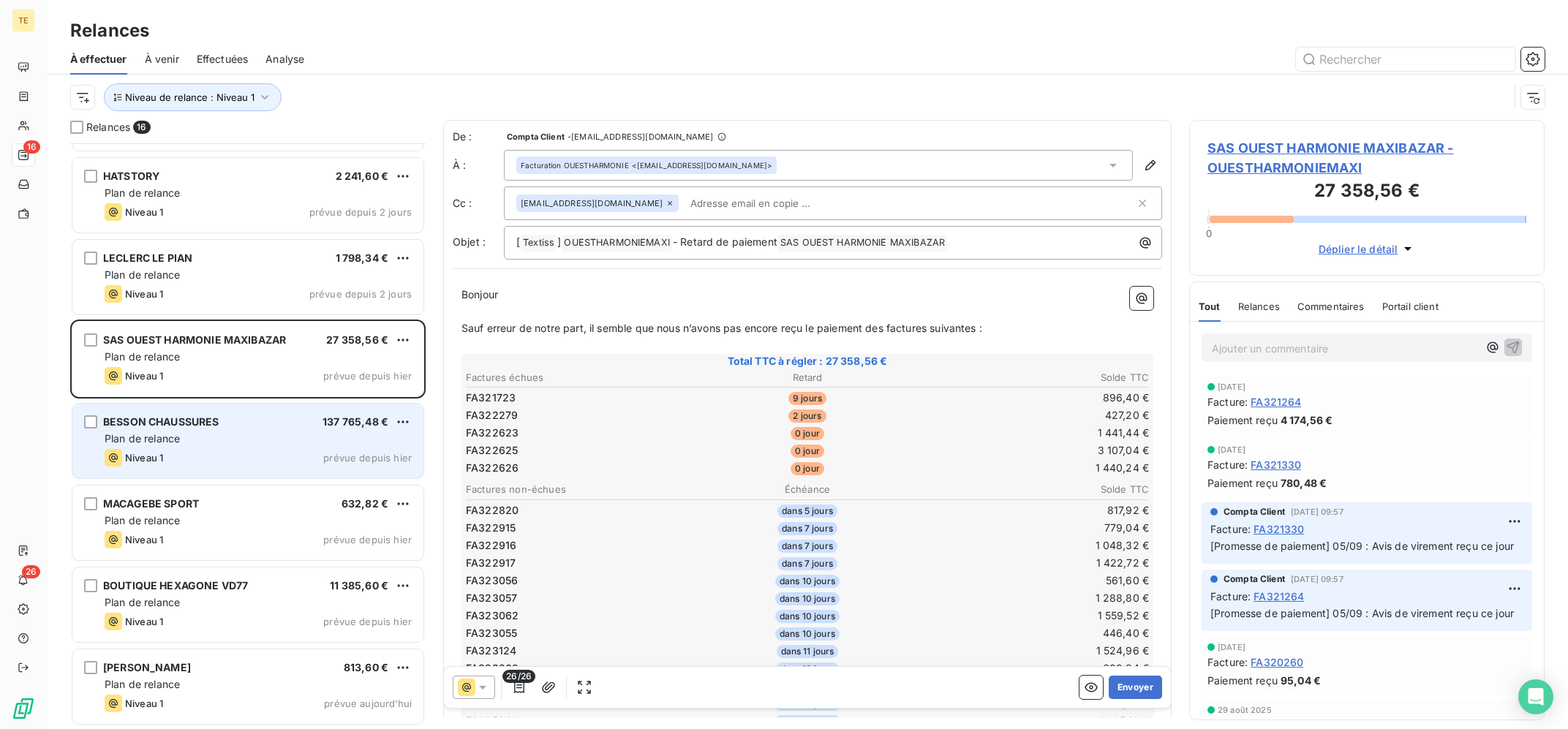
click at [286, 418] on div "BESSON CHAUSSURES 137 765,48 €" at bounding box center [258, 422] width 307 height 13
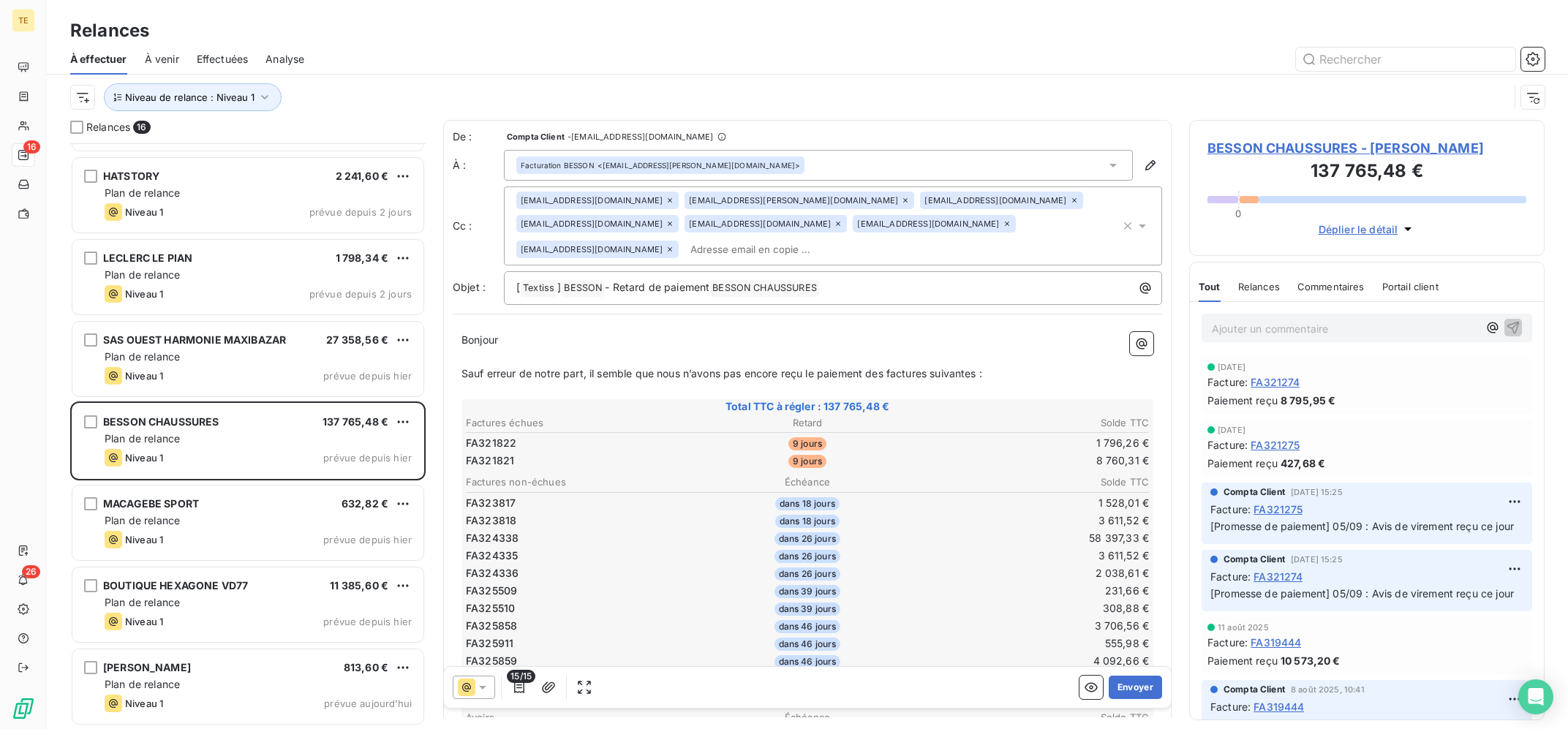
click at [1380, 143] on span "BESSON CHAUSSURES - [PERSON_NAME]" at bounding box center [1367, 148] width 319 height 20
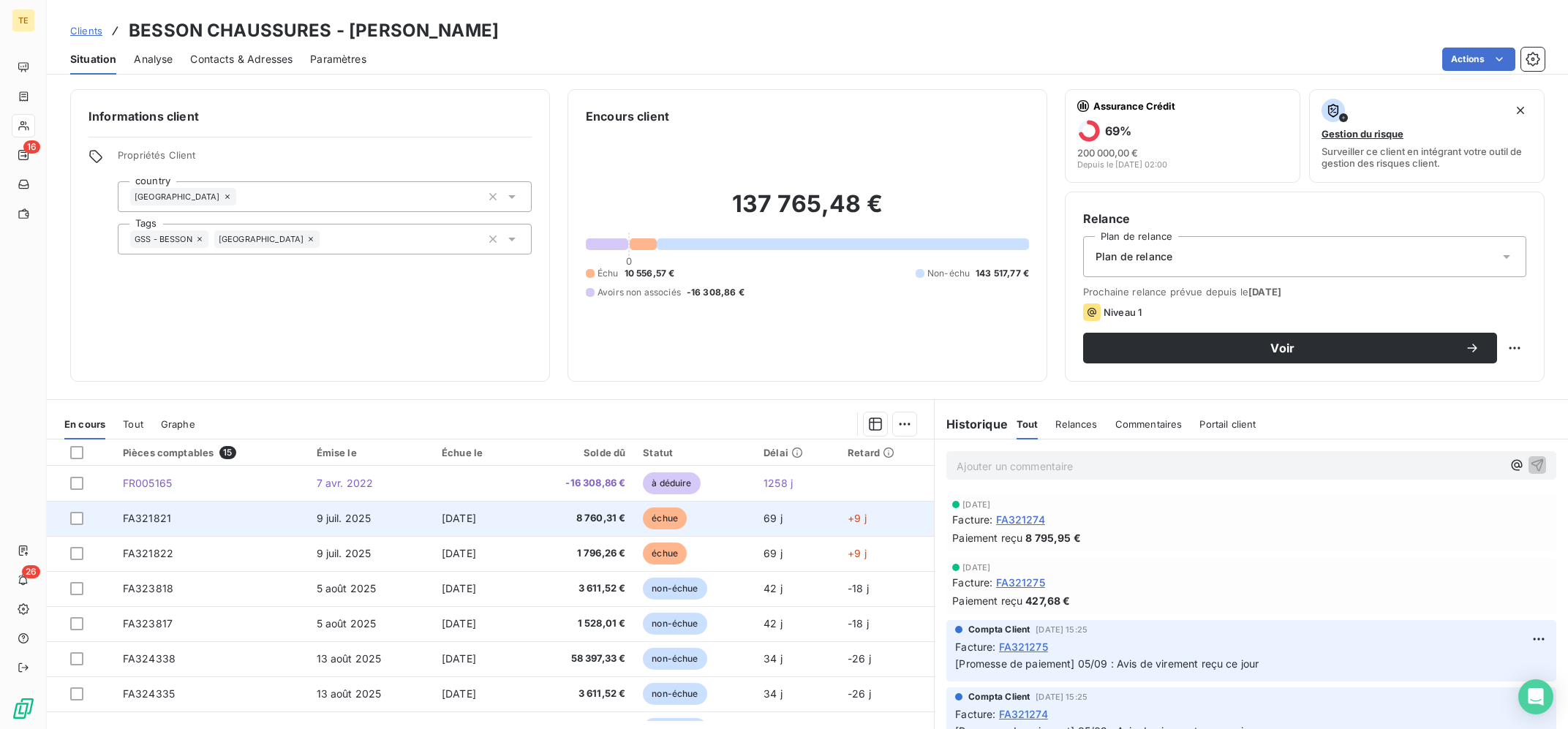
click at [70, 520] on td at bounding box center [80, 518] width 67 height 35
click at [75, 524] on div at bounding box center [76, 518] width 13 height 13
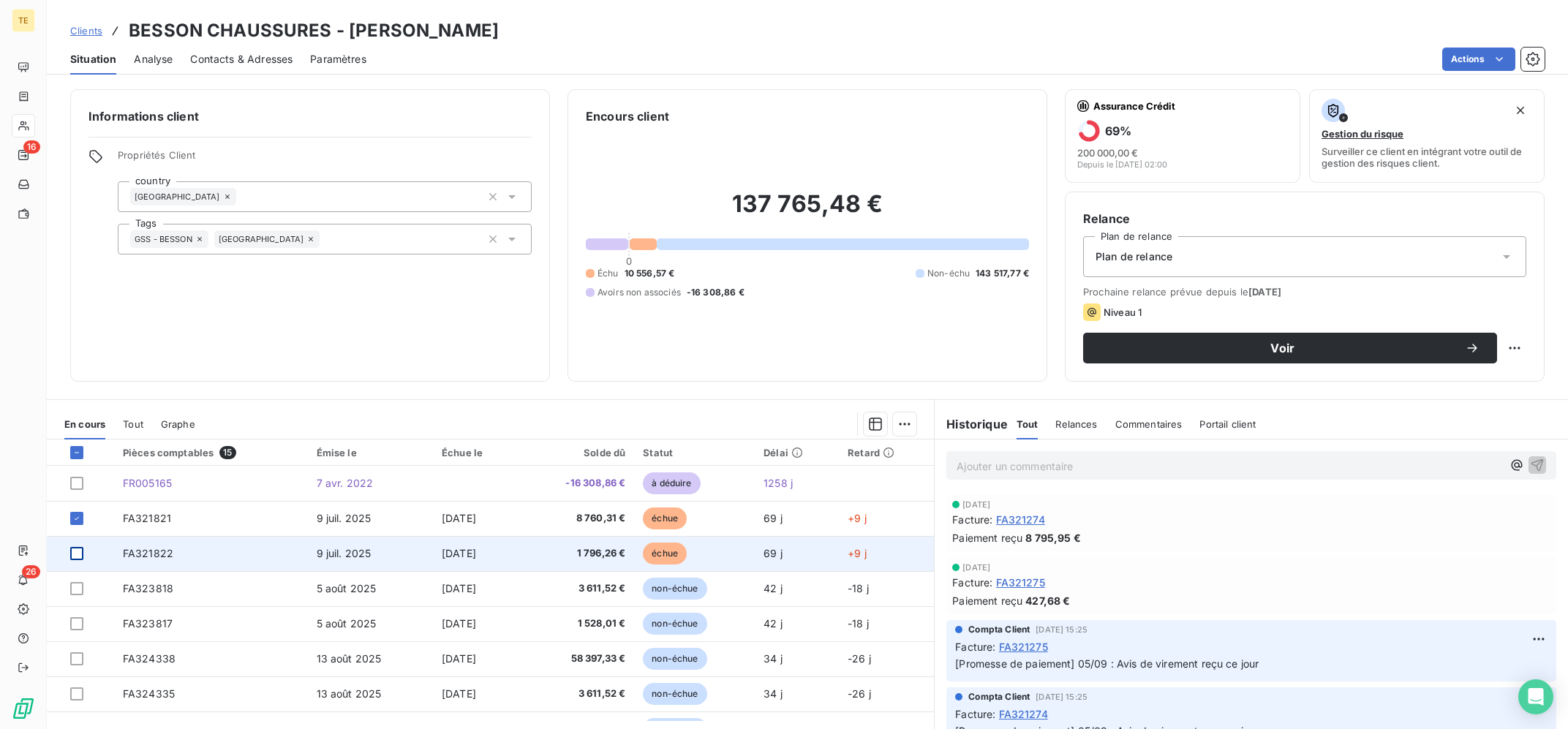
click at [79, 559] on div at bounding box center [76, 554] width 13 height 13
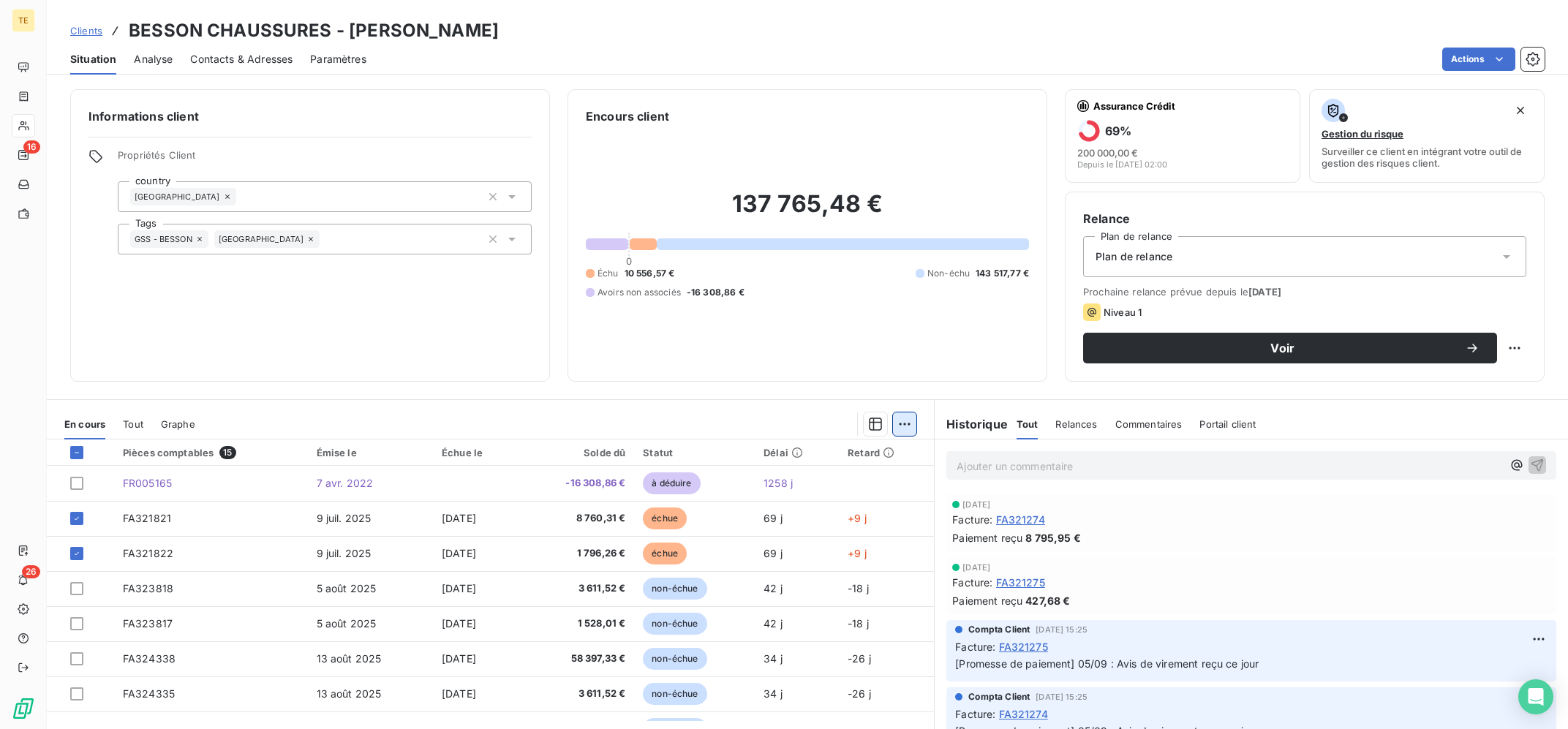
click at [899, 428] on html "TE 16 26 Clients BESSON CHAUSSURES - BESSON Situation Analyse Contacts & Adress…" at bounding box center [784, 364] width 1568 height 729
click at [847, 482] on div "Ajouter une promesse de paiement (2 factures)" at bounding box center [776, 482] width 266 height 23
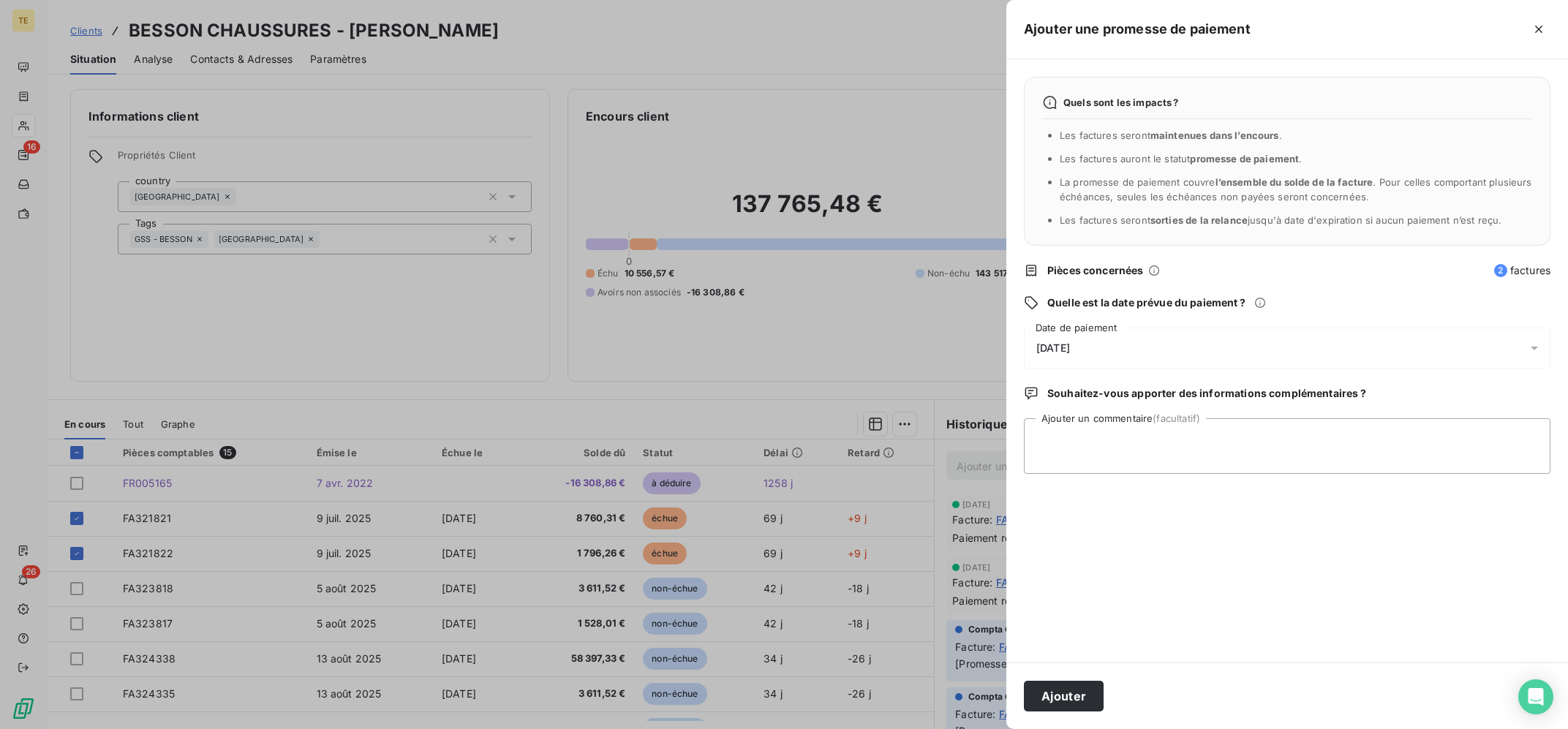
click at [1164, 339] on div "[DATE]" at bounding box center [1288, 348] width 527 height 41
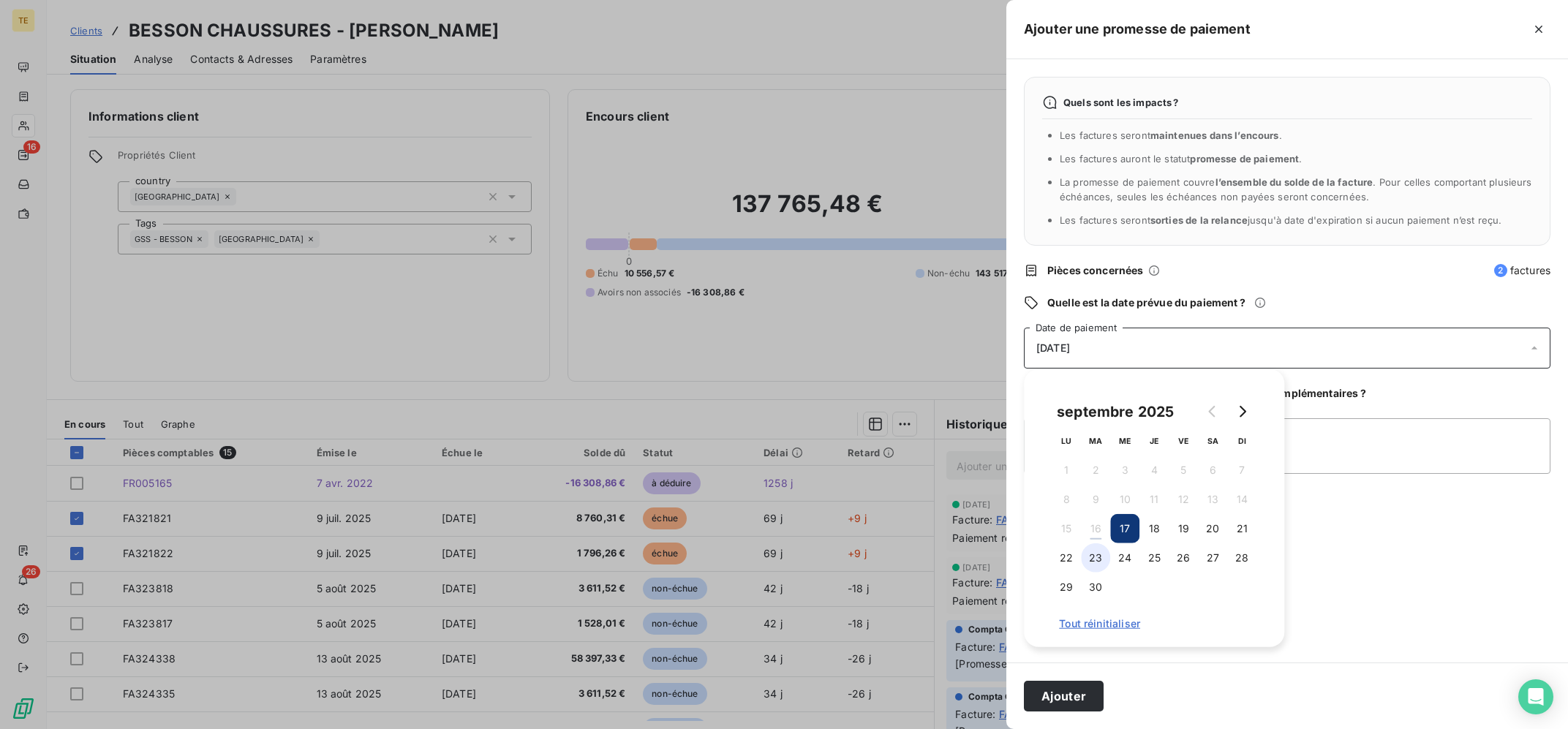
click at [1088, 558] on button "23" at bounding box center [1096, 558] width 29 height 29
click at [1076, 553] on button "22" at bounding box center [1066, 558] width 29 height 29
click at [1372, 447] on textarea "Ajouter un commentaire (facultatif)" at bounding box center [1288, 446] width 527 height 56
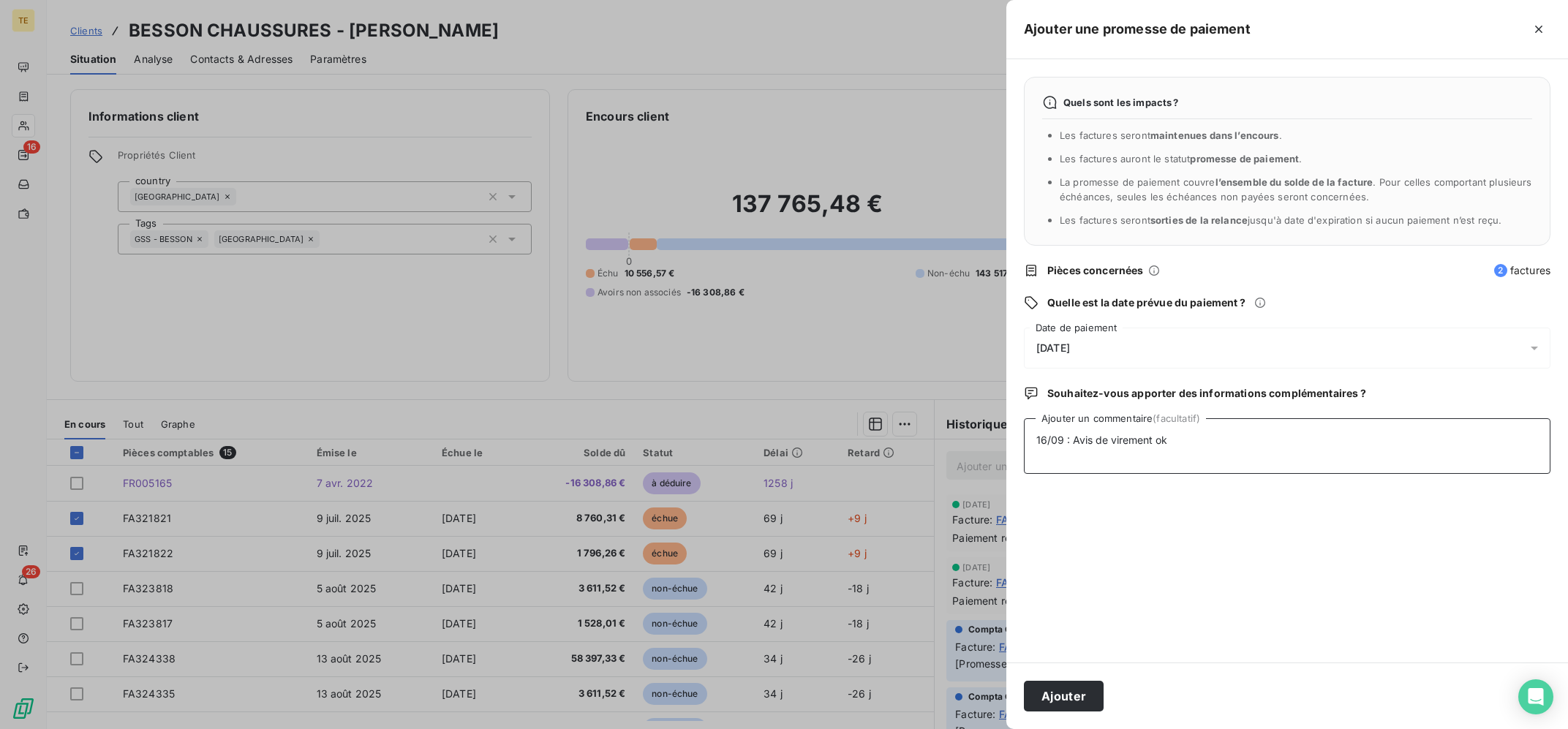
click at [1221, 456] on textarea "16/09 : Avis de virement ok" at bounding box center [1288, 446] width 527 height 56
drag, startPoint x: 1205, startPoint y: 446, endPoint x: 1156, endPoint y: 447, distance: 49.0
click at [1156, 447] on textarea "16/09 : Avis de virement ok" at bounding box center [1288, 446] width 527 height 56
type textarea "16/09 : Avis de virement reçu le 12/09"
click at [1088, 693] on button "Ajouter" at bounding box center [1064, 696] width 79 height 31
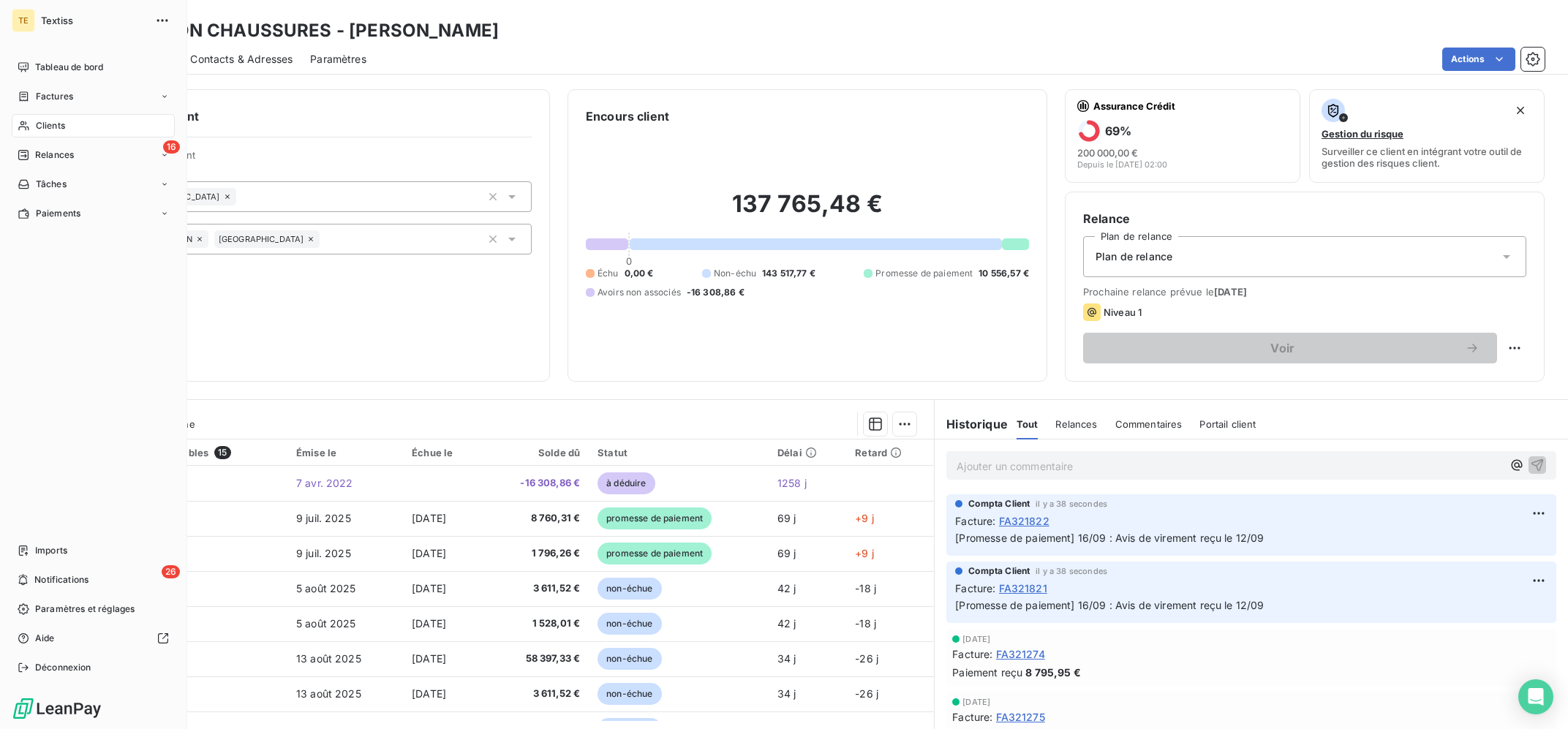
click at [53, 130] on span "Clients" at bounding box center [50, 125] width 29 height 13
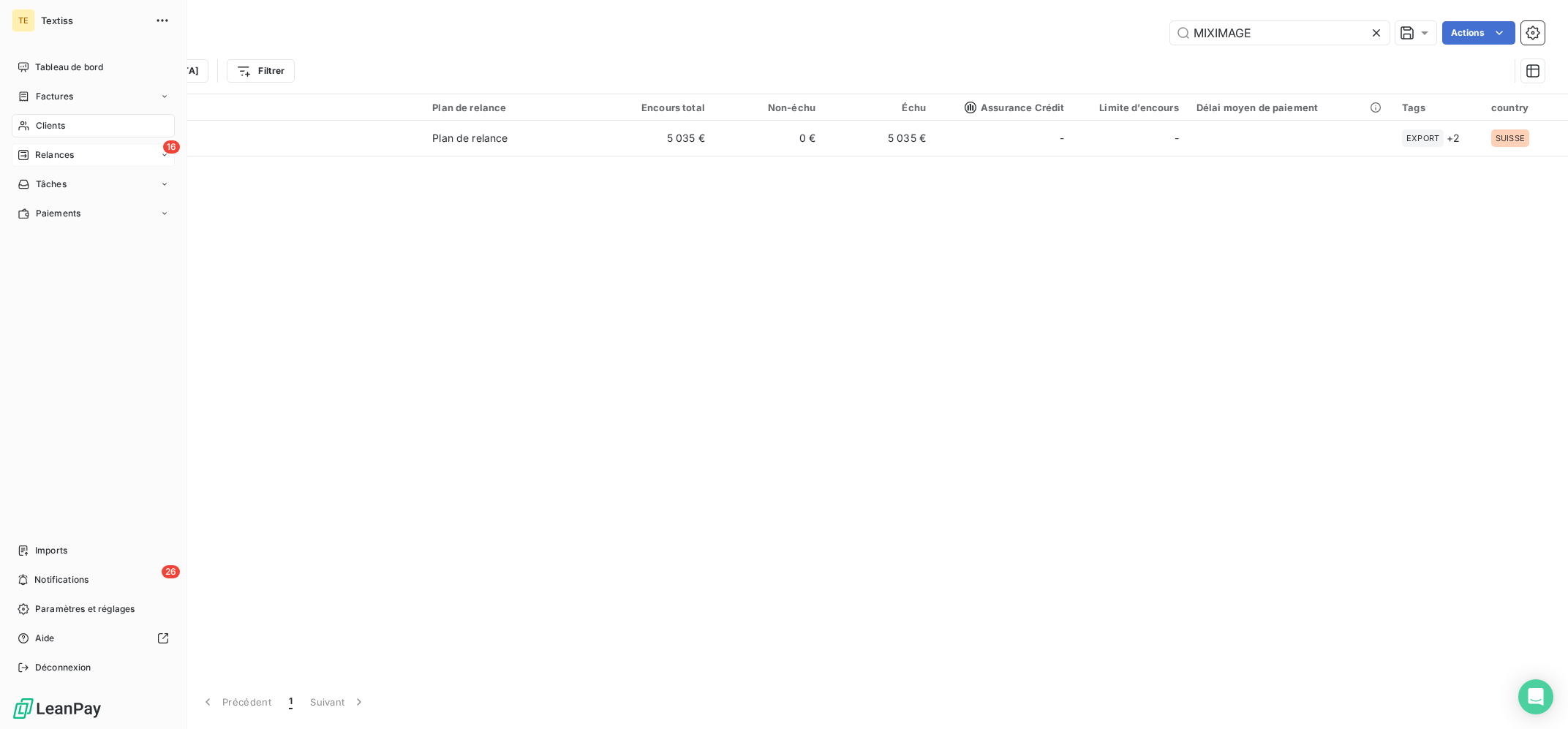
click at [81, 145] on div "16 Relances" at bounding box center [94, 155] width 163 height 23
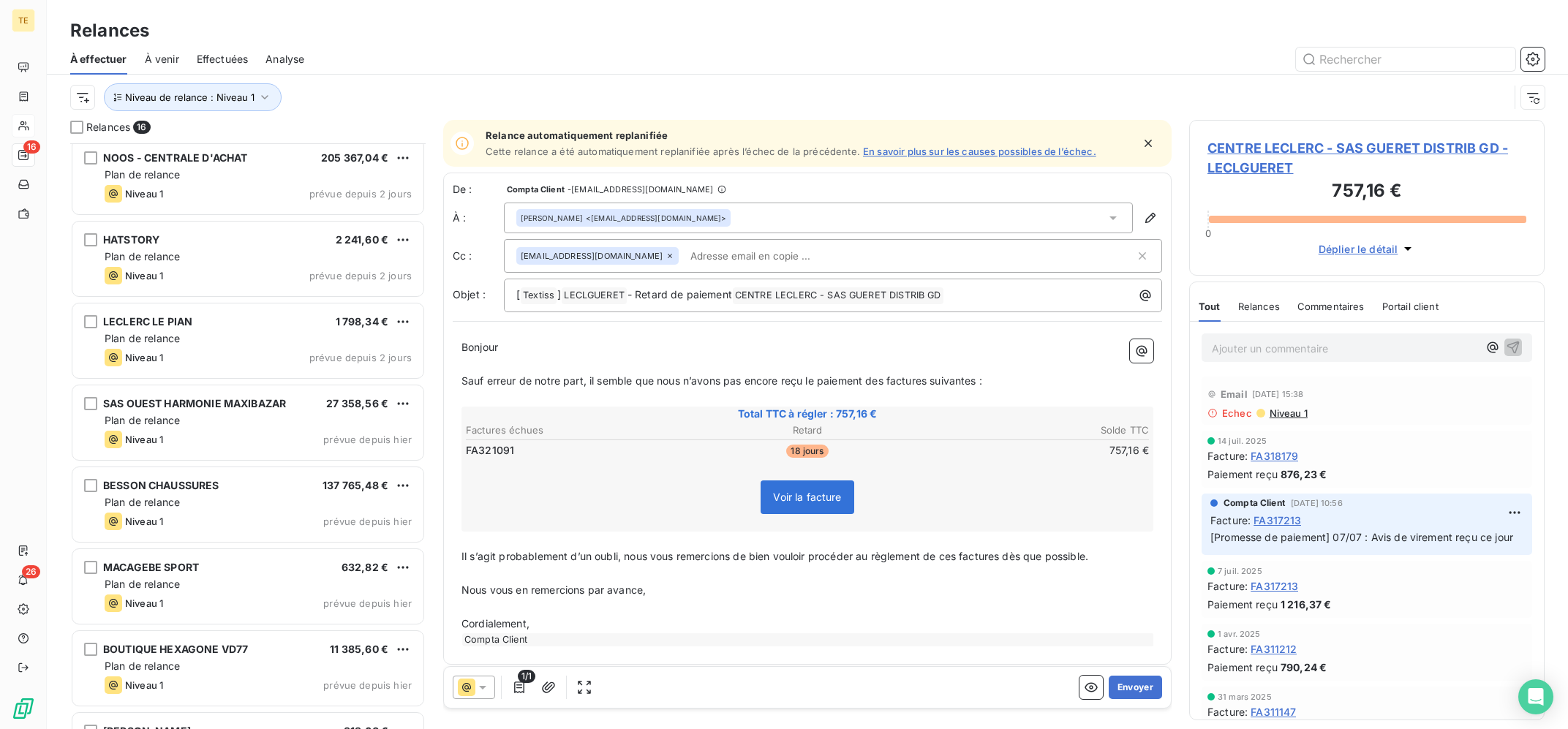
scroll to position [725, 0]
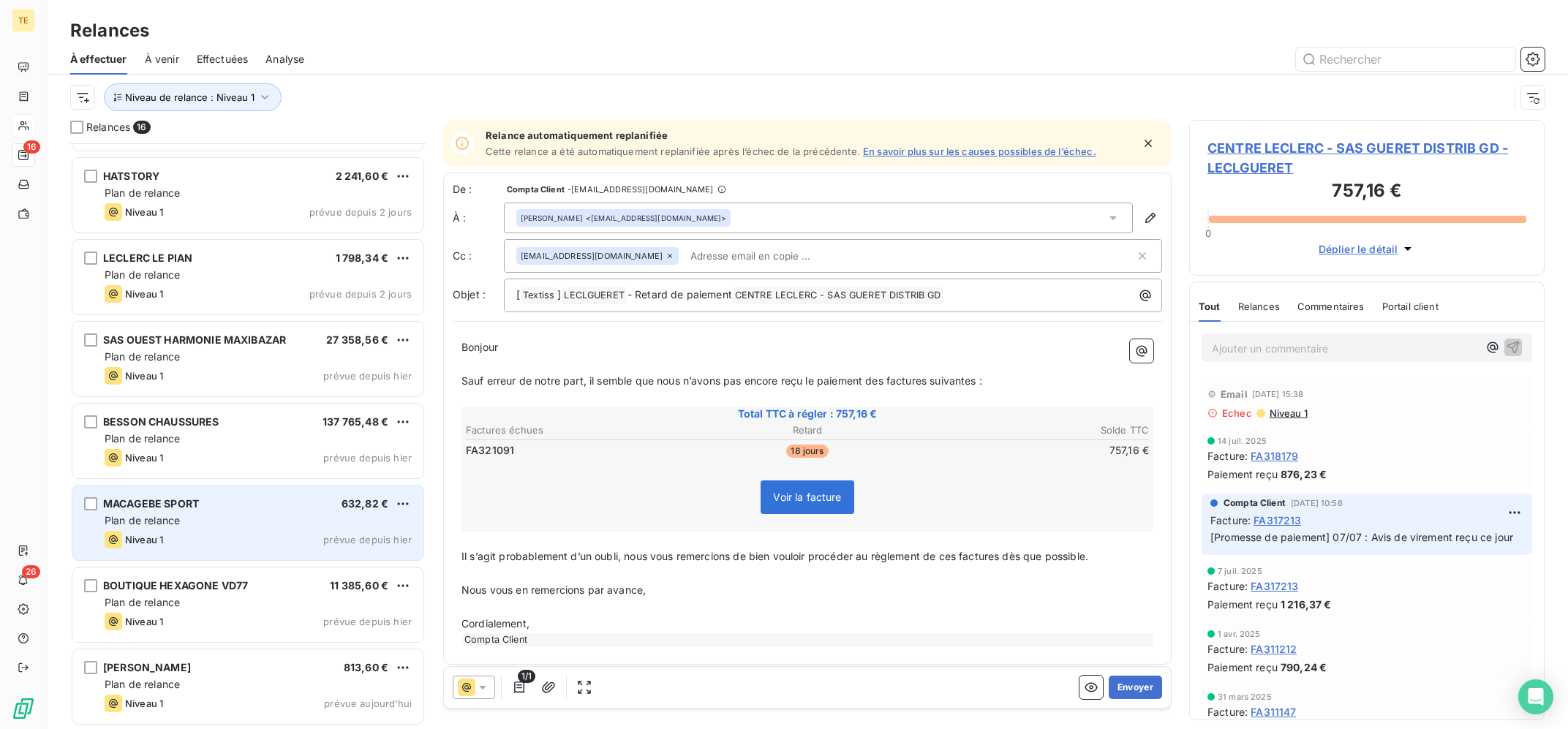
click at [302, 512] on div "MACAGEBE SPORT 632,82 € Plan de relance Niveau 1 prévue depuis [DATE]" at bounding box center [248, 523] width 351 height 75
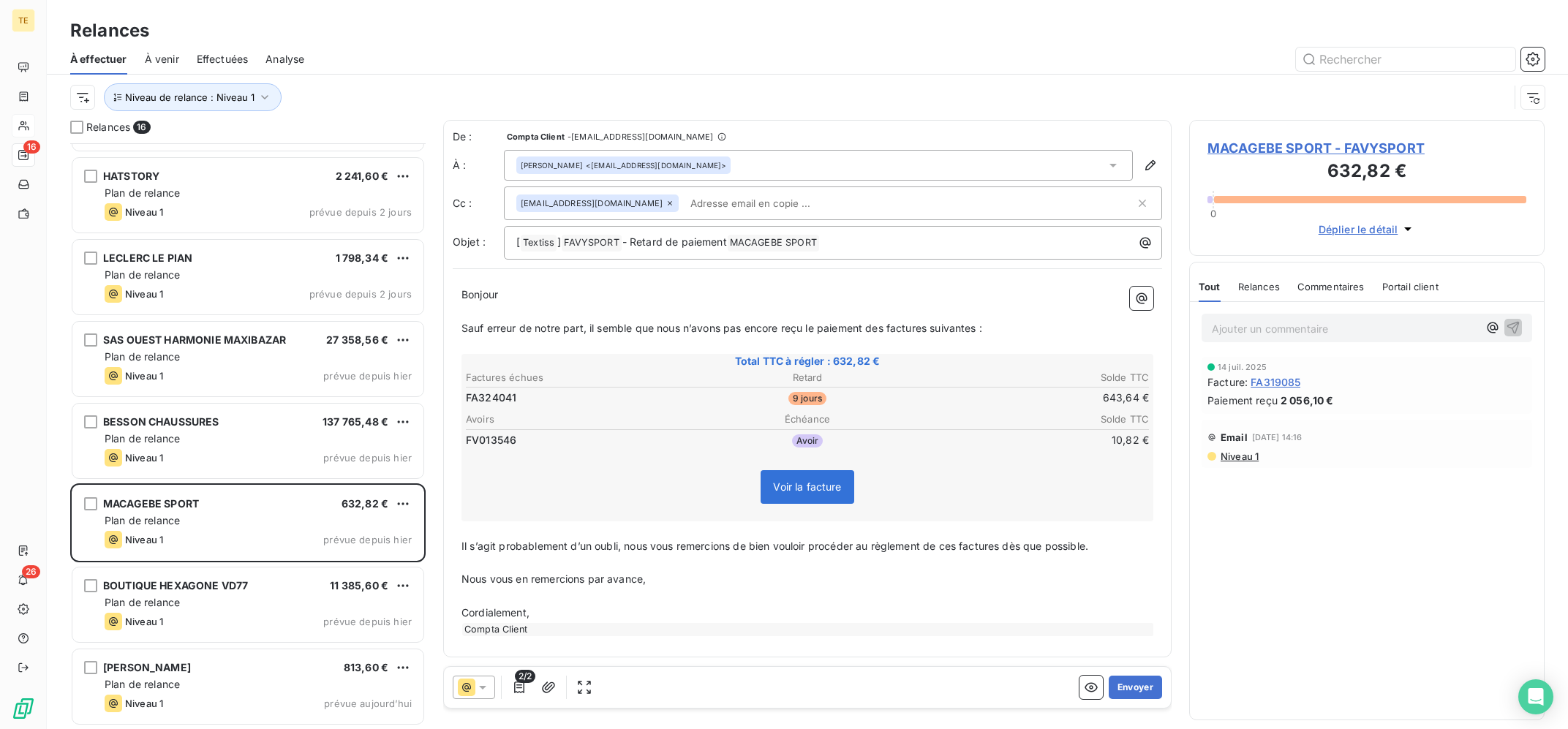
click at [738, 161] on div "[PERSON_NAME] <[EMAIL_ADDRESS][DOMAIN_NAME]>" at bounding box center [818, 165] width 629 height 31
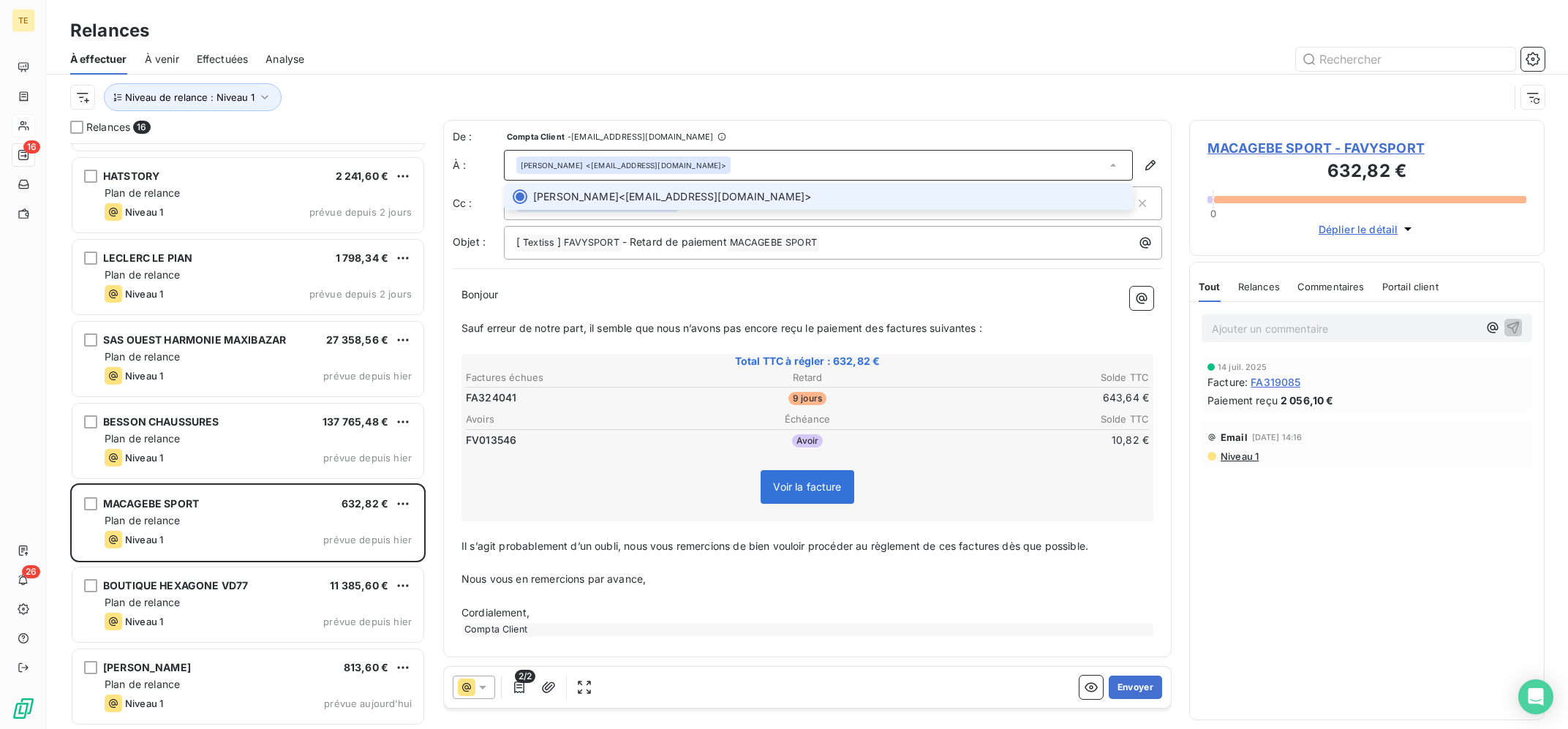
click at [740, 161] on div "[PERSON_NAME] <[EMAIL_ADDRESS][DOMAIN_NAME]>" at bounding box center [818, 165] width 629 height 31
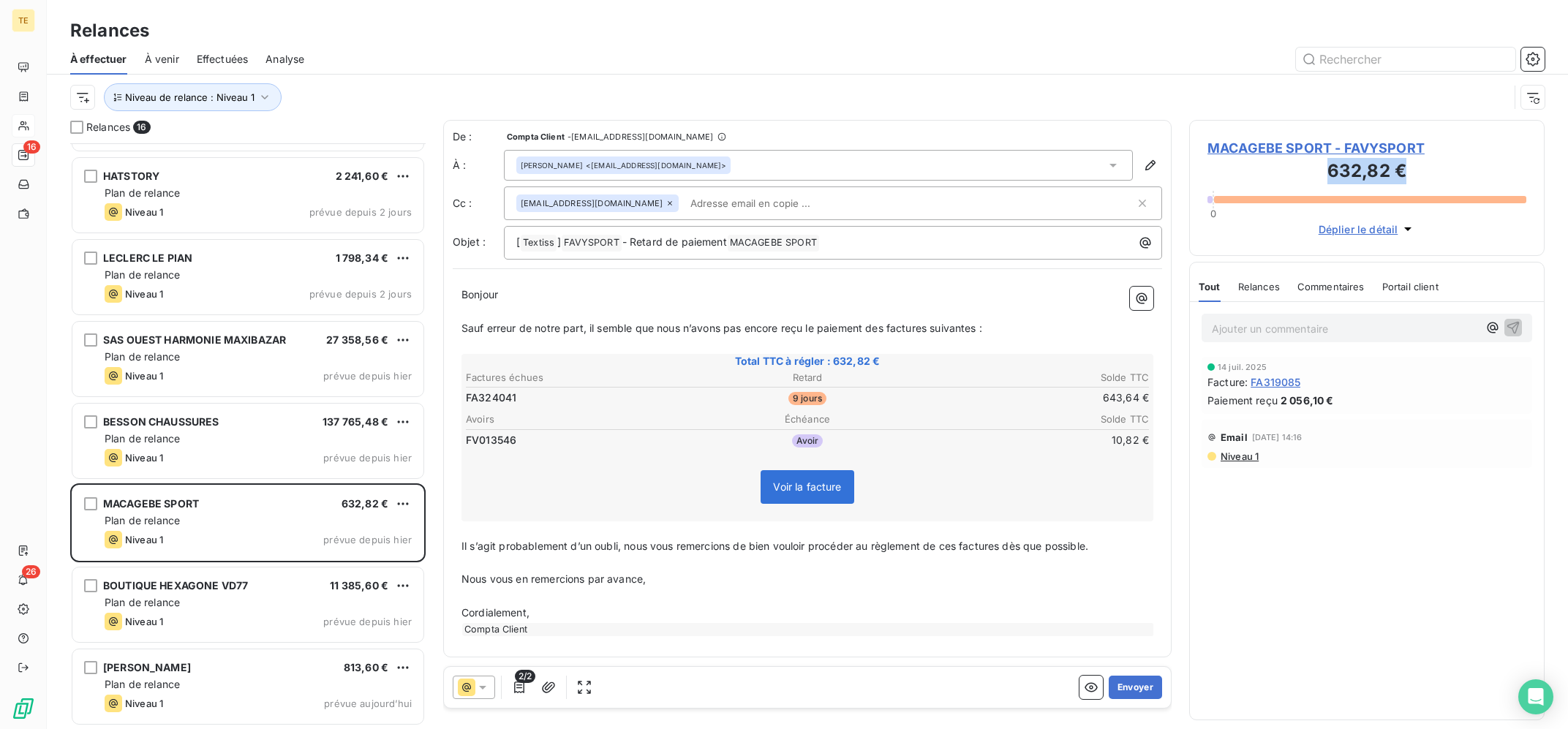
drag, startPoint x: 1458, startPoint y: 159, endPoint x: 1484, endPoint y: 149, distance: 27.9
click at [1484, 149] on div "MACAGEBE SPORT - FAVYSPORT 632,82 € 0 Déplier le détail" at bounding box center [1367, 187] width 355 height 136
click at [1482, 142] on span "MACAGEBE SPORT - FAVYSPORT" at bounding box center [1367, 148] width 319 height 20
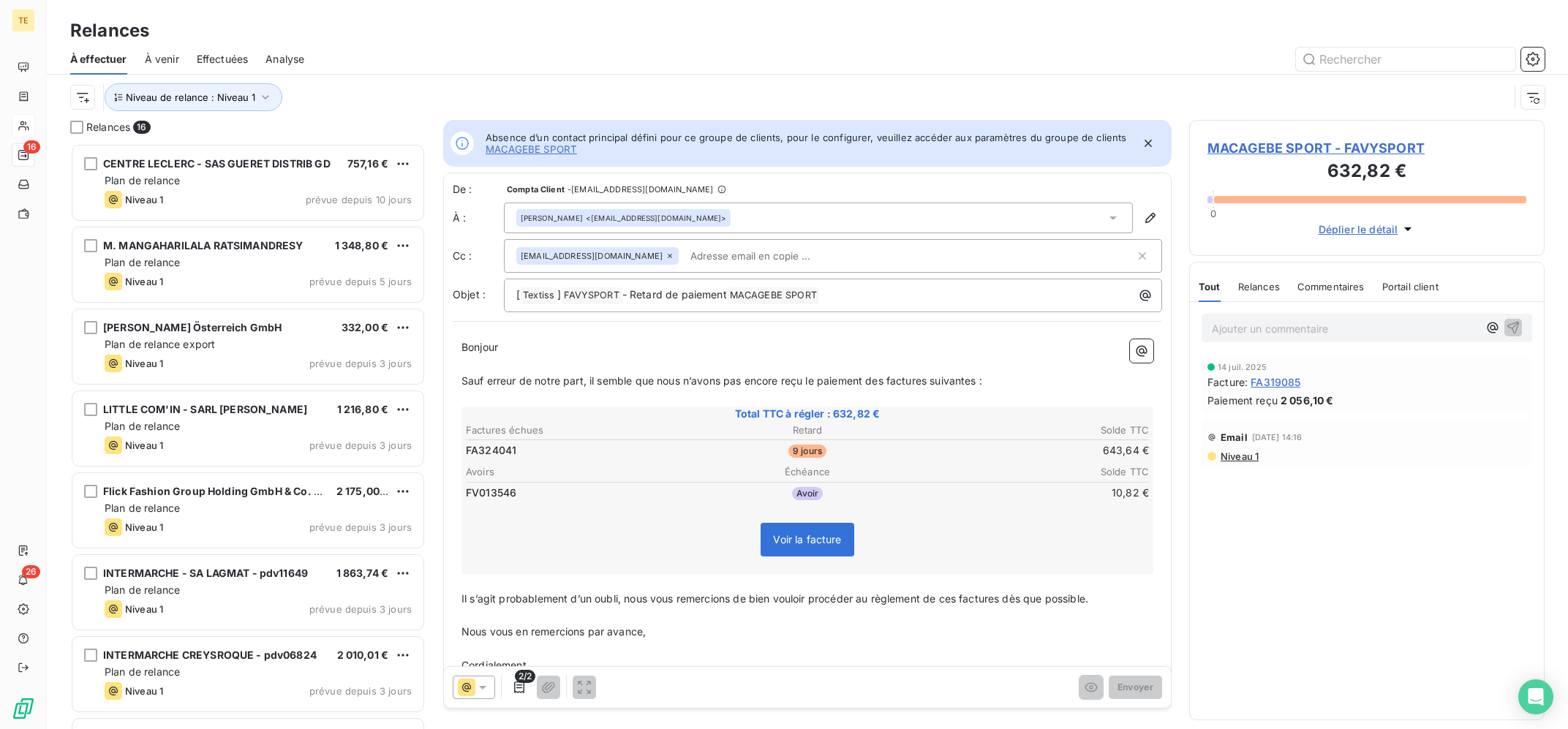
scroll to position [585, 355]
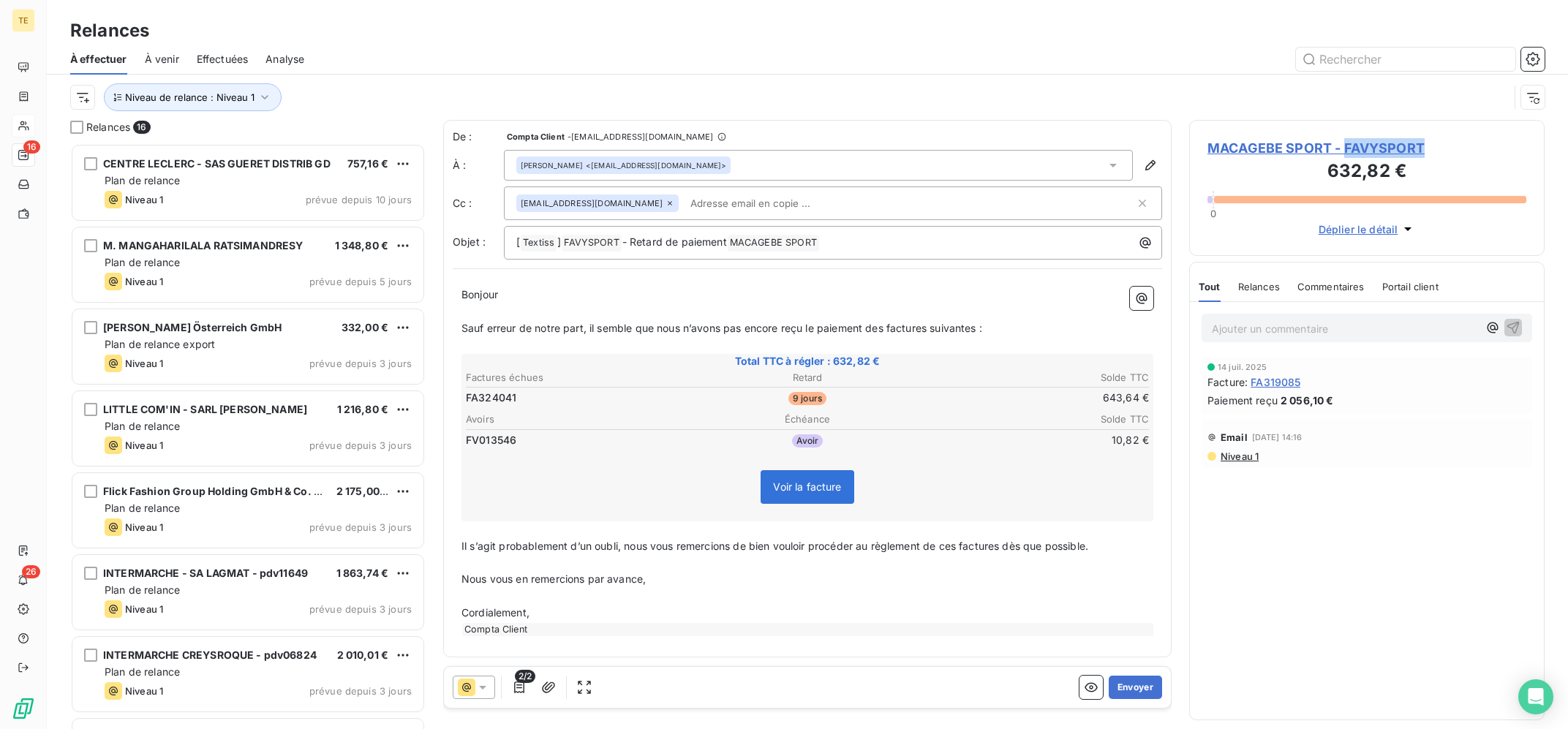
copy span "FAVYSPORT"
drag, startPoint x: 1454, startPoint y: 153, endPoint x: 1132, endPoint y: 74, distance: 331.5
click at [1189, 120] on div "MACAGEBE SPORT - FAVYSPORT 632,82 € 0 Déplier le détail Tout Relances Commentai…" at bounding box center [1367, 424] width 355 height 609
click at [1132, 74] on div "À effectuer À venir Effectuées Analyse" at bounding box center [807, 59] width 1521 height 31
click at [1132, 697] on button "Envoyer" at bounding box center [1136, 687] width 53 height 23
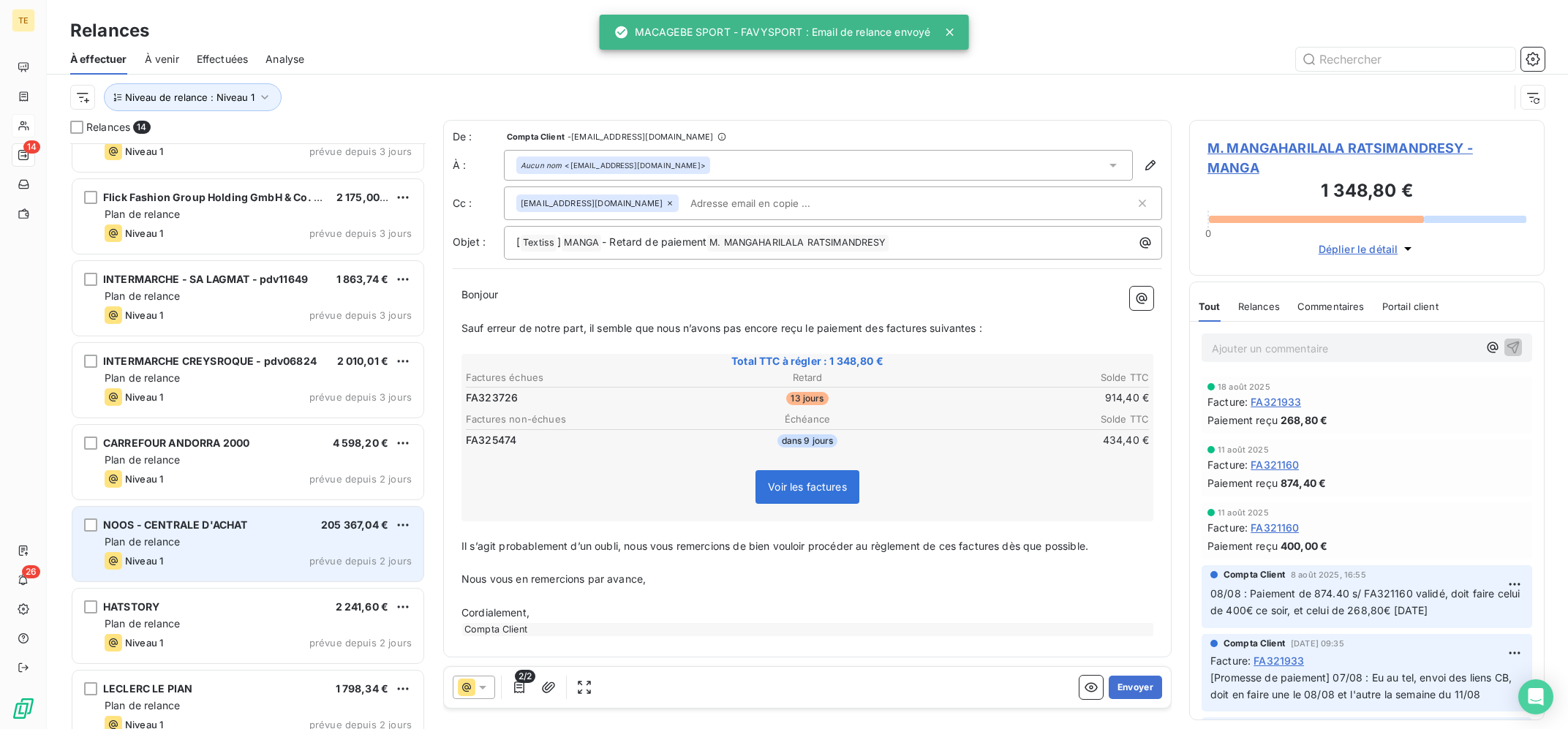
scroll to position [562, 0]
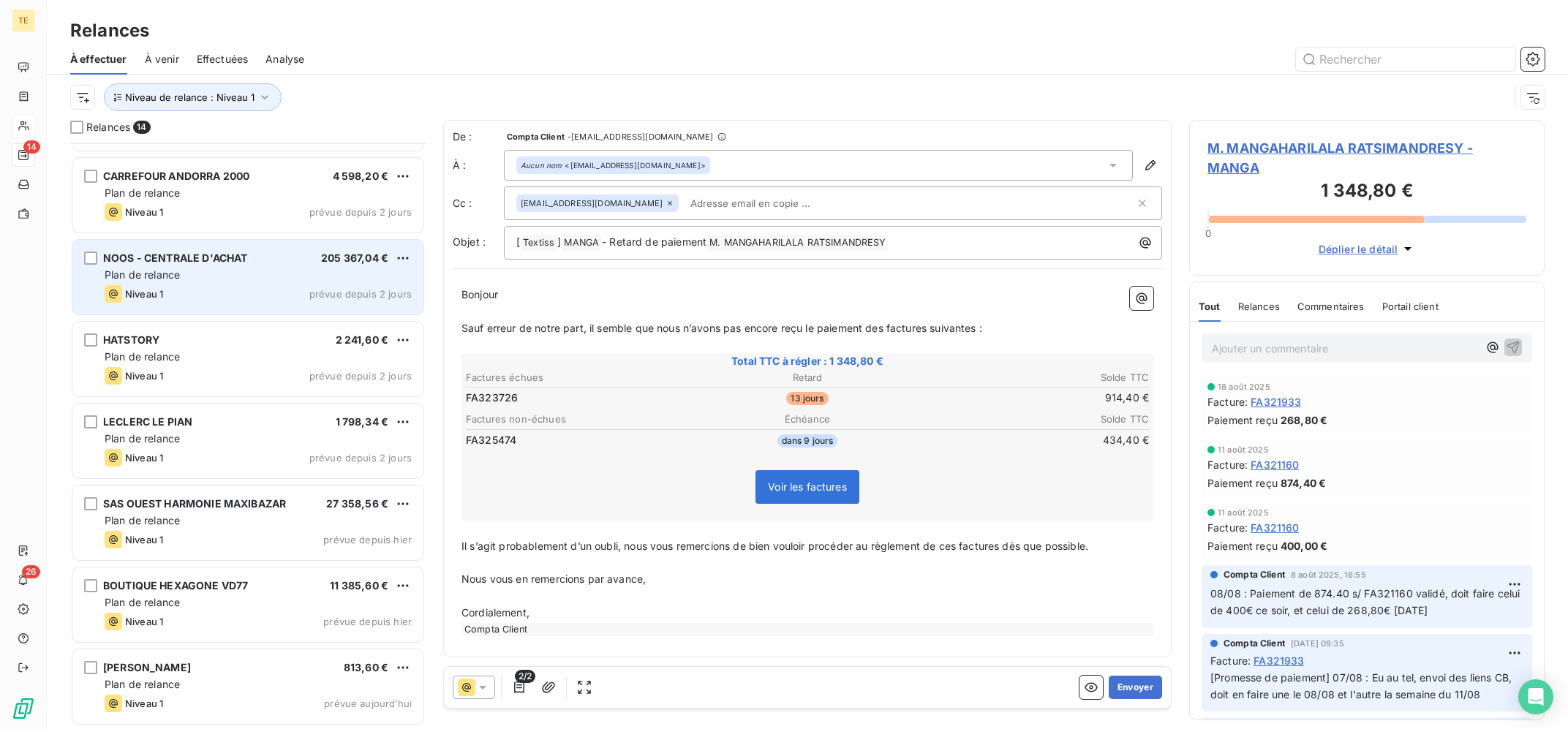
click at [316, 281] on div "Plan de relance" at bounding box center [258, 274] width 307 height 14
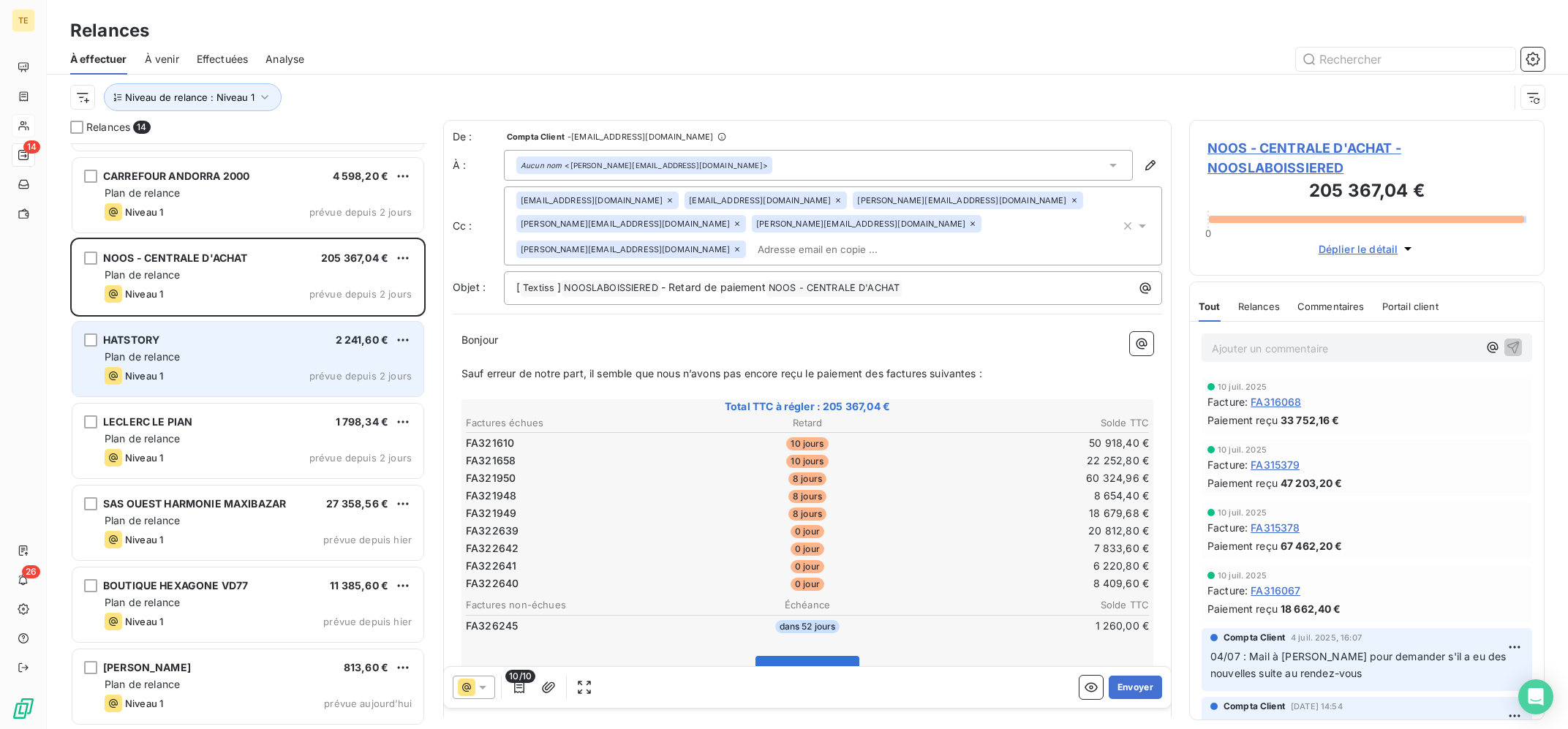
click at [282, 347] on div "HATSTORY 2 241,60 € Plan de relance Niveau 1 prévue depuis 2 jours" at bounding box center [248, 359] width 351 height 75
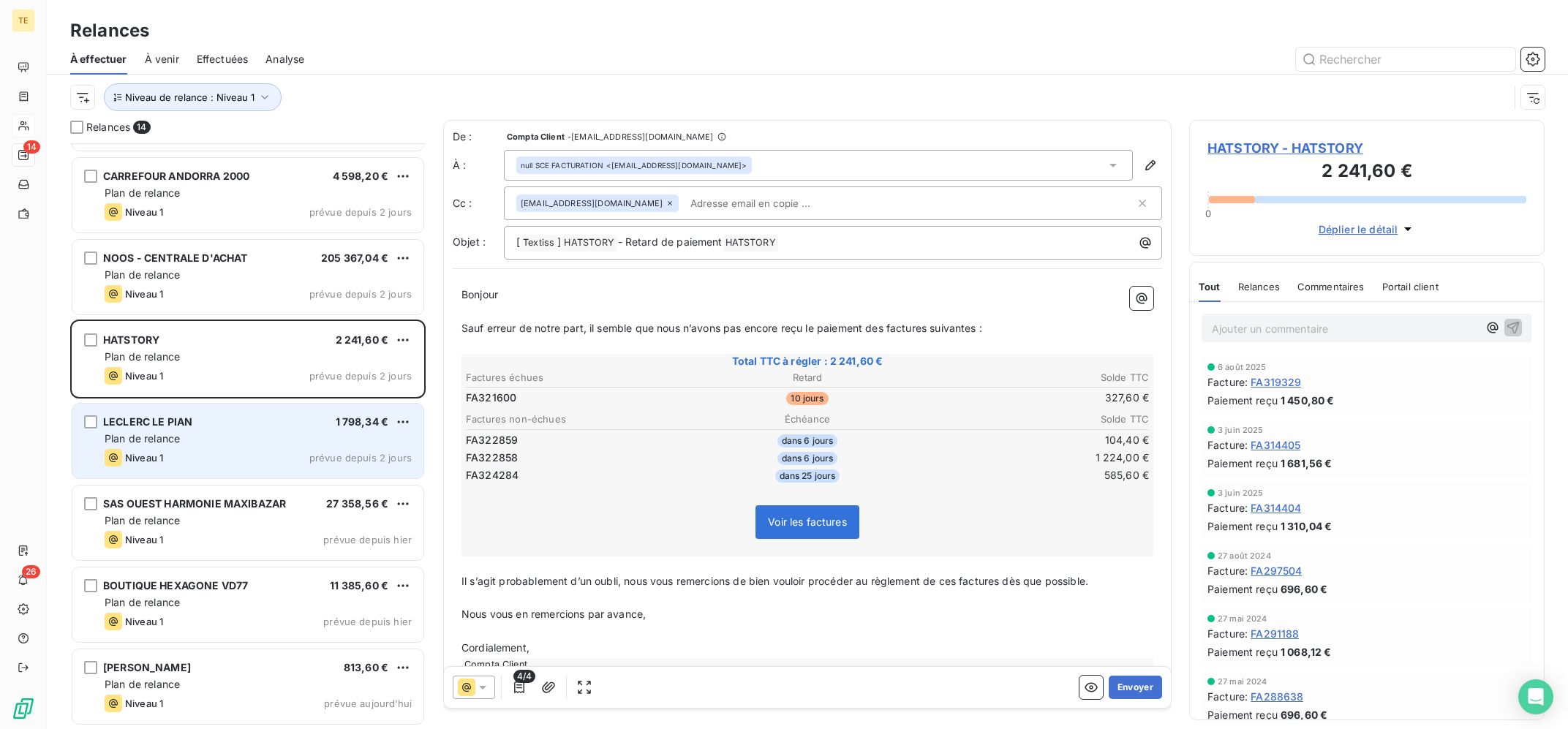
click at [240, 461] on div "Niveau 1 prévue depuis 2 jours" at bounding box center [258, 458] width 307 height 17
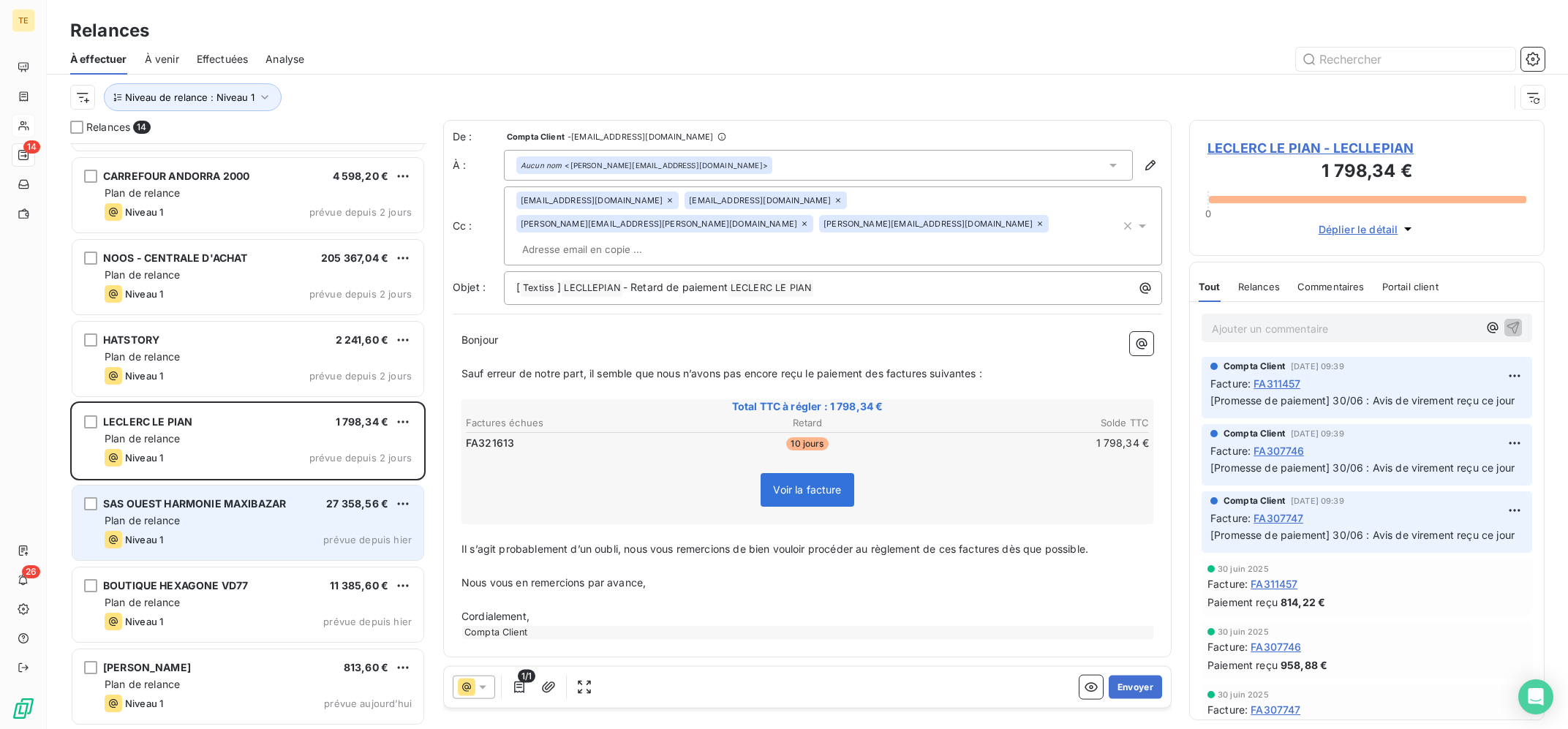
click at [329, 519] on div "Plan de relance" at bounding box center [258, 520] width 307 height 14
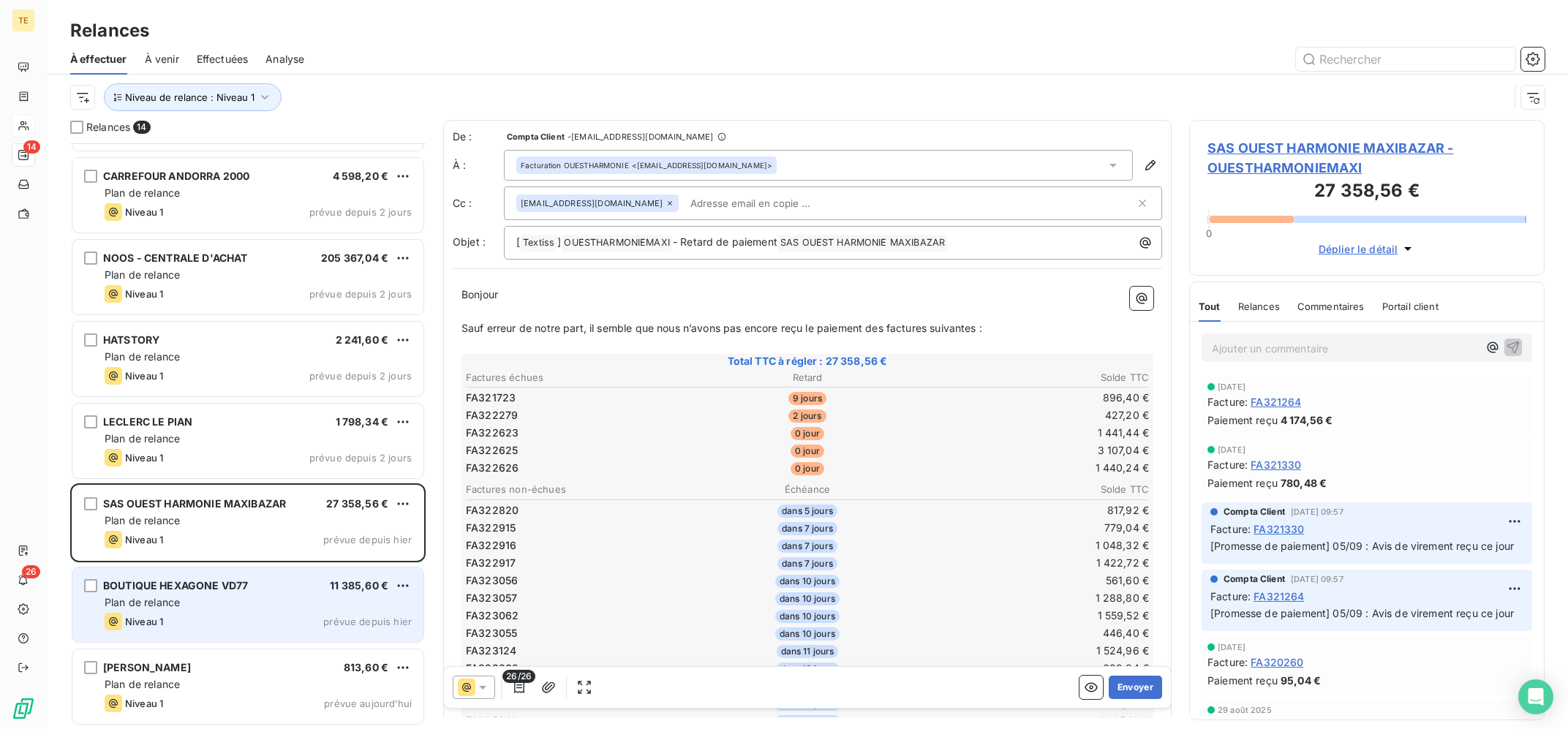
click at [285, 596] on div "Plan de relance" at bounding box center [258, 602] width 307 height 14
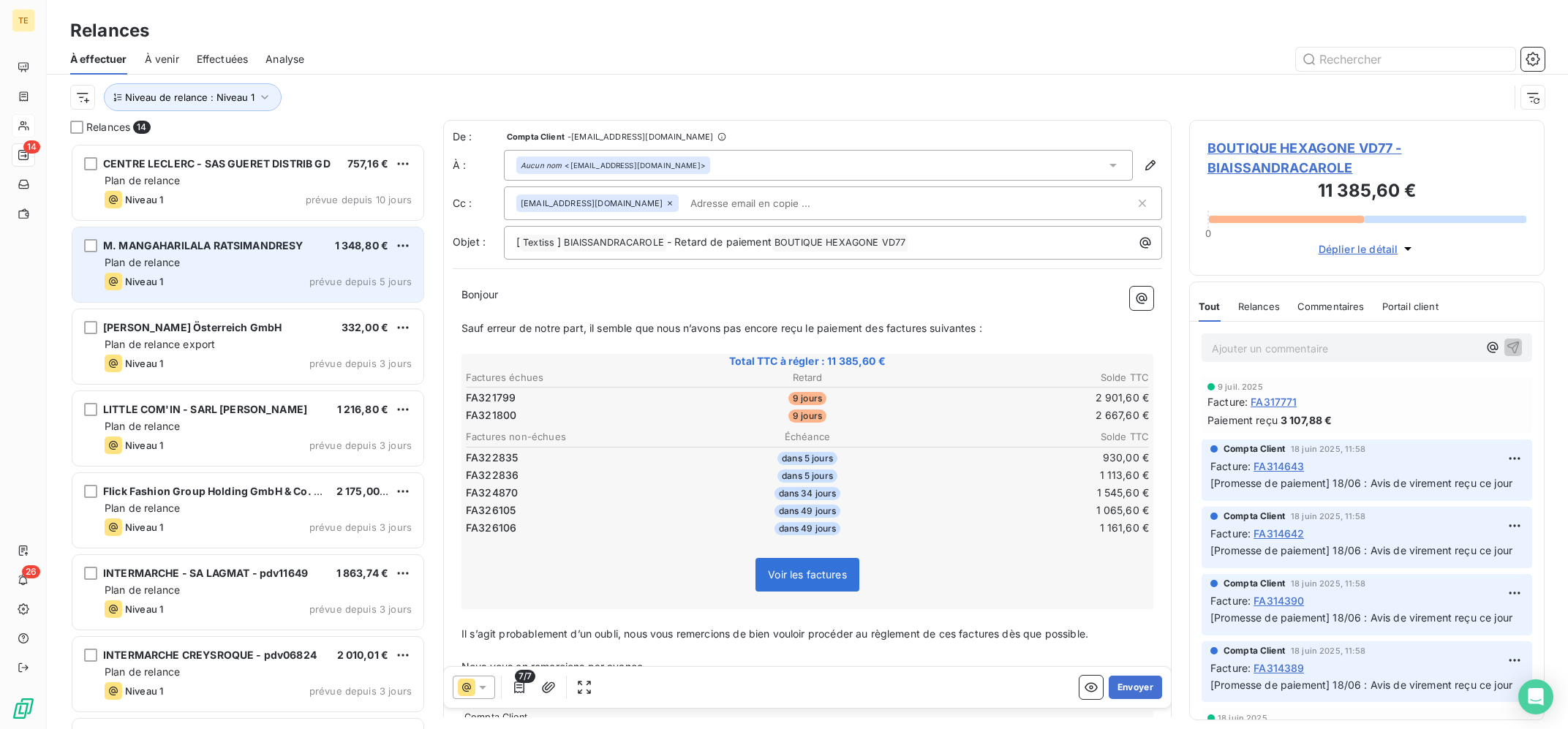
click at [275, 266] on div "Plan de relance" at bounding box center [258, 263] width 307 height 14
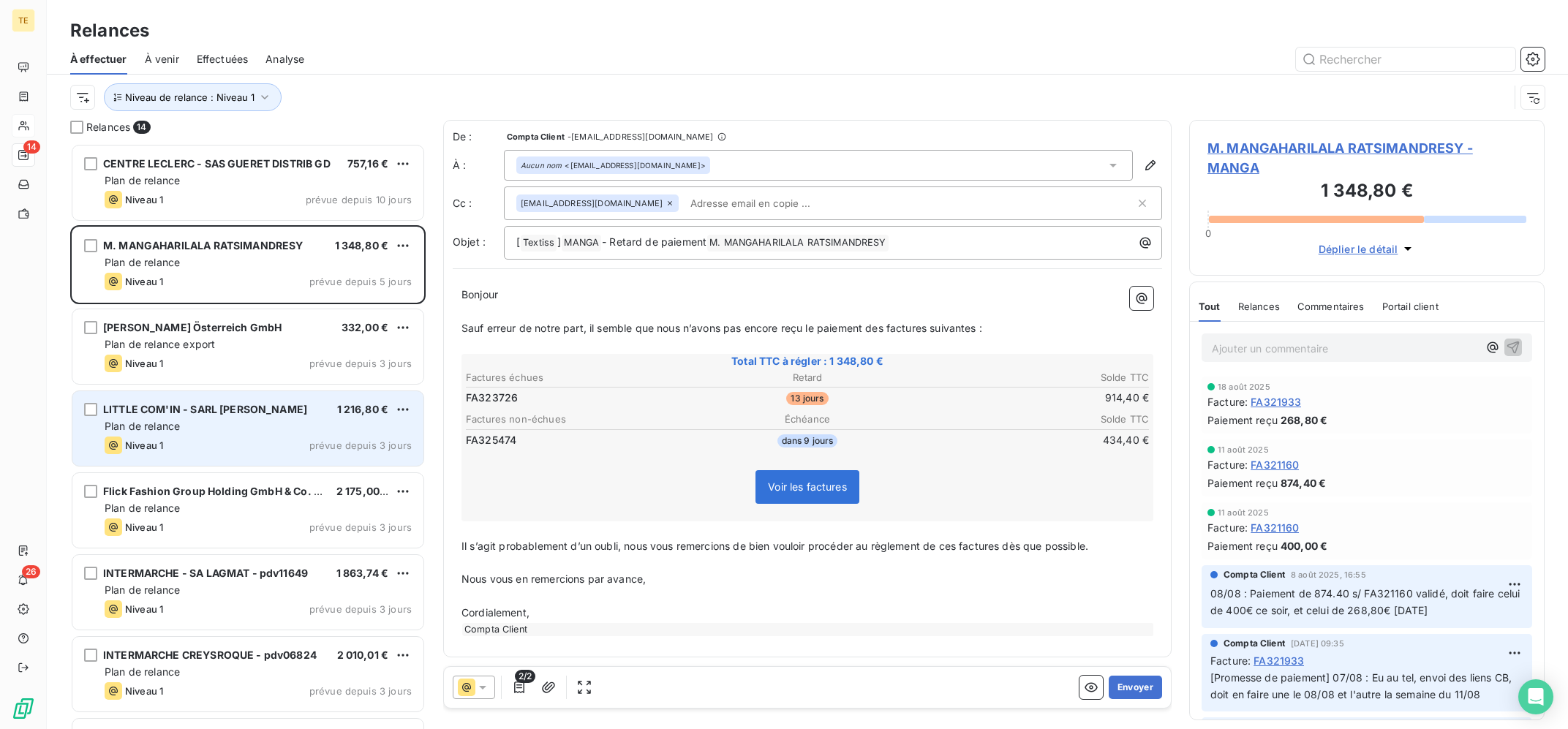
click at [242, 433] on div "Plan de relance" at bounding box center [258, 426] width 307 height 14
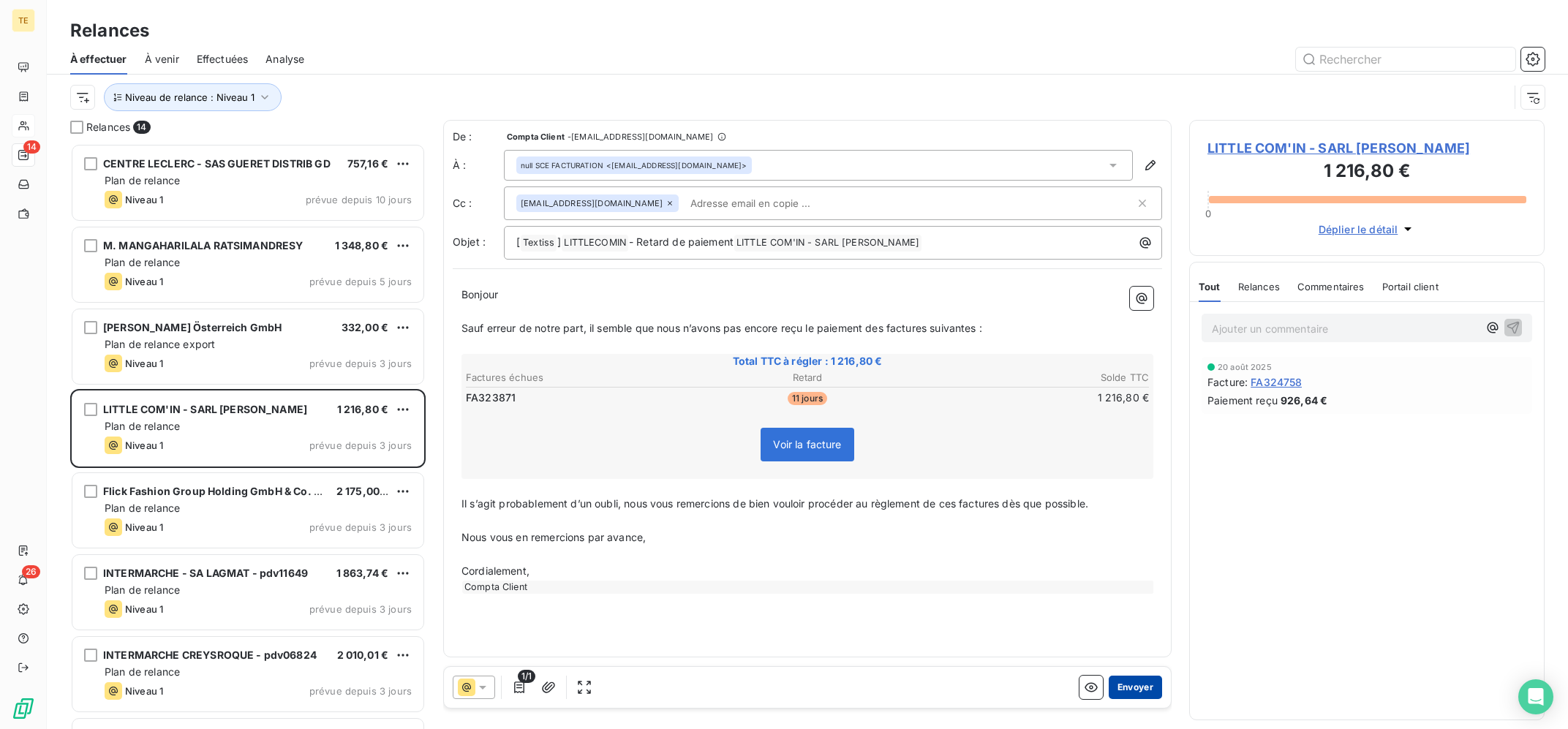
click at [1144, 687] on button "Envoyer" at bounding box center [1136, 687] width 53 height 23
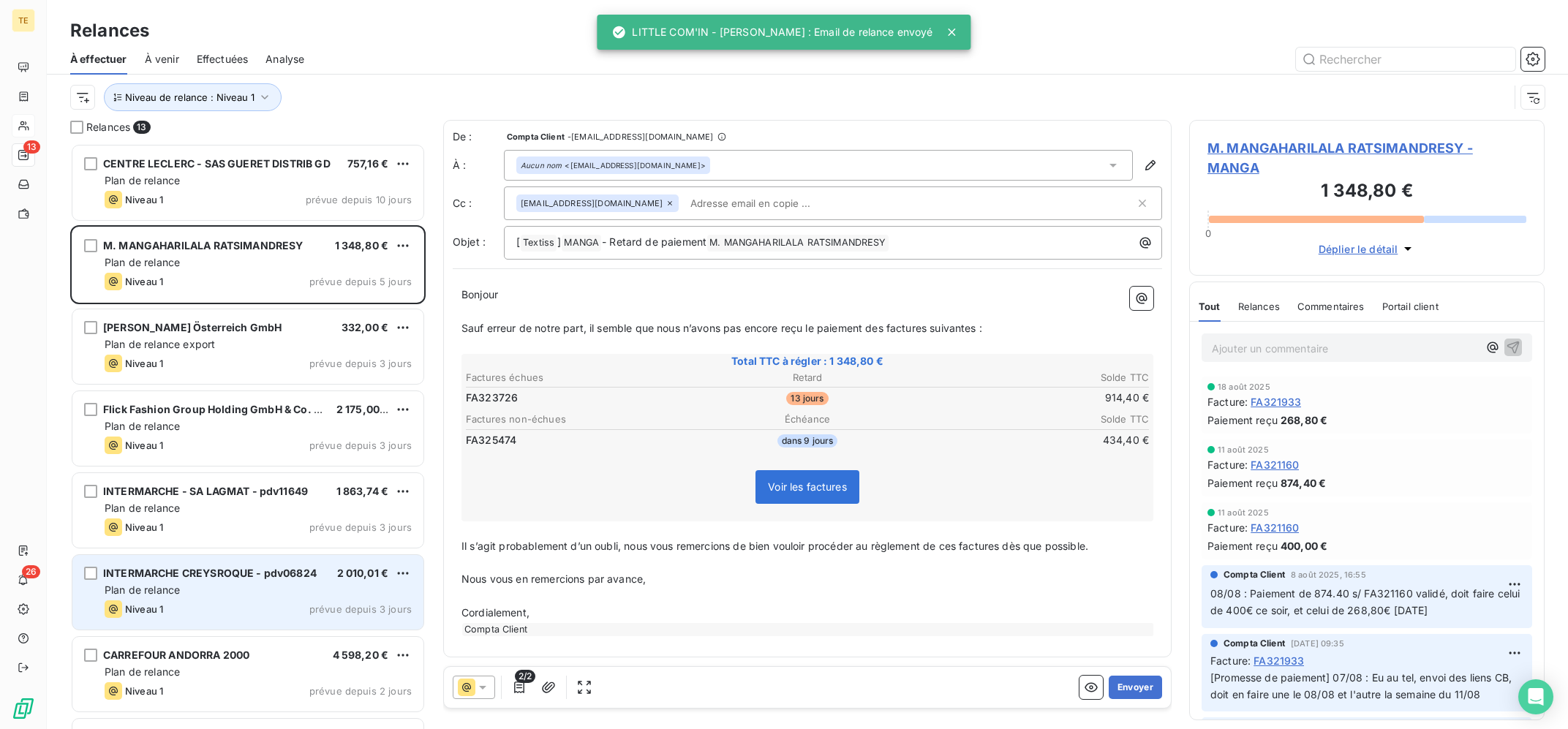
click at [210, 564] on div "INTERMARCHE CREYSROQUE - pdv06824 2 010,01 € Plan de relance Niveau 1 prévue de…" at bounding box center [248, 593] width 351 height 75
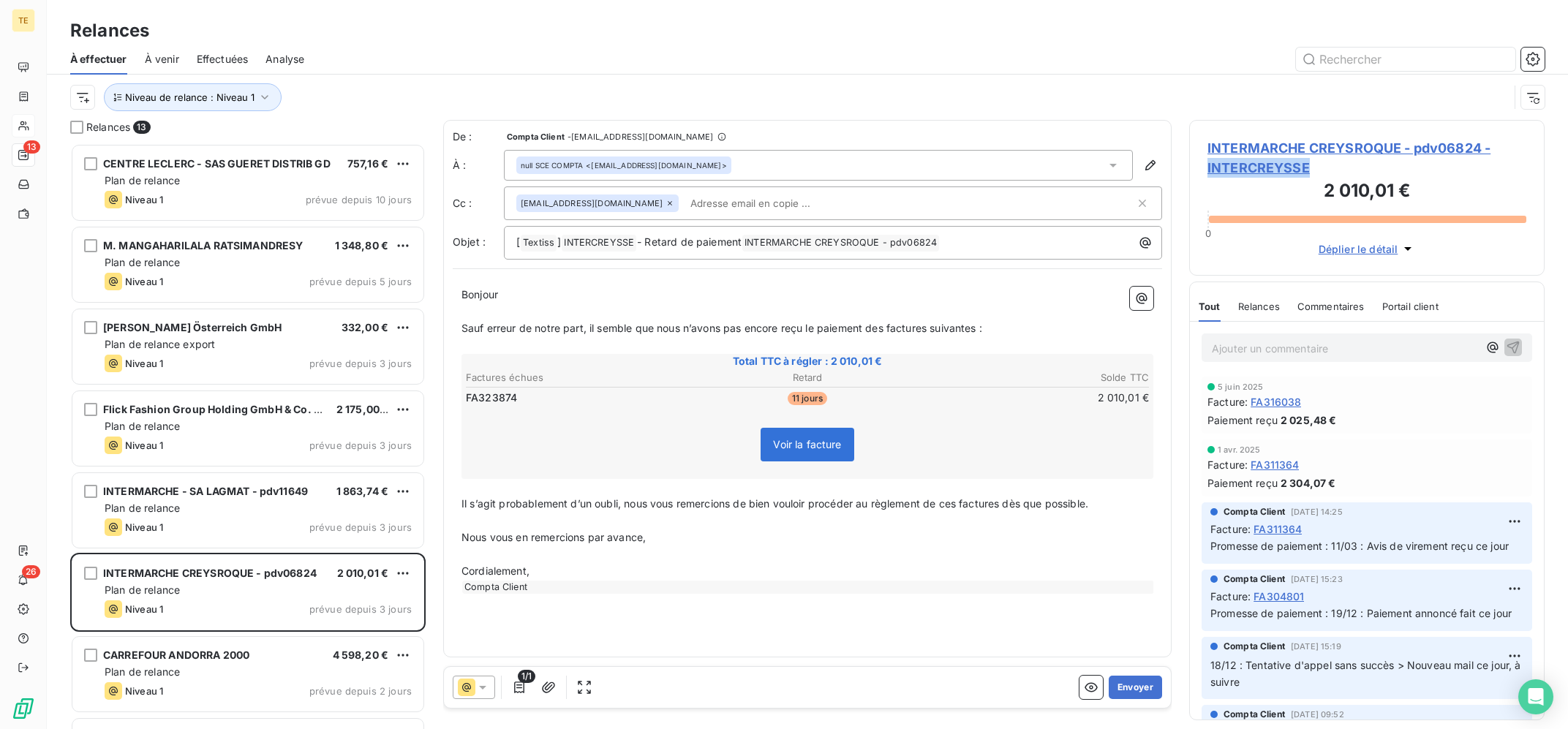
copy span "INTERCREYSSE"
drag, startPoint x: 1315, startPoint y: 166, endPoint x: 1166, endPoint y: 42, distance: 193.8
click at [1189, 120] on div "INTERMARCHE CREYSROQUE - pdv06824 - INTERCREYSSE 2 010,01 € 0 Déplier le détail…" at bounding box center [1367, 424] width 355 height 609
drag, startPoint x: 1166, startPoint y: 42, endPoint x: 198, endPoint y: 139, distance: 972.8
click at [1163, 41] on div "Relances" at bounding box center [807, 30] width 1521 height 26
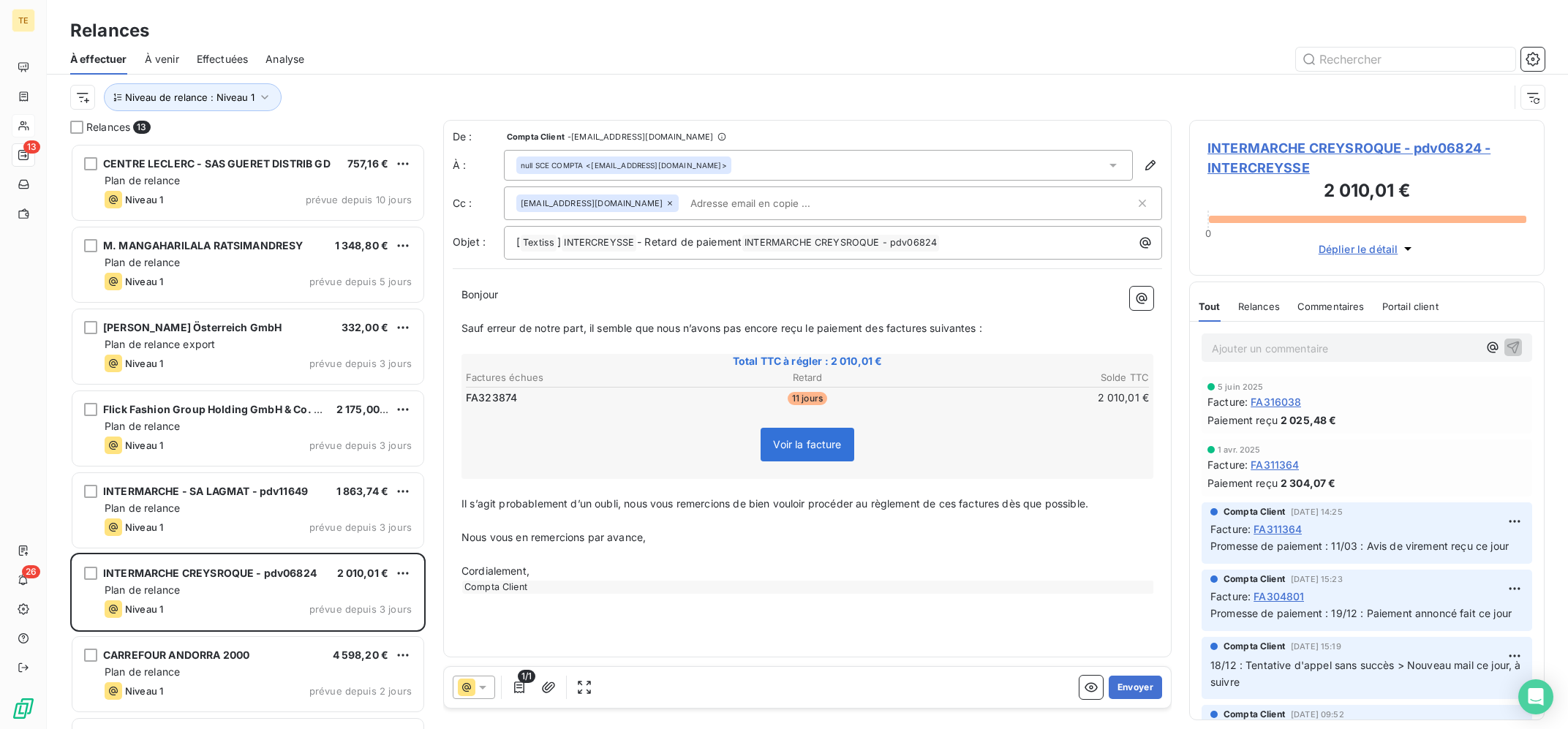
click at [741, 42] on div "Relances" at bounding box center [807, 30] width 1521 height 26
click at [777, 520] on p "﻿" at bounding box center [808, 520] width 692 height 17
click at [799, 515] on p "﻿" at bounding box center [808, 520] width 692 height 17
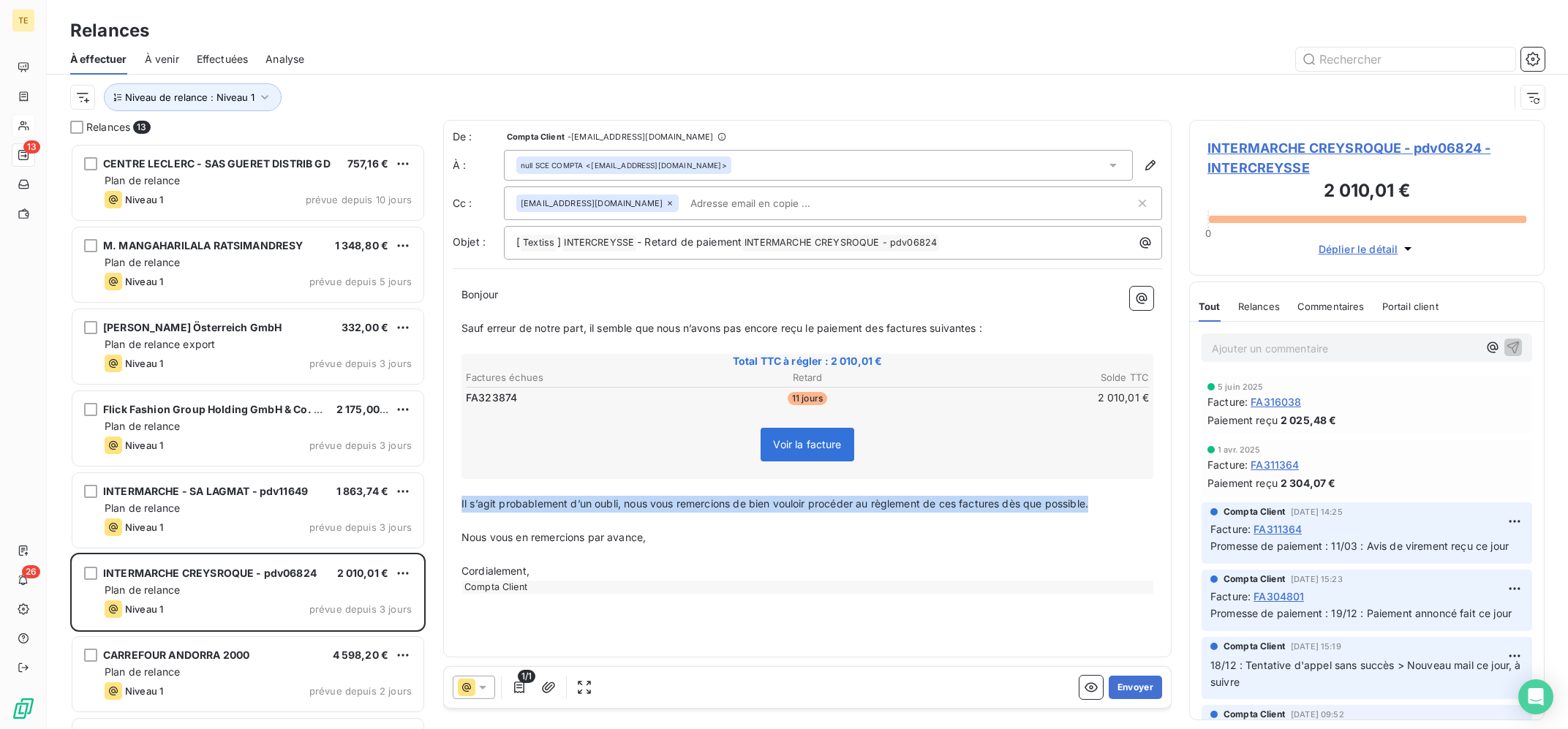
drag, startPoint x: 1100, startPoint y: 504, endPoint x: 455, endPoint y: 504, distance: 645.0
click at [455, 504] on div "Bonjour ﻿ Sauf erreur de notre part, il semble que nous n’avons pas encore reçu…" at bounding box center [808, 439] width 709 height 324
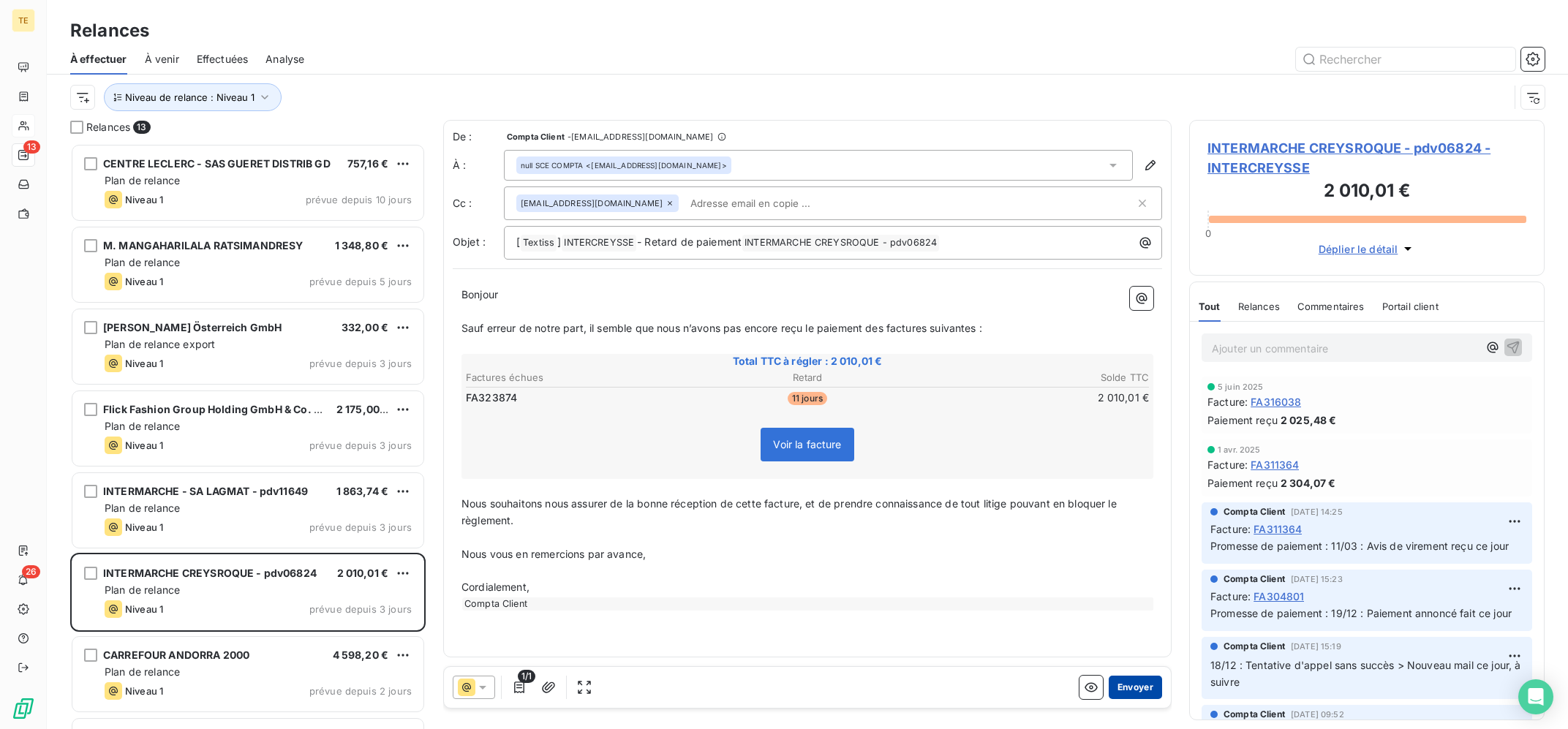
click at [1144, 685] on button "Envoyer" at bounding box center [1136, 687] width 53 height 23
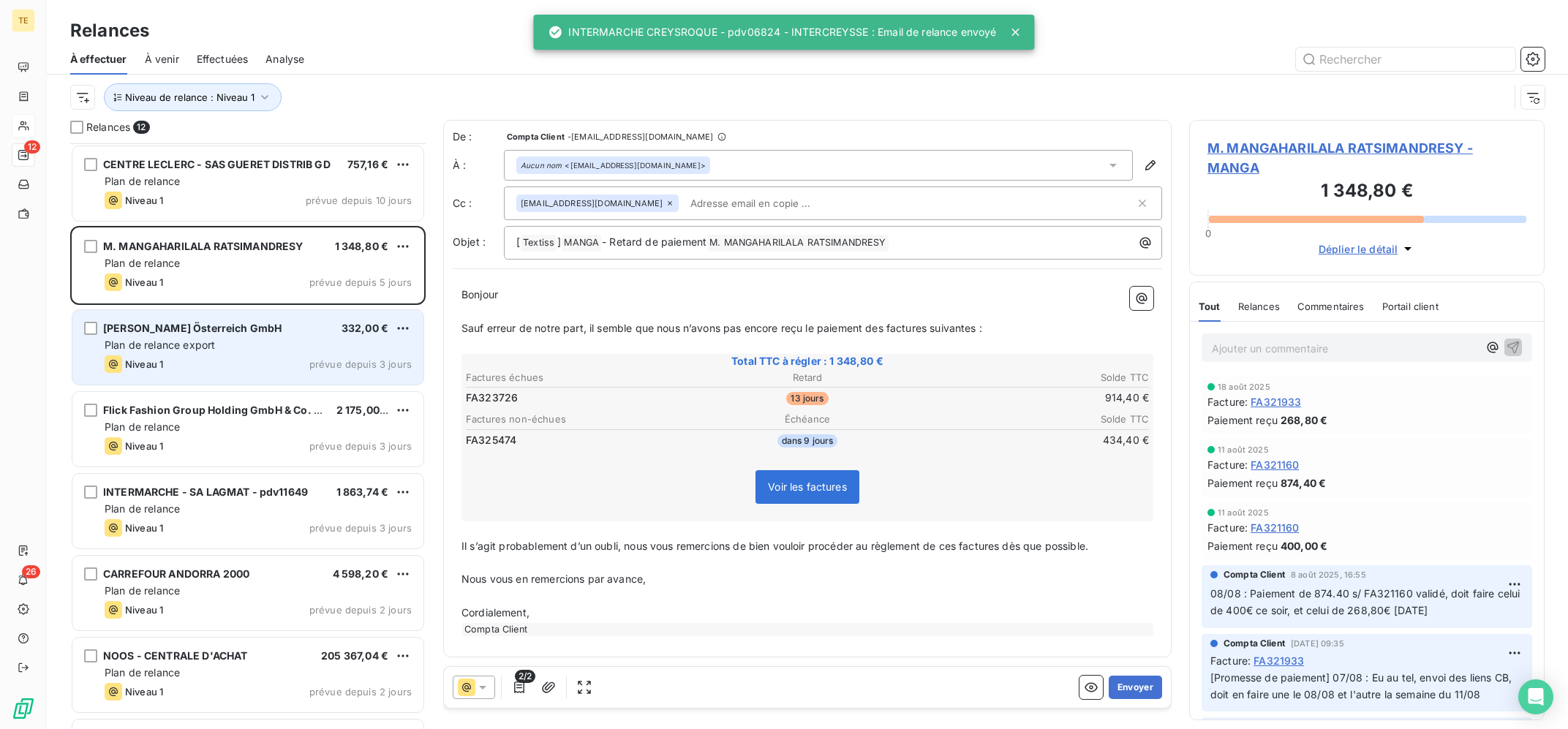
scroll to position [397, 0]
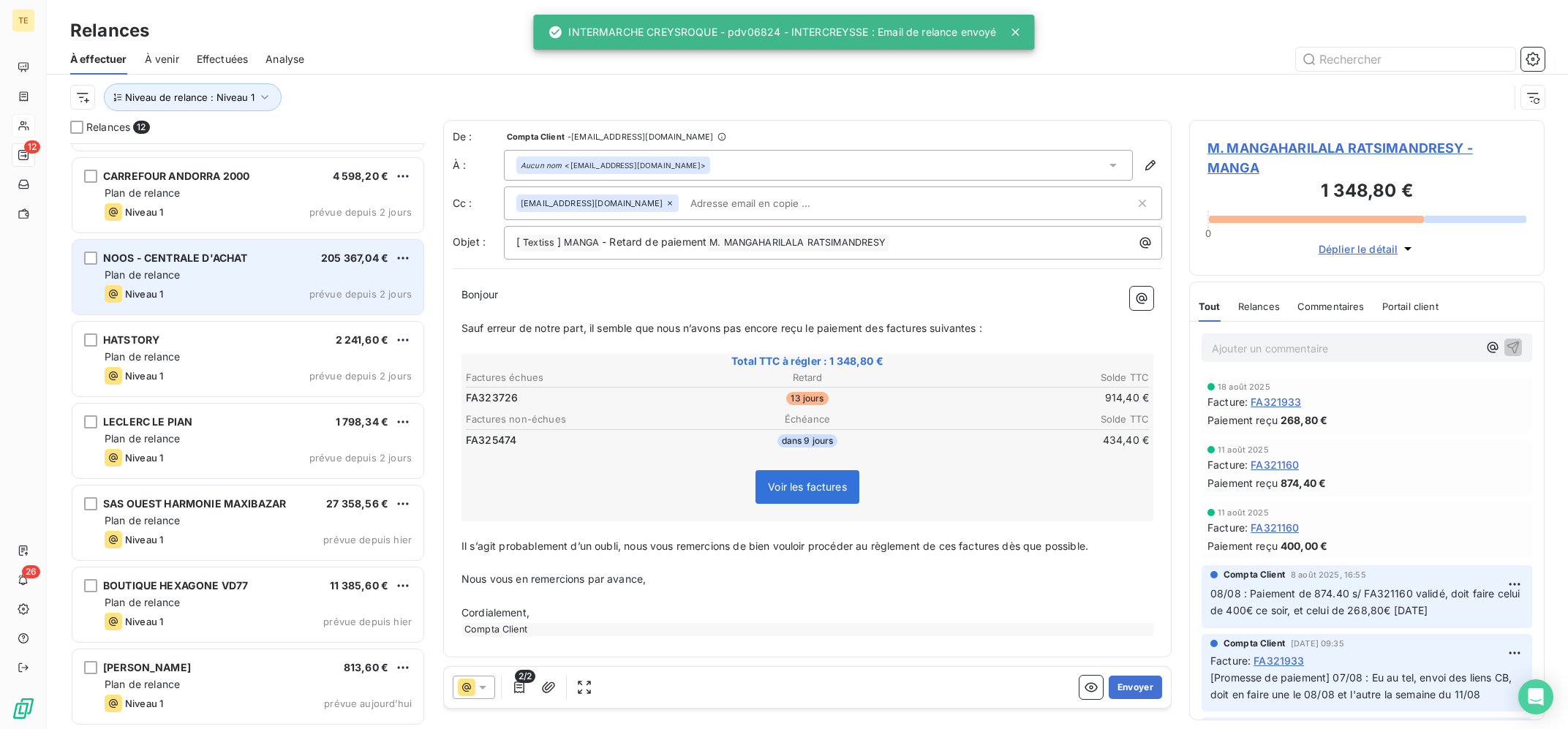
click at [280, 286] on div "Niveau 1 prévue depuis 2 jours" at bounding box center [258, 294] width 307 height 17
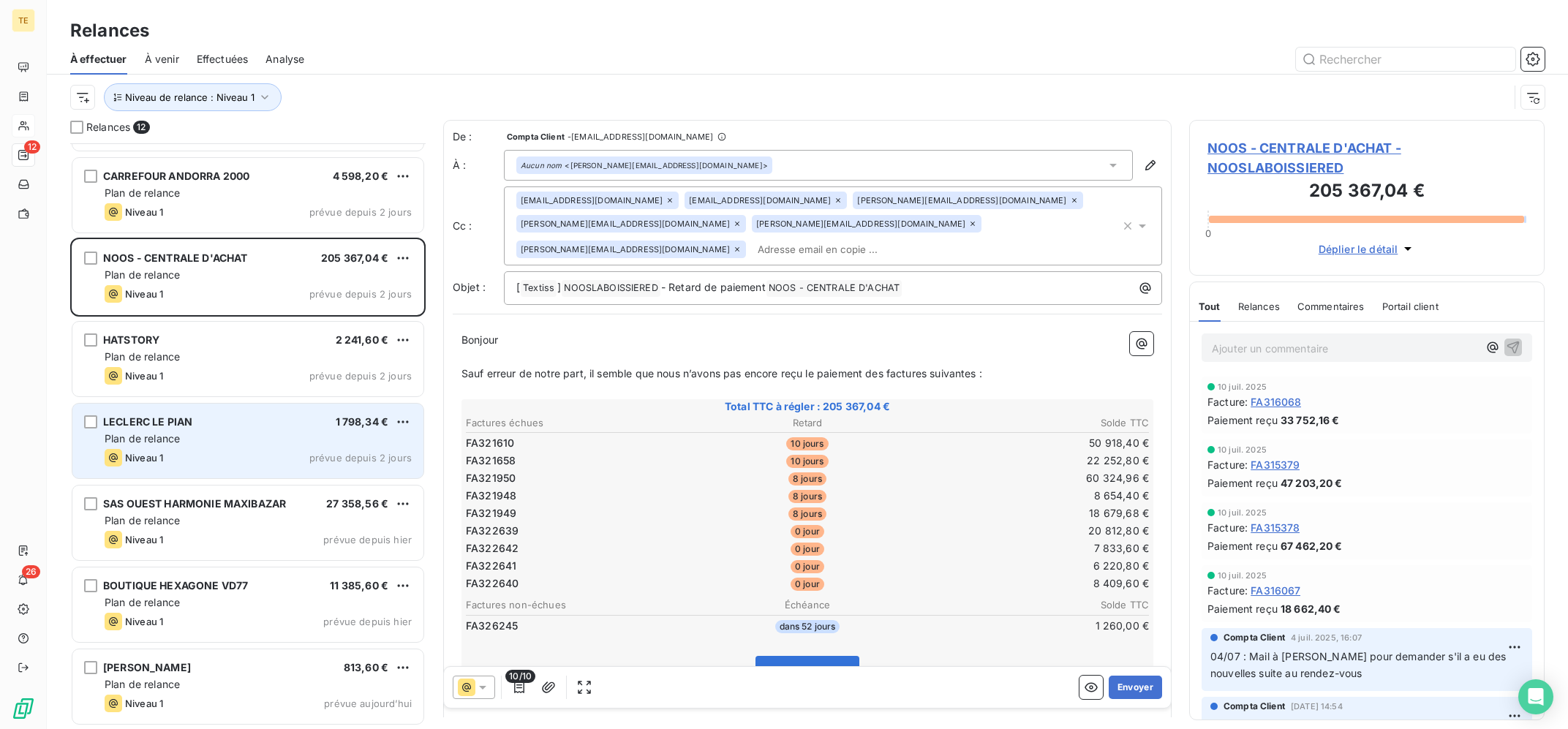
click at [267, 443] on div "Plan de relance" at bounding box center [258, 439] width 307 height 14
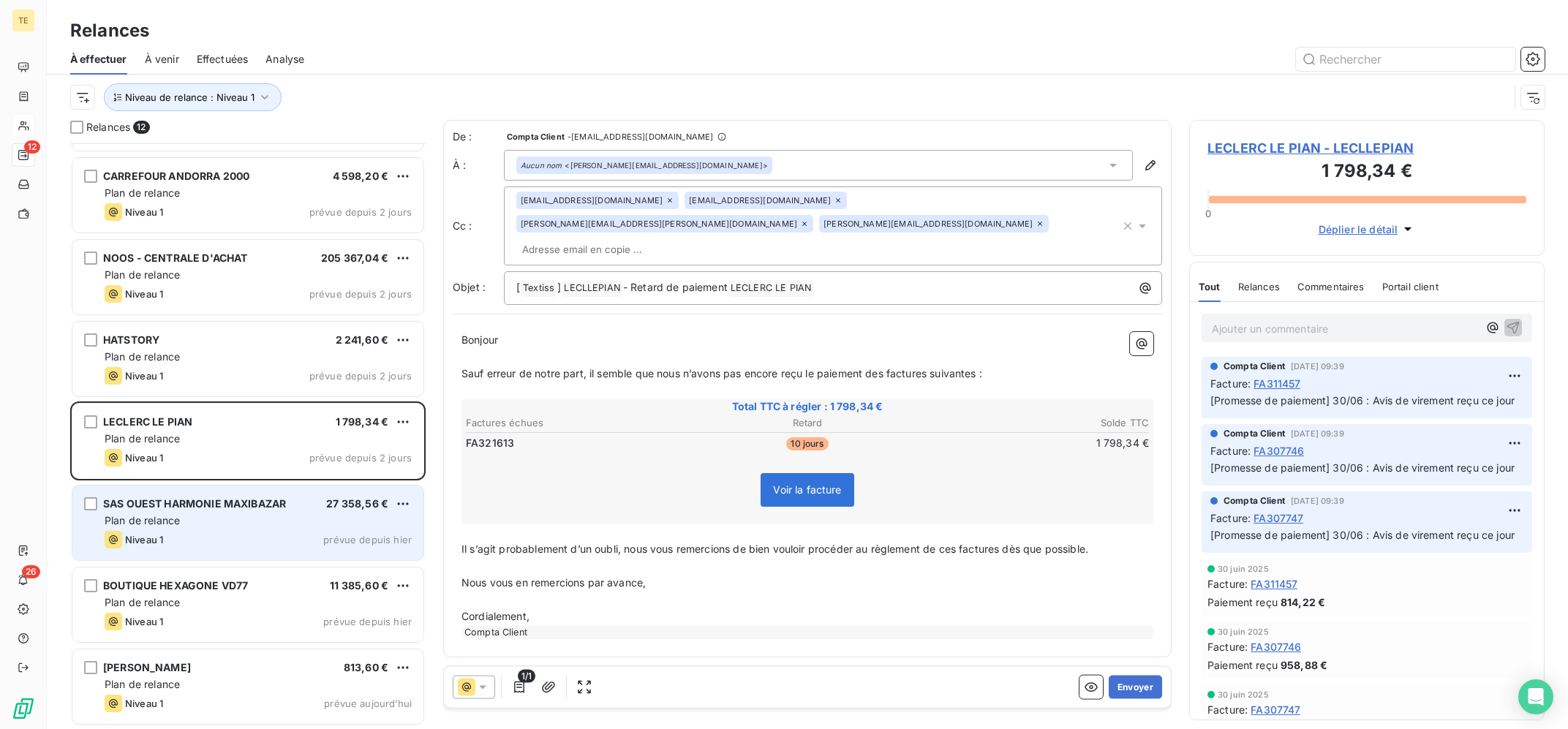
click at [254, 531] on div "Niveau 1 prévue depuis hier" at bounding box center [258, 539] width 307 height 17
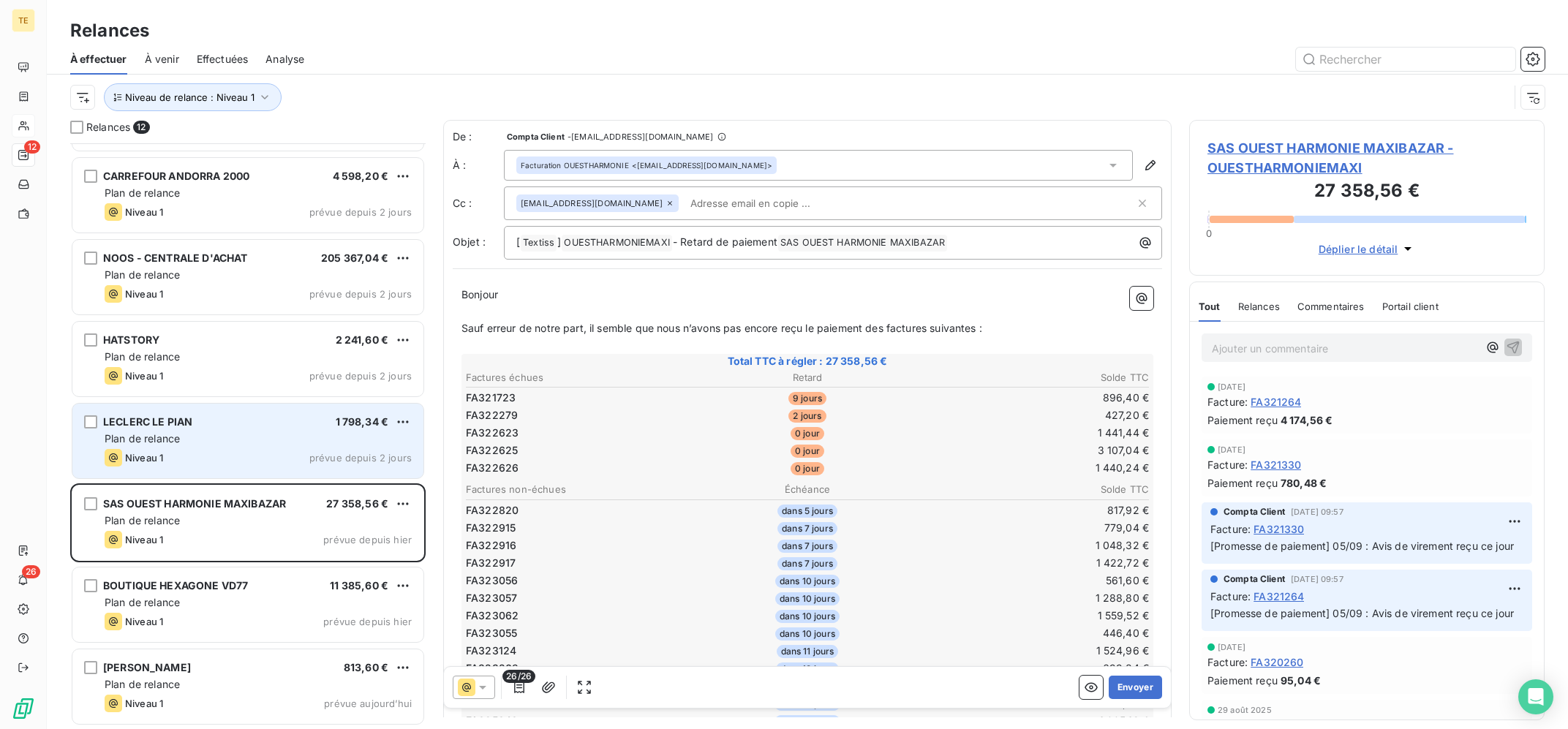
click at [240, 432] on div "Plan de relance" at bounding box center [258, 439] width 307 height 14
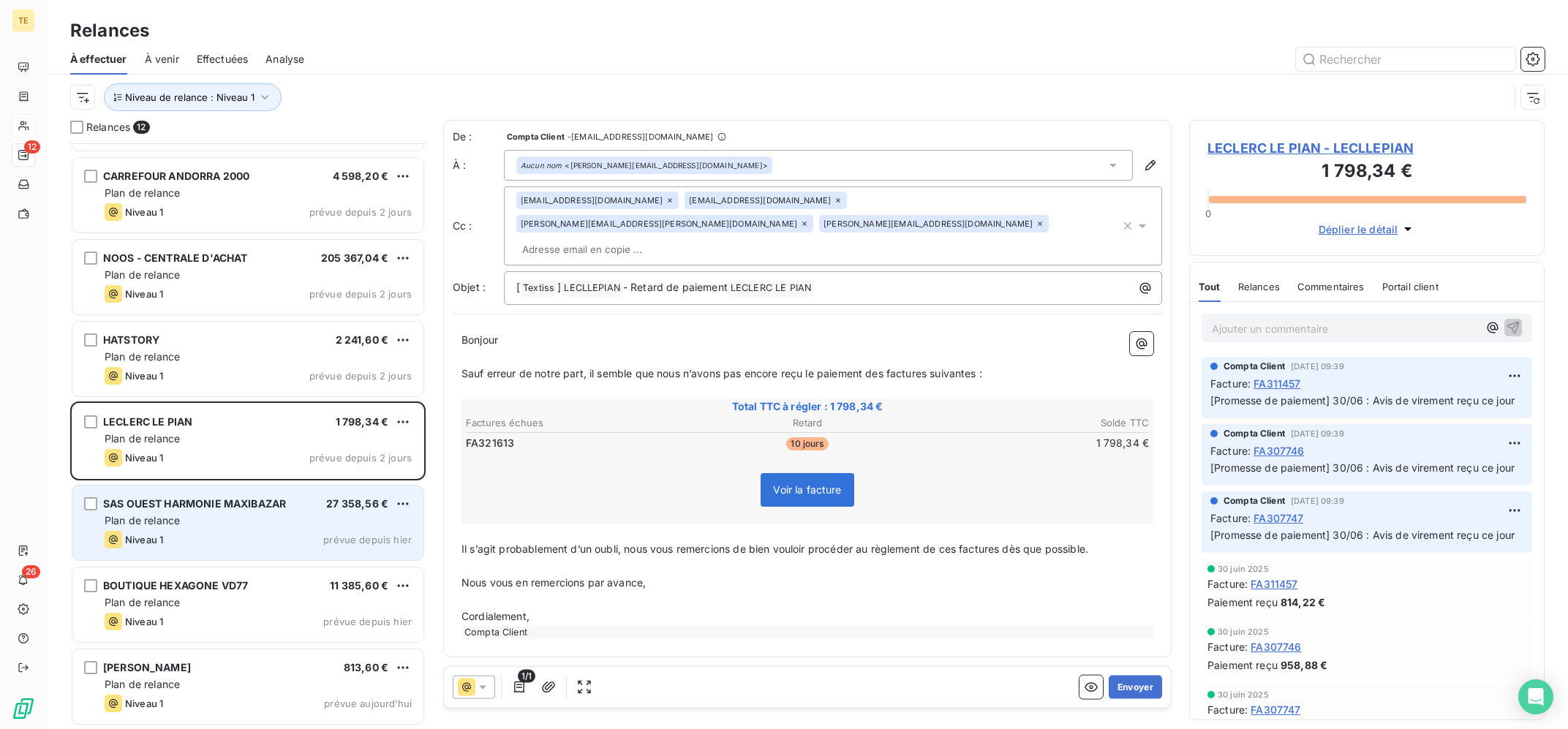
click at [217, 522] on div "Plan de relance" at bounding box center [258, 520] width 307 height 14
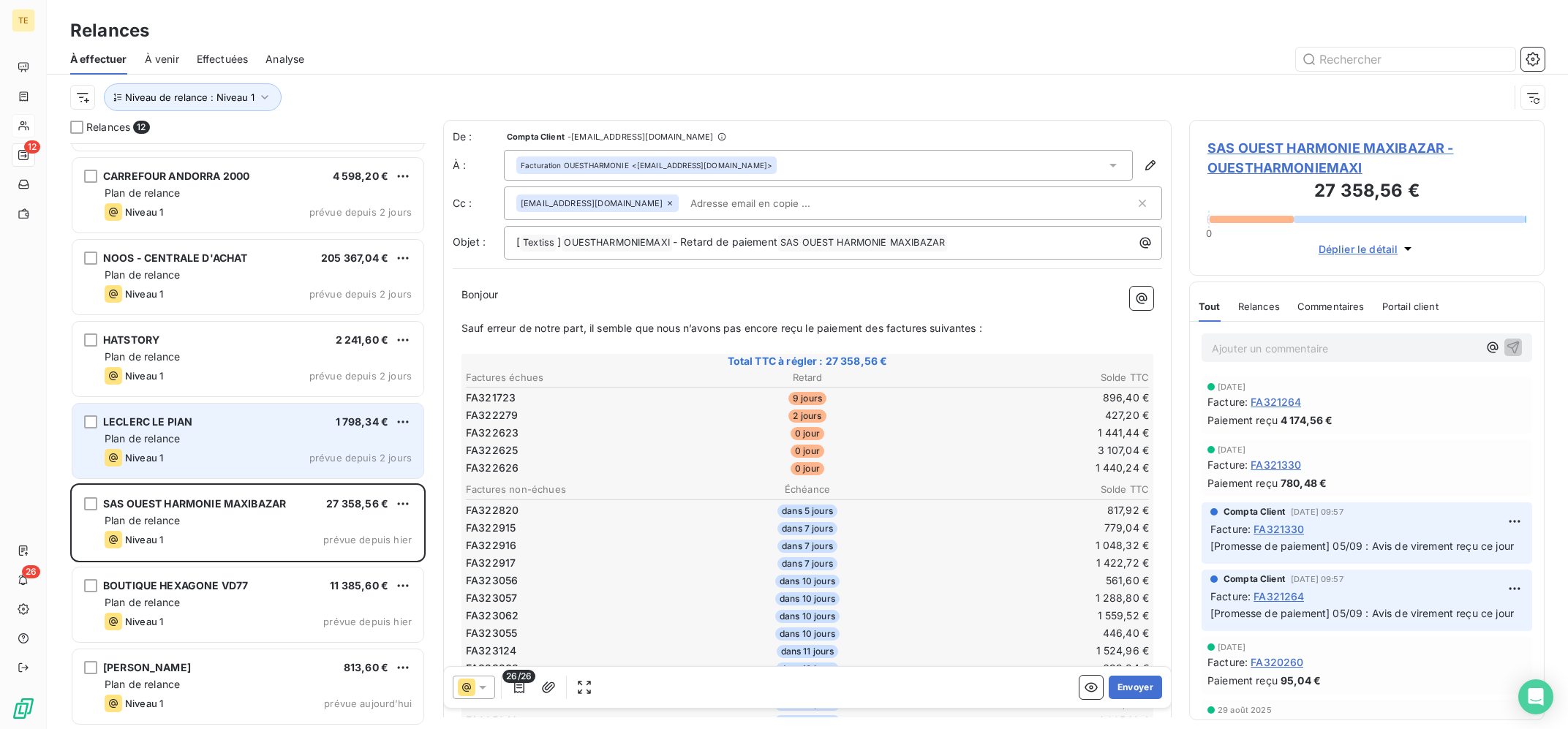
click at [252, 457] on div "Niveau 1 prévue depuis 2 jours" at bounding box center [258, 458] width 307 height 17
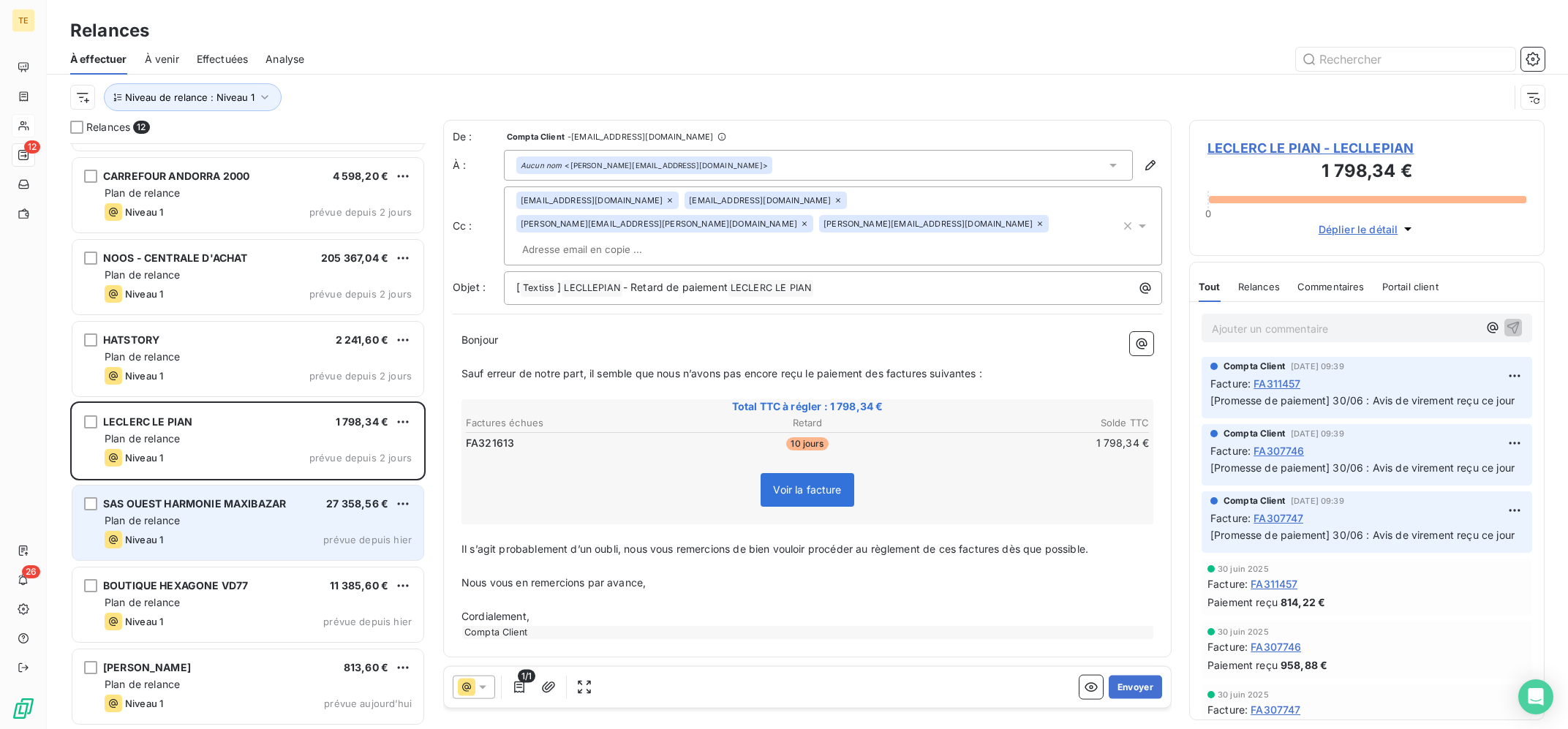
click at [223, 520] on div "Plan de relance" at bounding box center [258, 520] width 307 height 14
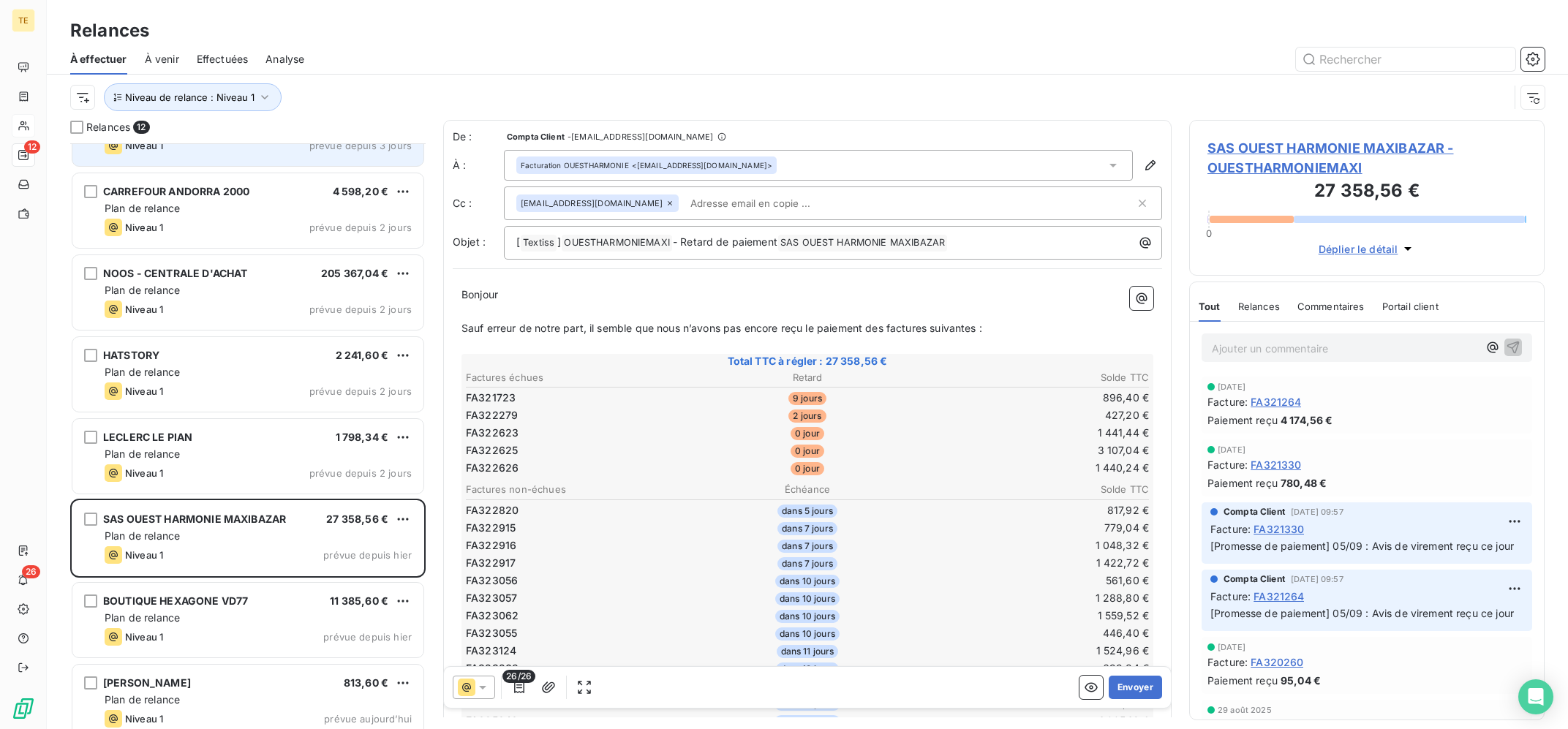
scroll to position [397, 0]
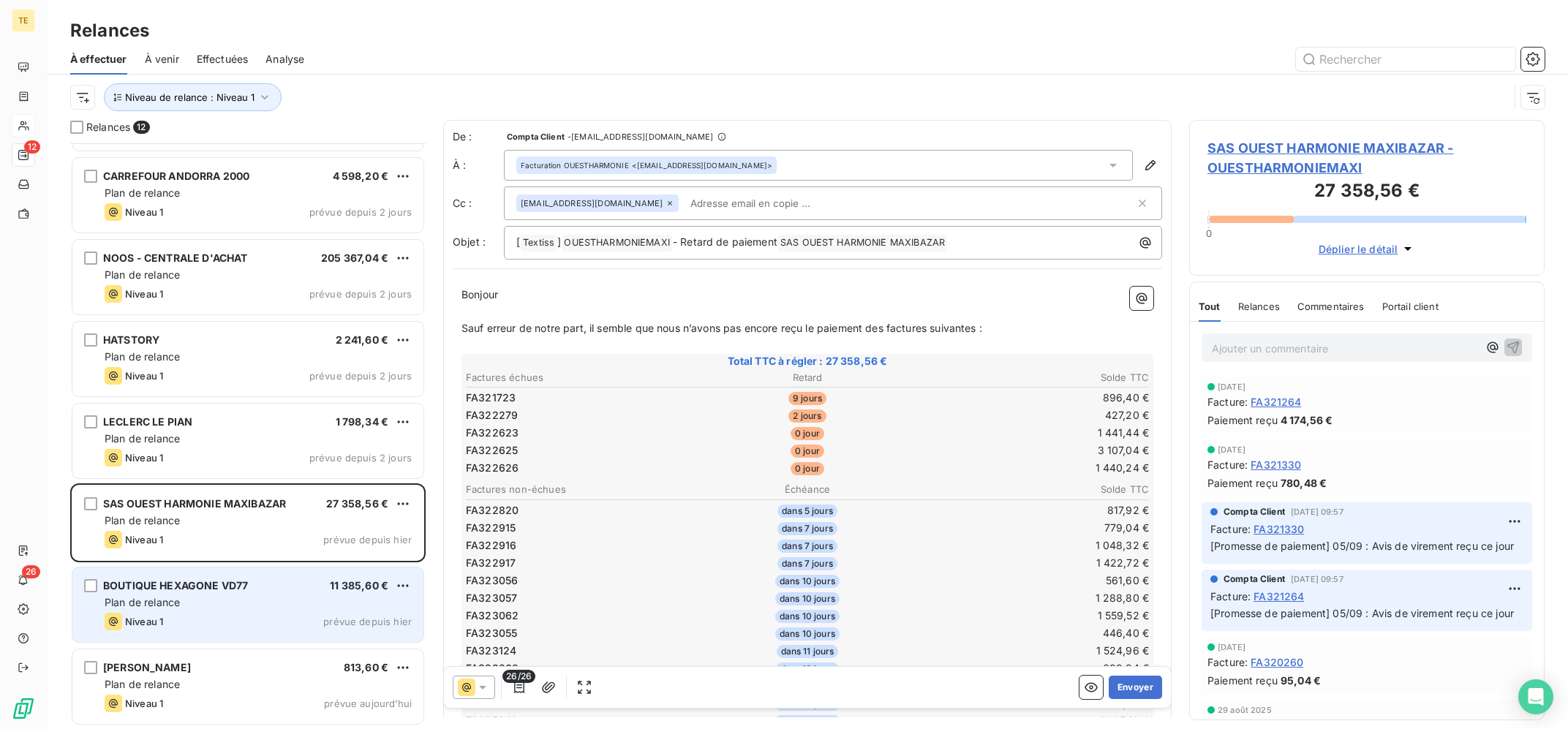
click at [268, 609] on div "Plan de relance" at bounding box center [258, 602] width 307 height 14
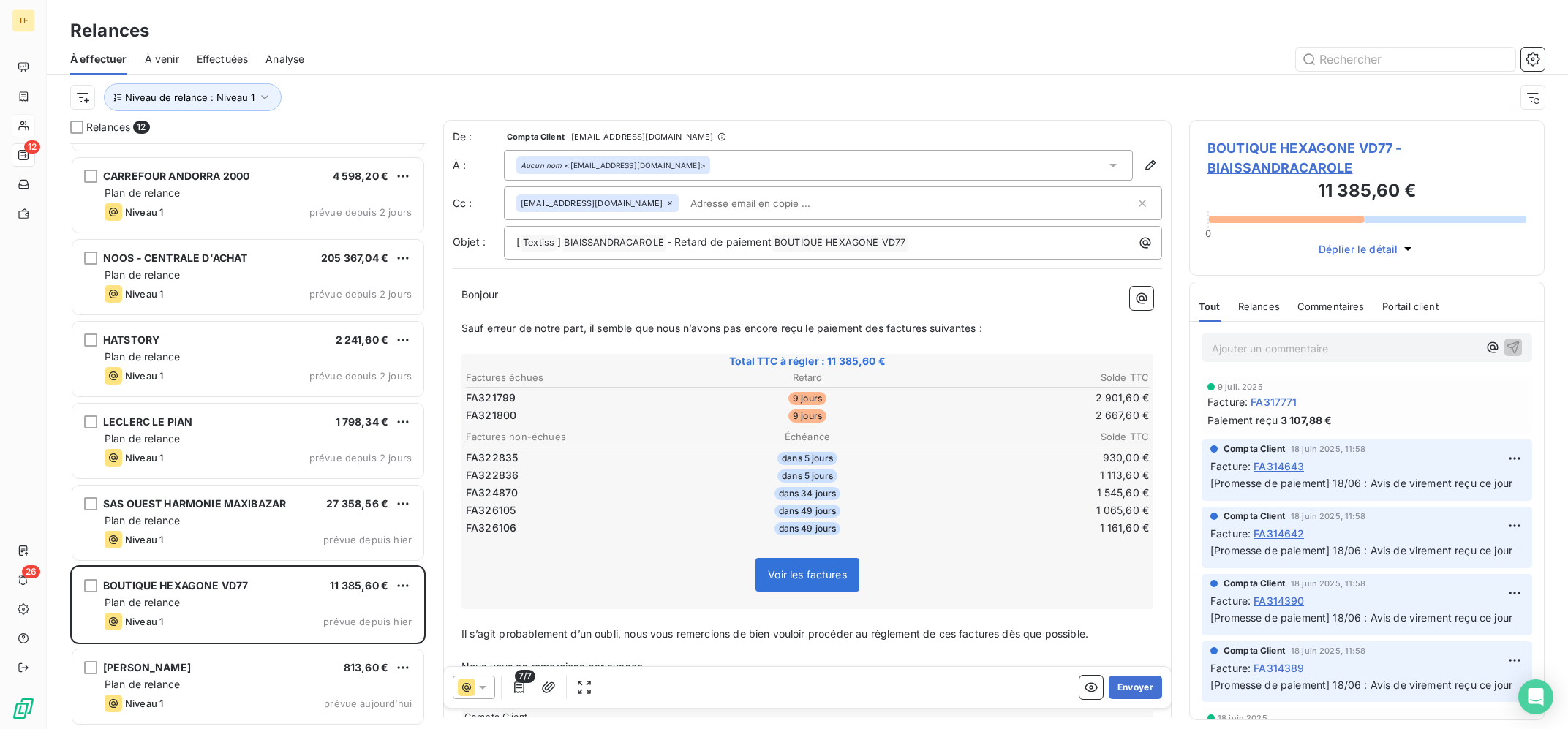
click at [482, 692] on icon at bounding box center [482, 687] width 14 height 14
click at [516, 689] on icon "button" at bounding box center [519, 687] width 10 height 12
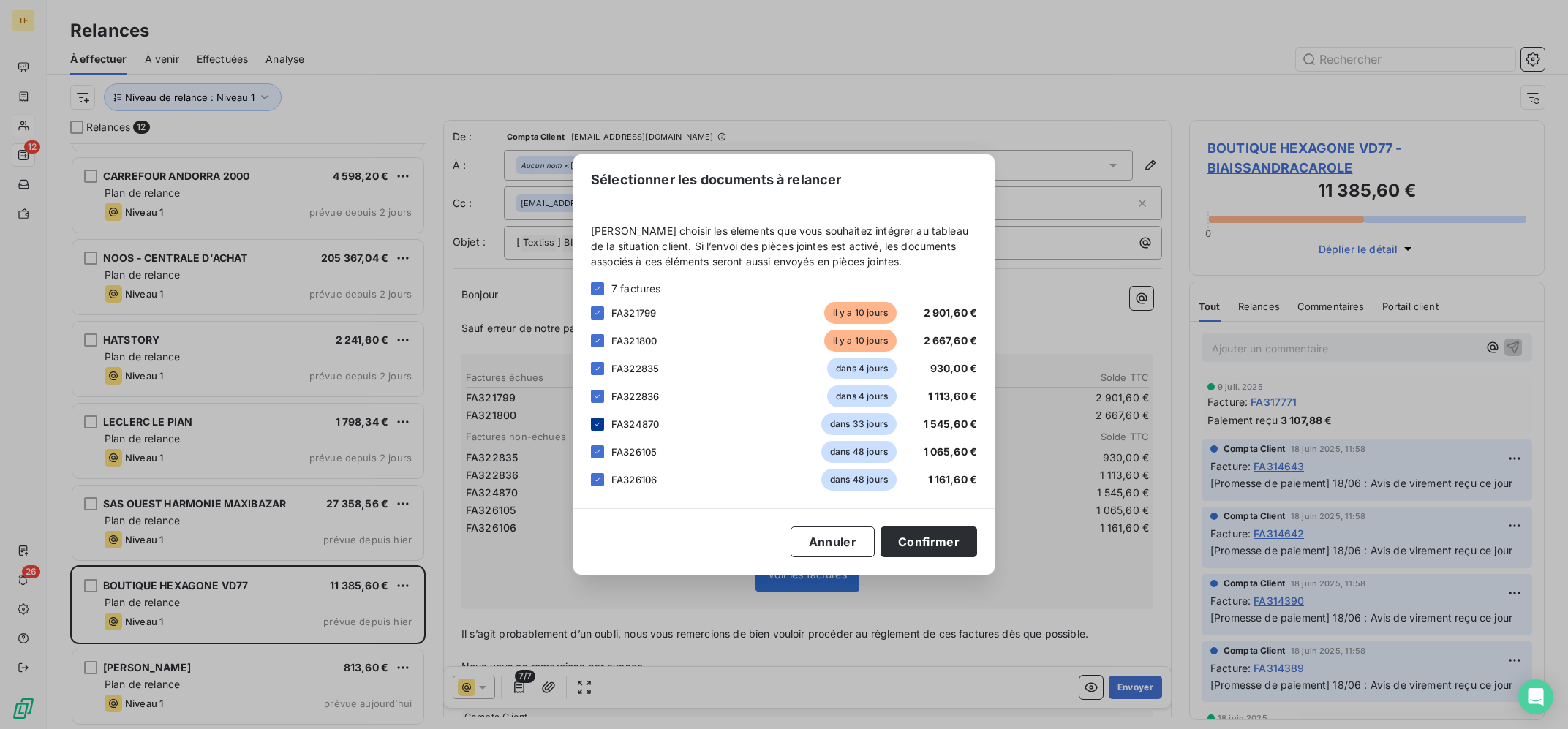
click at [596, 425] on icon at bounding box center [598, 424] width 9 height 9
click at [596, 450] on icon at bounding box center [598, 451] width 9 height 9
click at [597, 471] on div "FA326106 dans 48 jours 1 161,60 €" at bounding box center [784, 480] width 386 height 22
click at [599, 474] on div at bounding box center [598, 479] width 13 height 13
click at [940, 550] on button "Confirmer" at bounding box center [929, 542] width 97 height 31
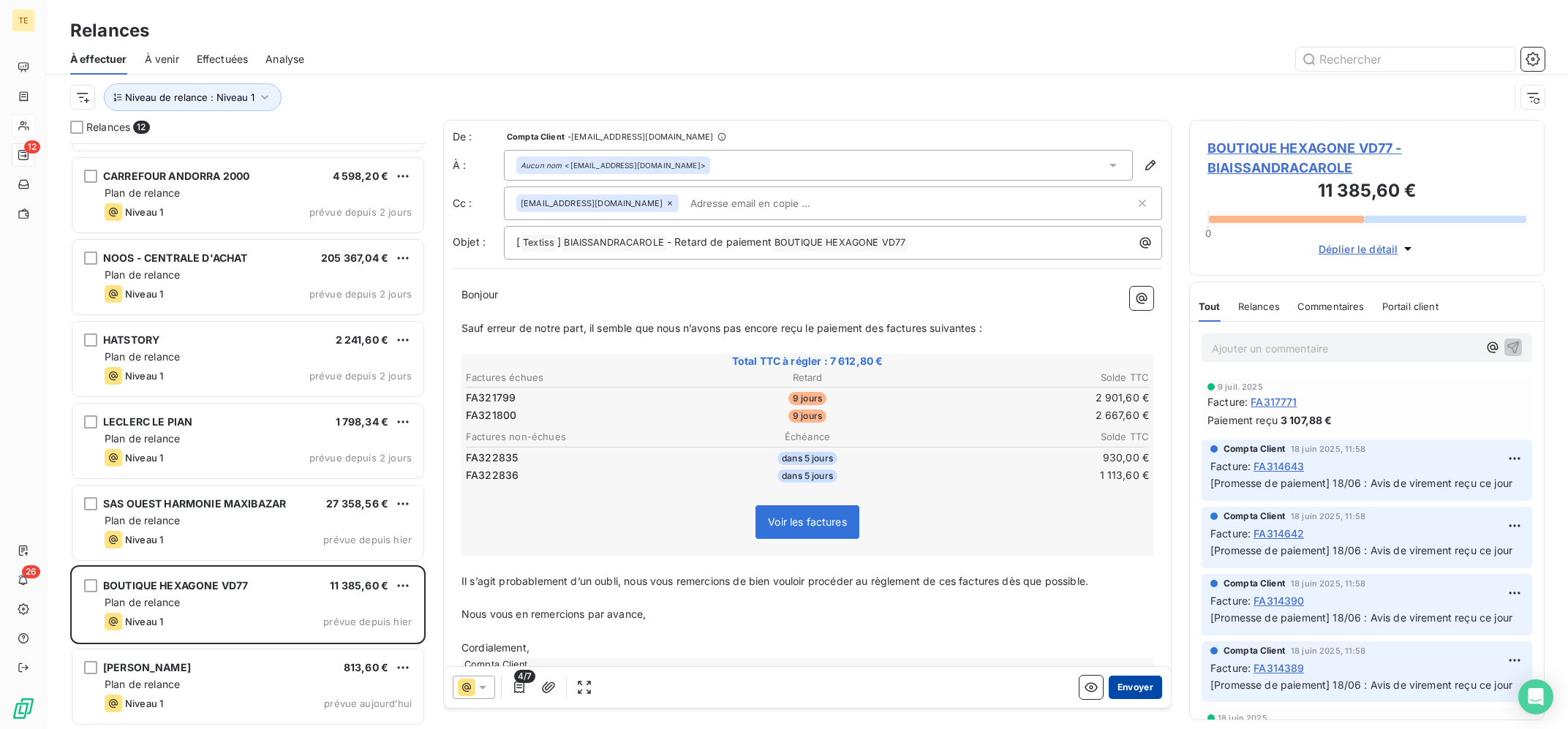
click at [1139, 686] on button "Envoyer" at bounding box center [1136, 687] width 53 height 23
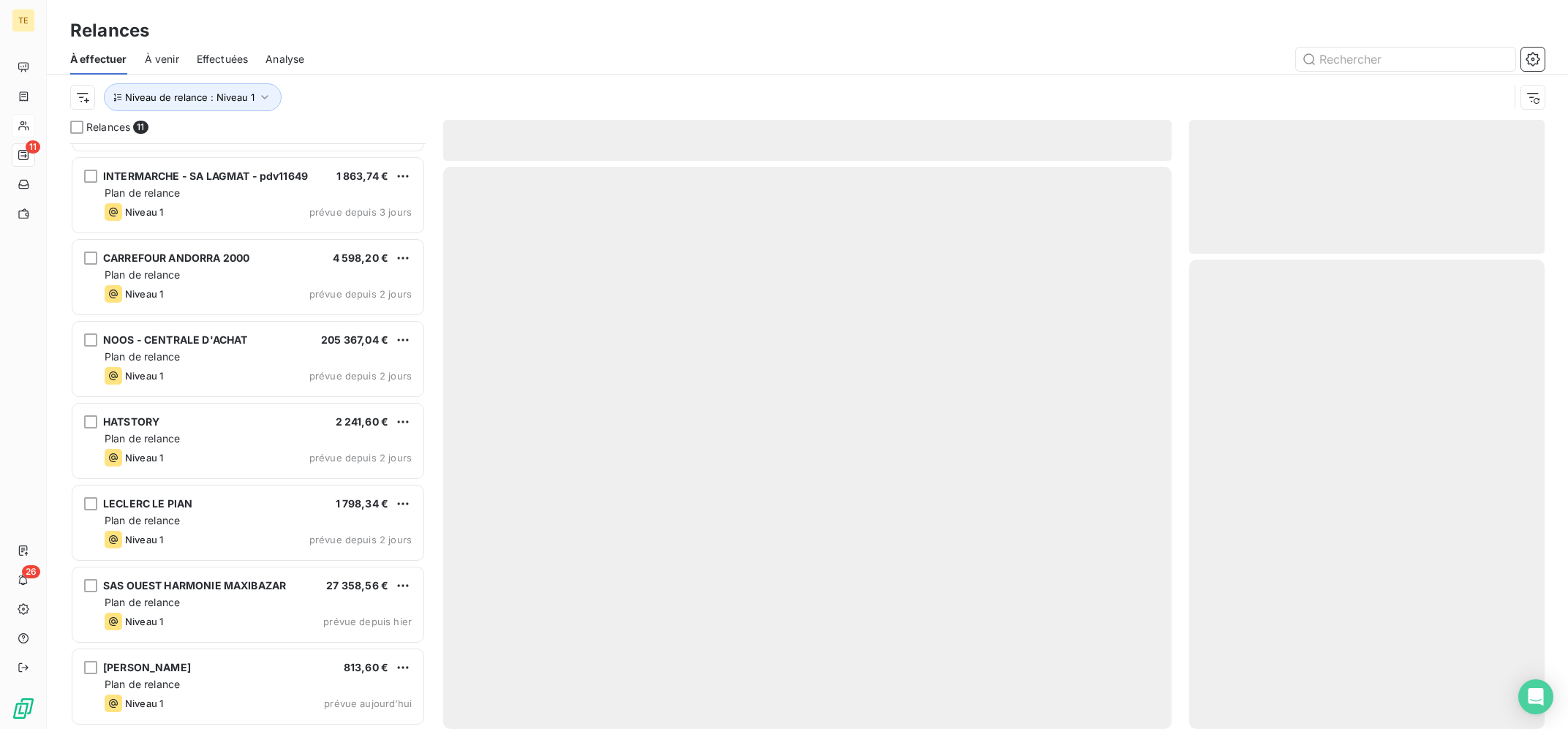
scroll to position [315, 0]
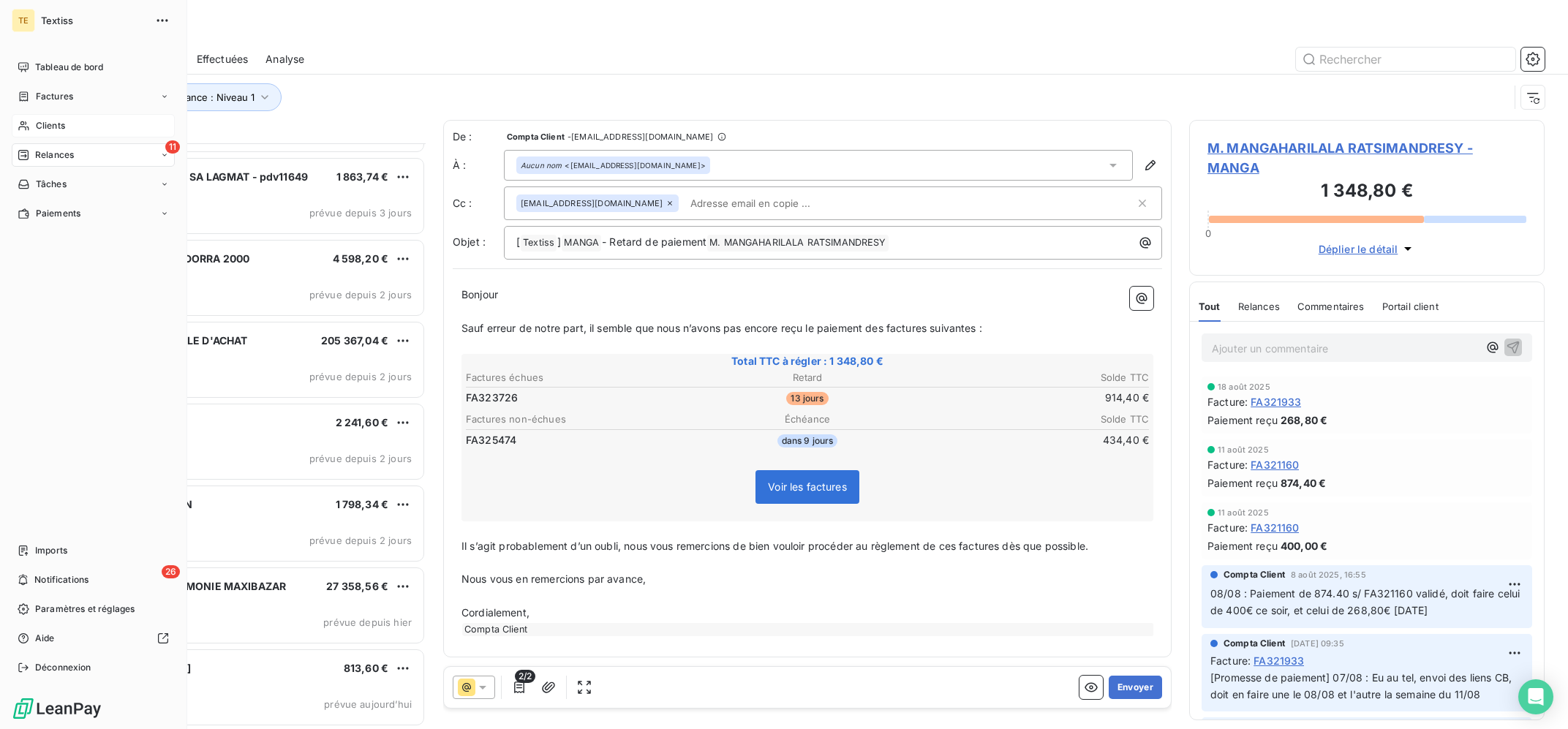
click at [54, 125] on span "Clients" at bounding box center [50, 125] width 29 height 13
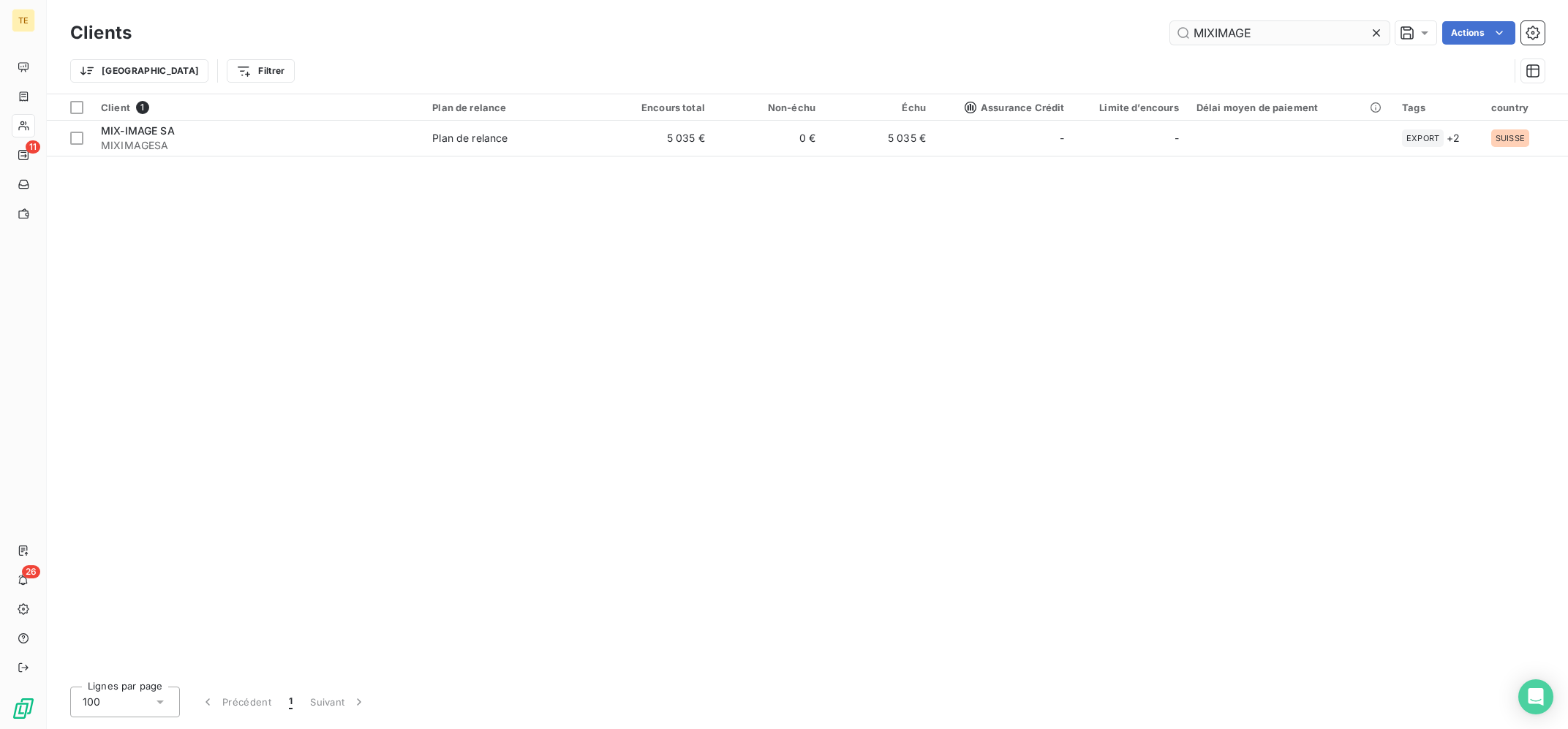
drag, startPoint x: 1273, startPoint y: 41, endPoint x: 1023, endPoint y: 38, distance: 250.0
click at [1170, 38] on input "MIXIMAGE" at bounding box center [1280, 33] width 220 height 23
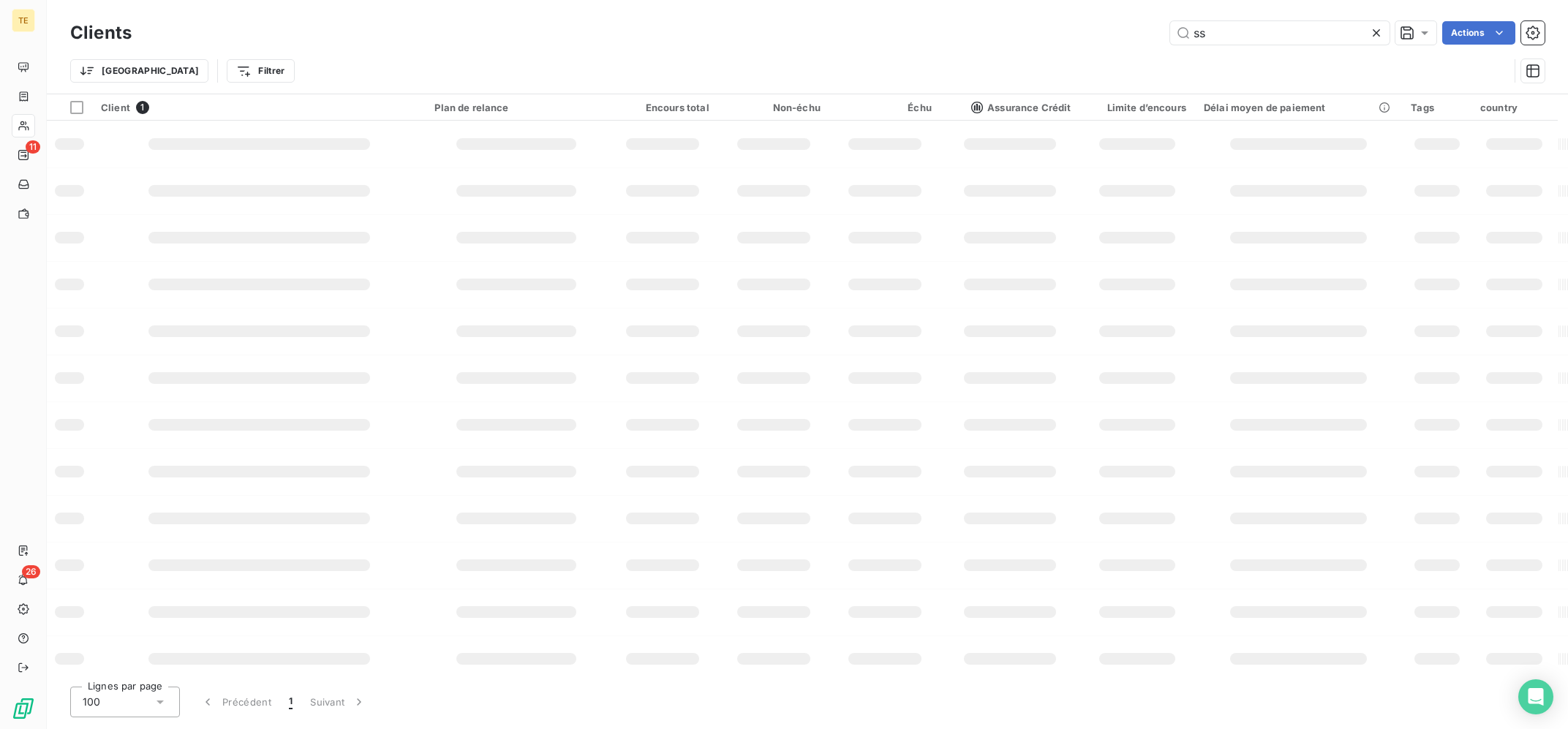
type input "s"
type input "SOGESMA"
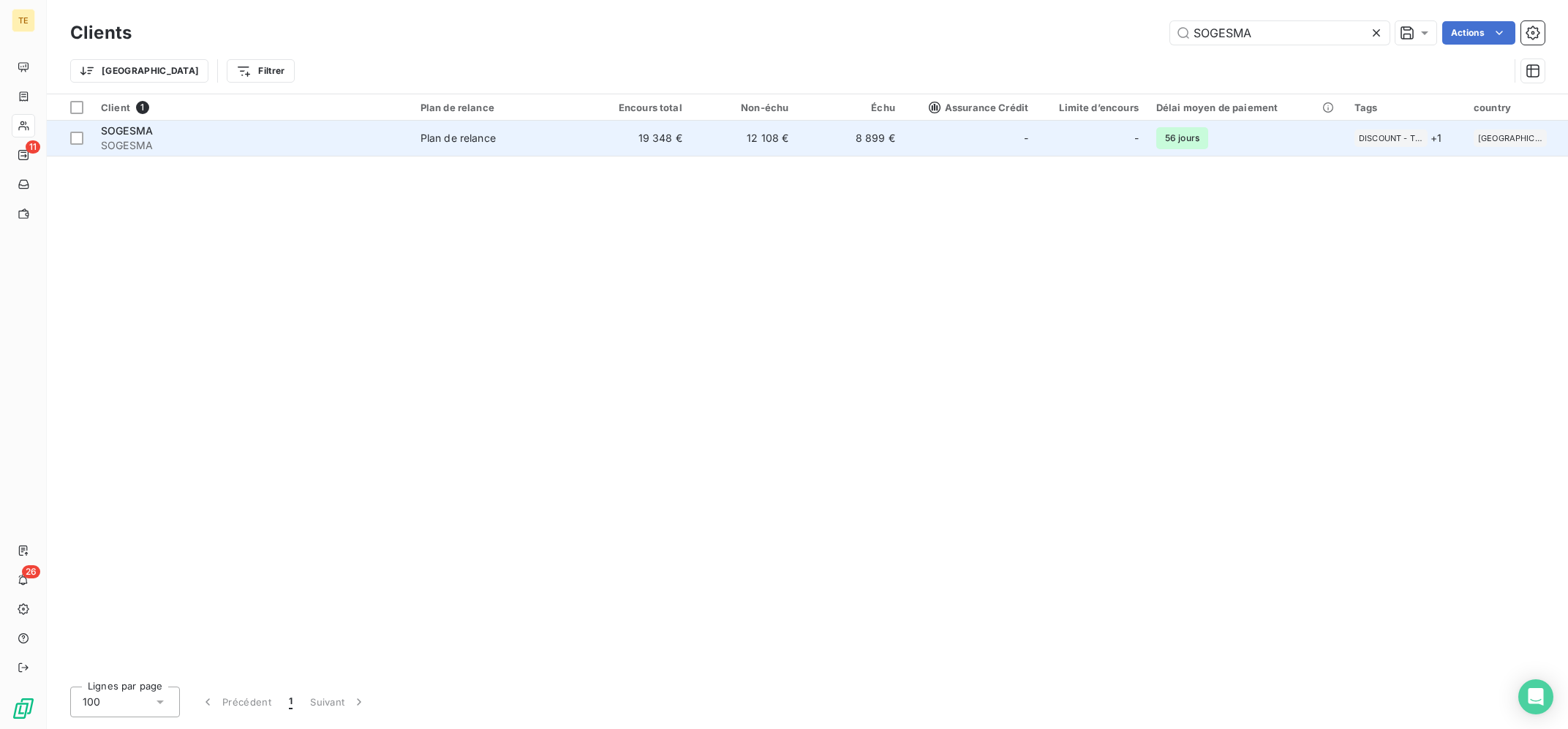
click at [317, 153] on span "SOGESMA" at bounding box center [252, 145] width 302 height 14
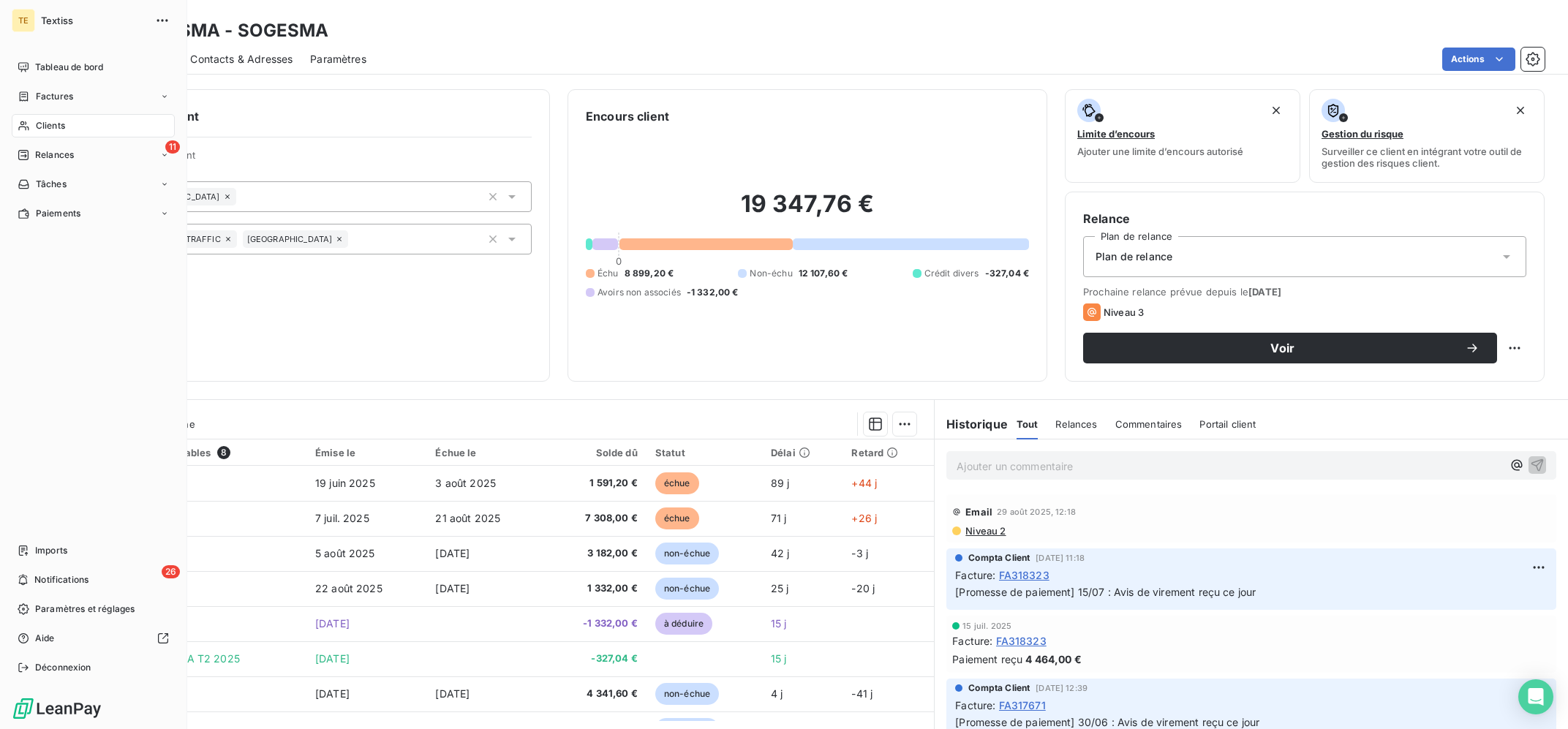
click at [42, 127] on span "Clients" at bounding box center [50, 125] width 29 height 13
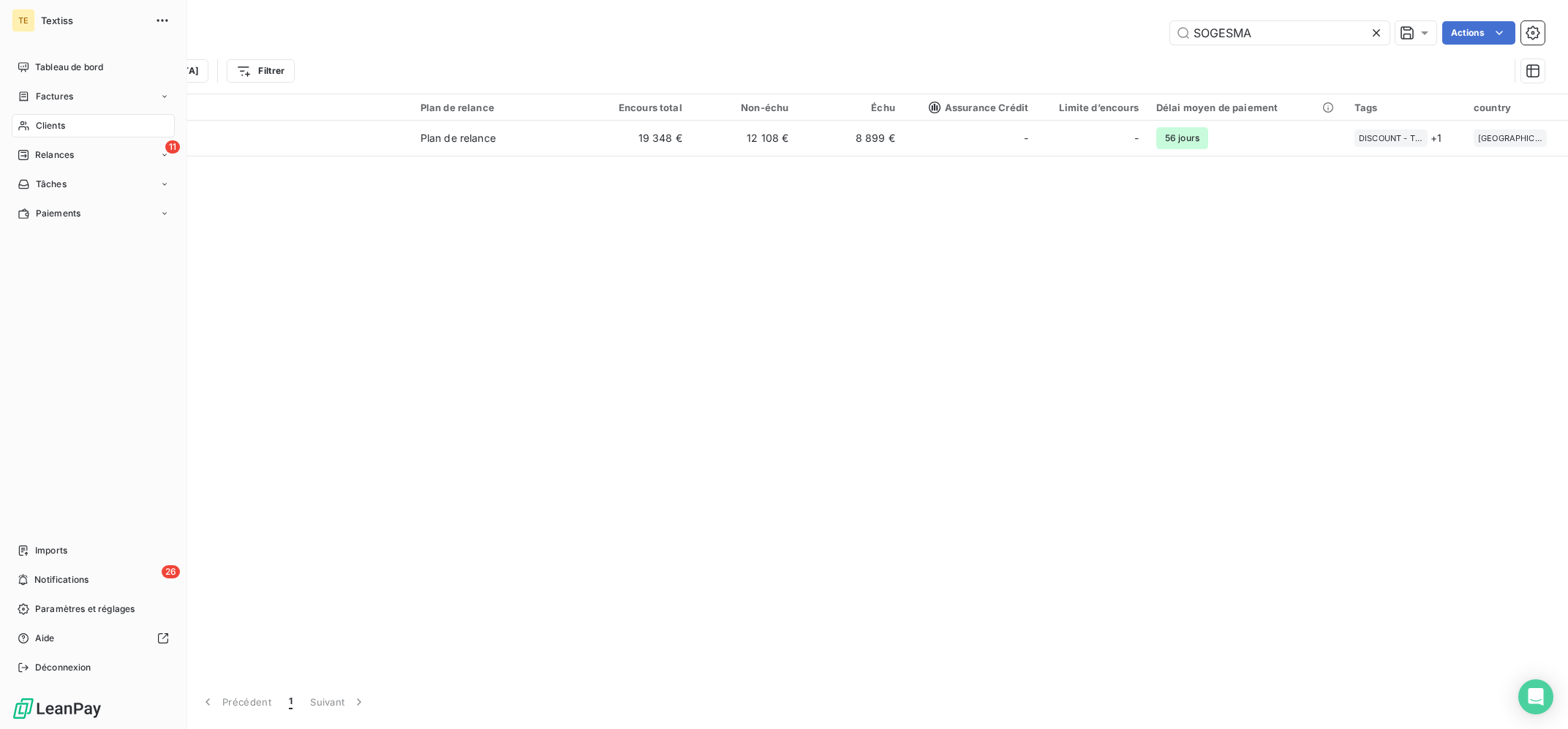
click at [37, 110] on nav "Tableau de bord Factures Clients 11 Relances Tâches Paiements" at bounding box center [94, 140] width 163 height 170
click at [40, 125] on span "Clients" at bounding box center [50, 125] width 29 height 13
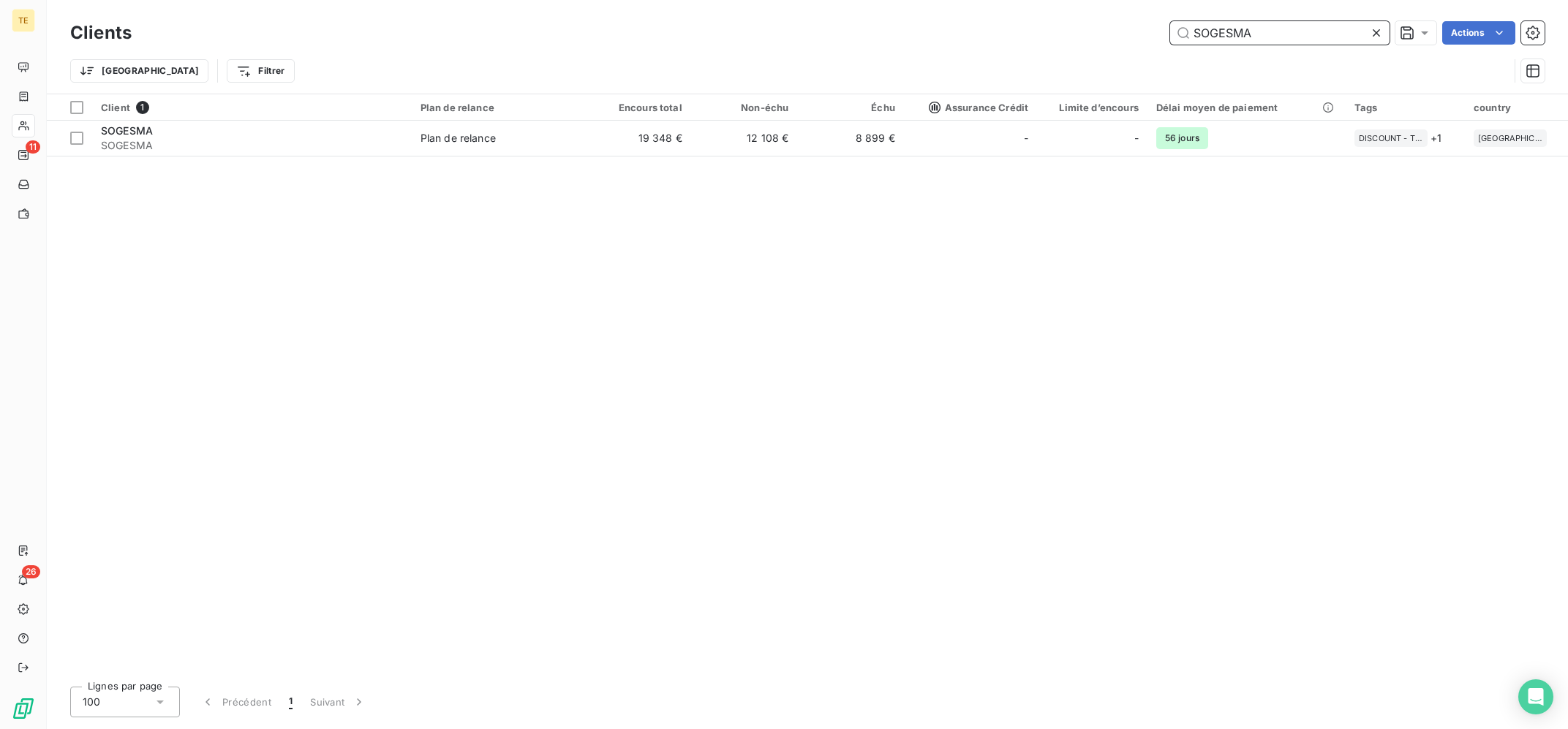
drag, startPoint x: 1276, startPoint y: 30, endPoint x: 1224, endPoint y: 36, distance: 52.3
click at [1234, 33] on input "SOGESMA" at bounding box center [1280, 33] width 220 height 23
drag, startPoint x: 1286, startPoint y: 30, endPoint x: 1026, endPoint y: 7, distance: 261.0
click at [1170, 21] on input "SOGESMA" at bounding box center [1280, 33] width 220 height 23
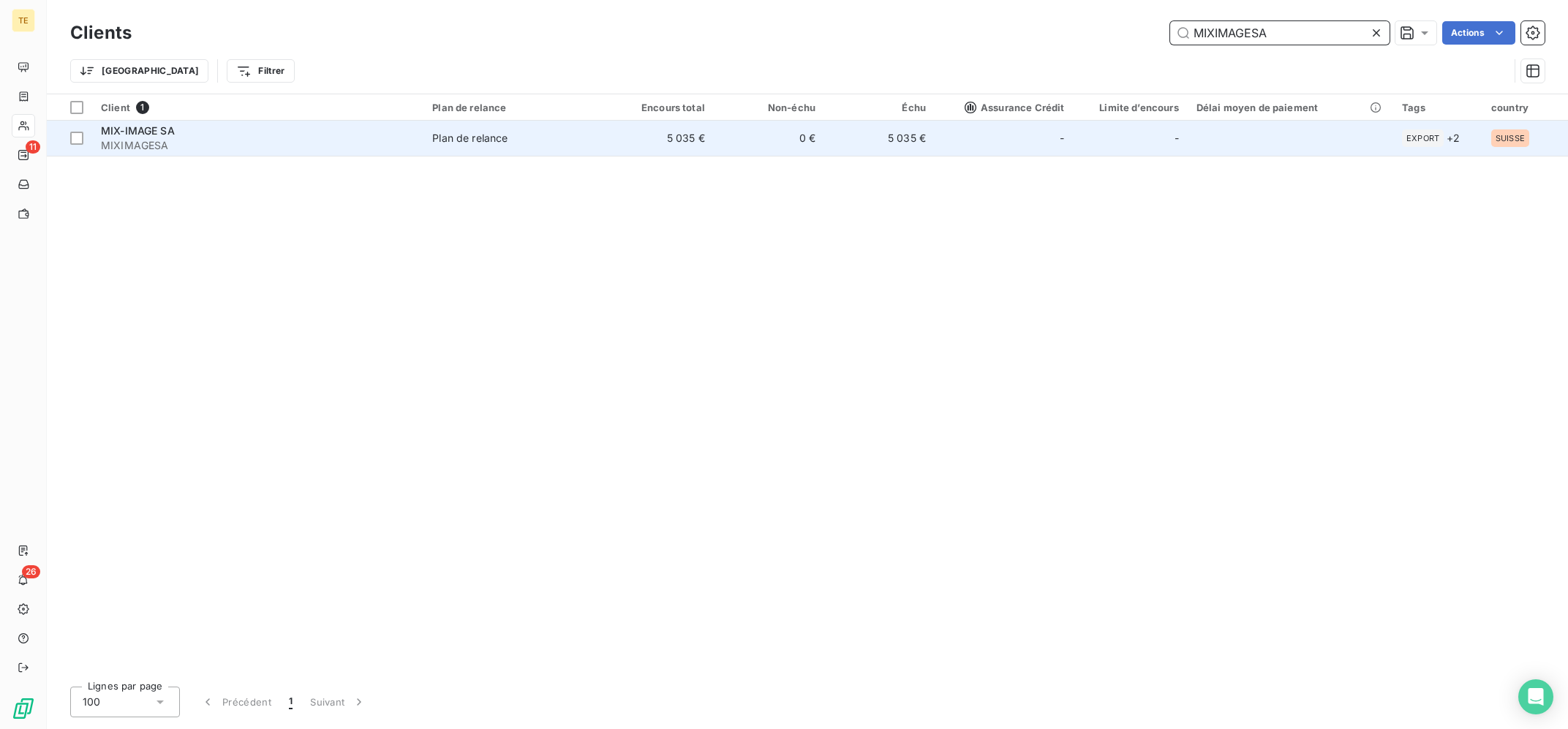
type input "MIXIMAGESA"
click at [426, 152] on td "Plan de relance" at bounding box center [513, 138] width 180 height 35
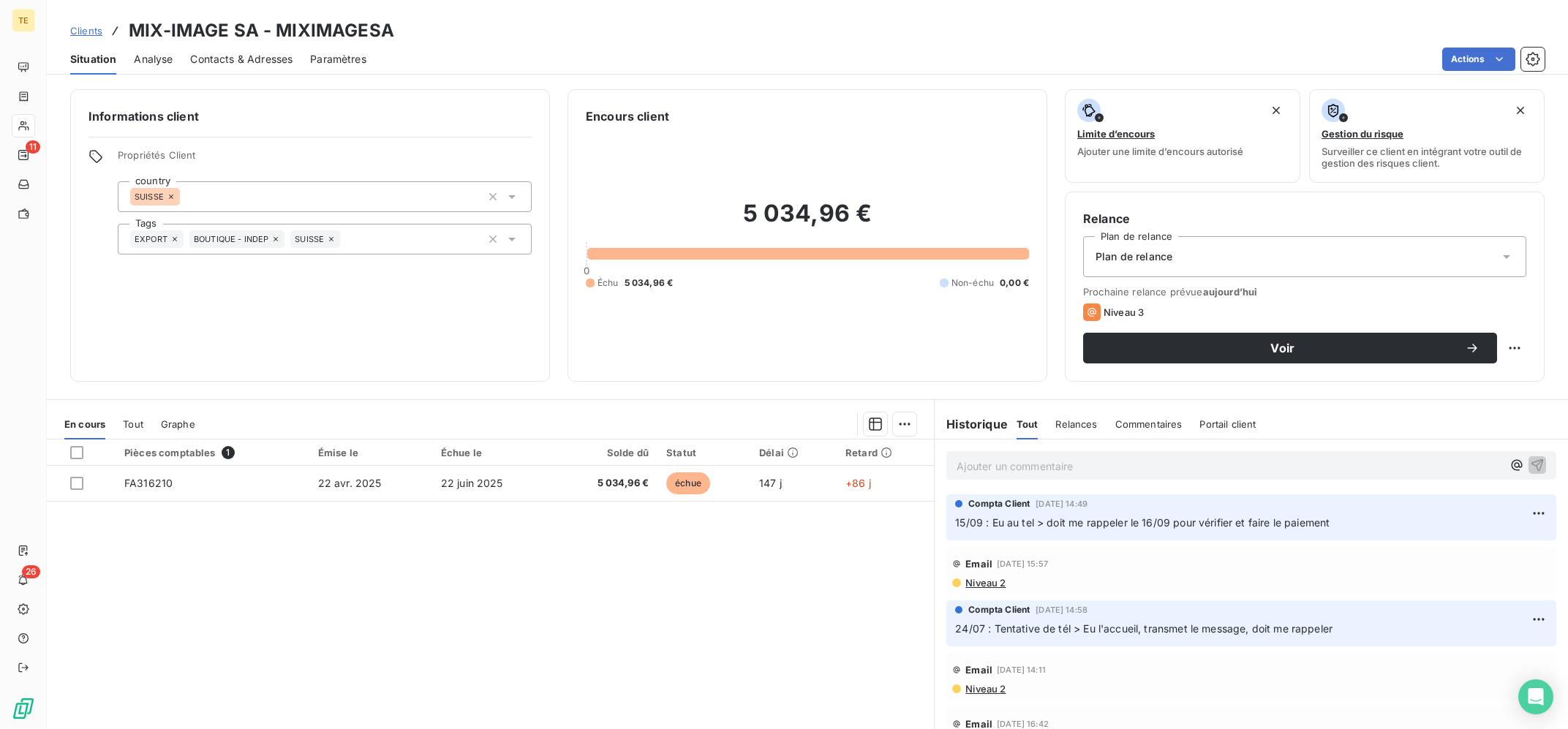
click at [1016, 468] on p "Ajouter un commentaire ﻿" at bounding box center [1230, 466] width 546 height 18
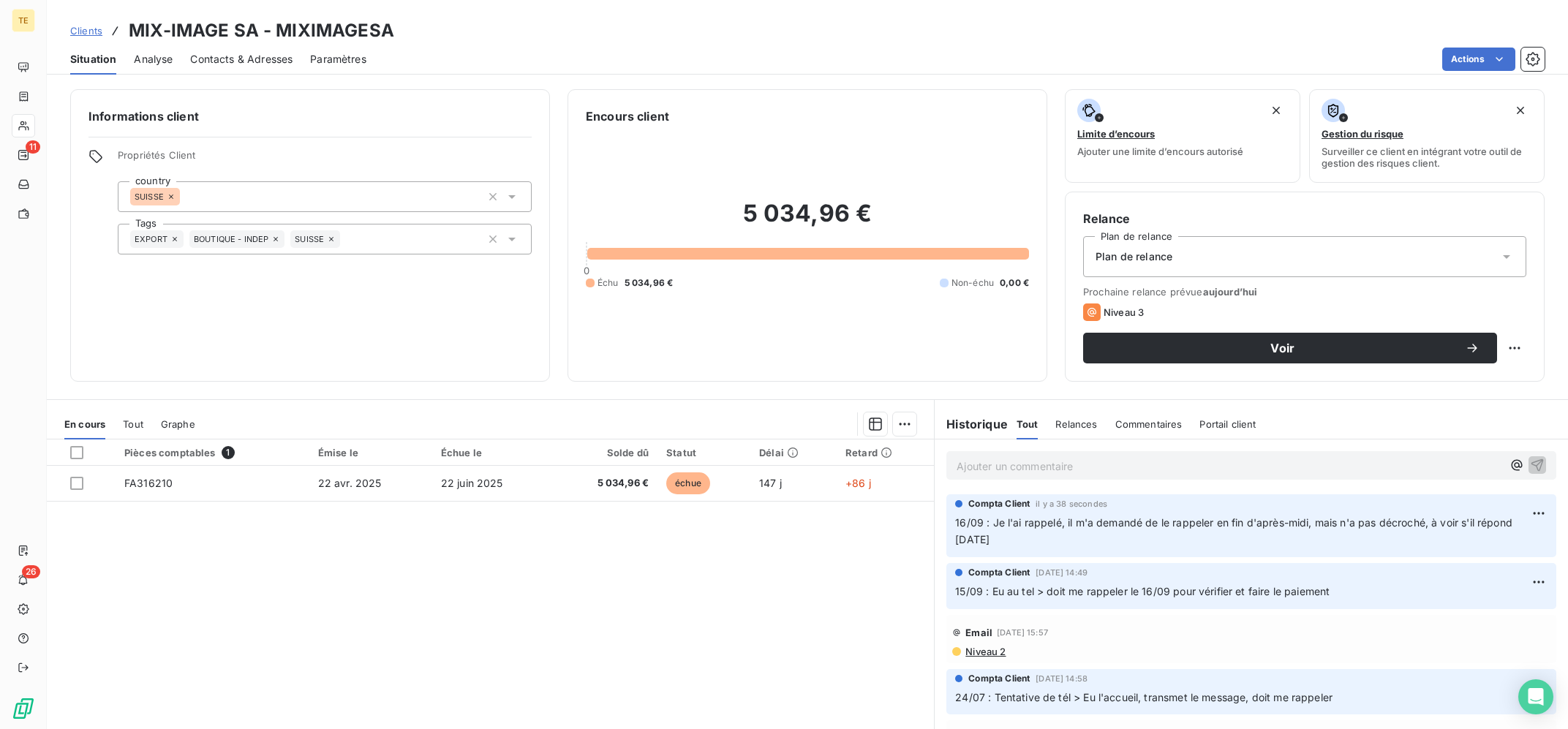
click at [1518, 334] on div "Voir" at bounding box center [1305, 347] width 444 height 31
click at [1516, 352] on html "TE 11 26 Clients MIX-IMAGE SA - MIXIMAGESA Situation Analyse Contacts & Adresse…" at bounding box center [784, 364] width 1568 height 729
click at [1489, 372] on div "Replanifier cette action" at bounding box center [1455, 380] width 131 height 23
select select "8"
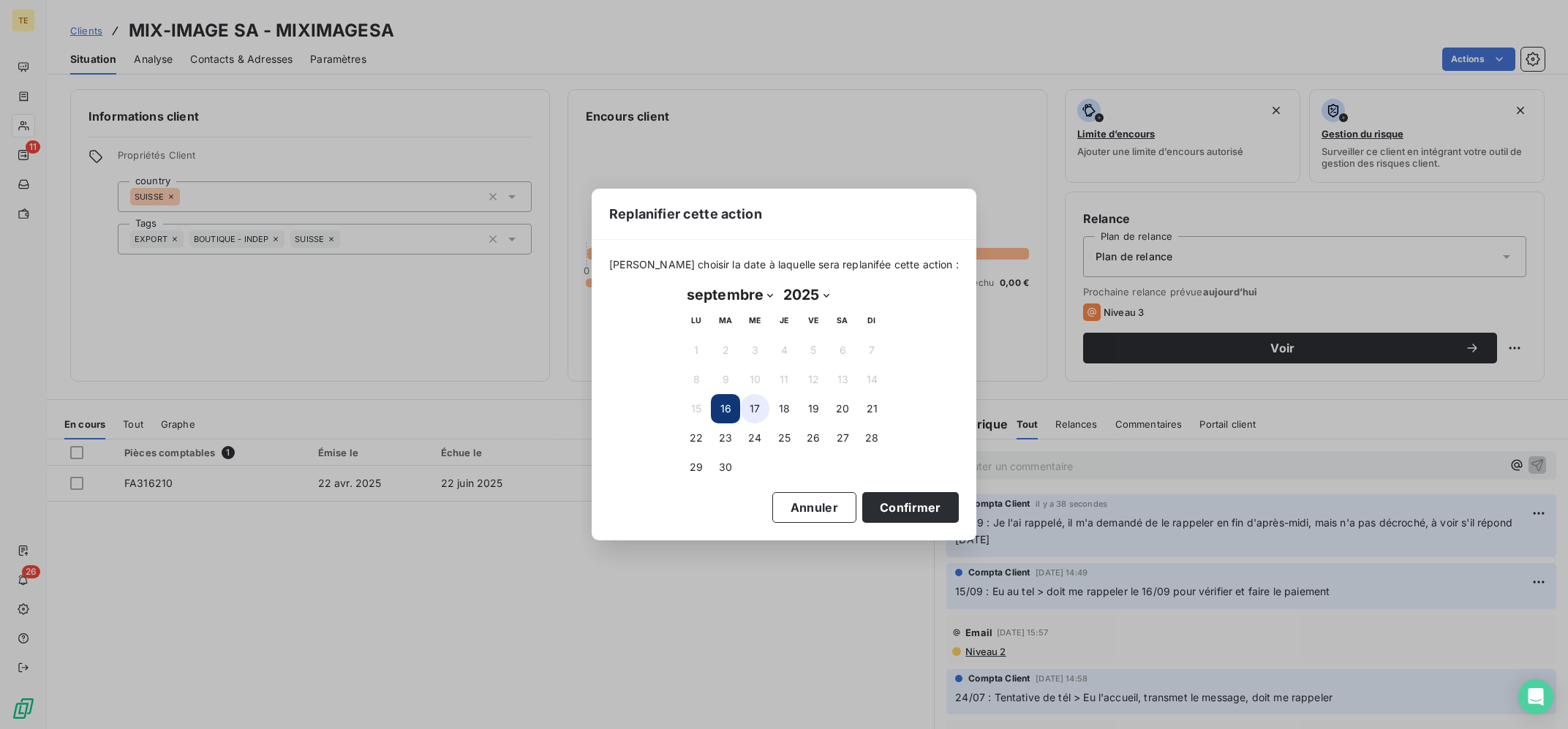
click at [747, 401] on button "17" at bounding box center [755, 409] width 29 height 29
click at [890, 509] on button "Confirmer" at bounding box center [911, 507] width 97 height 31
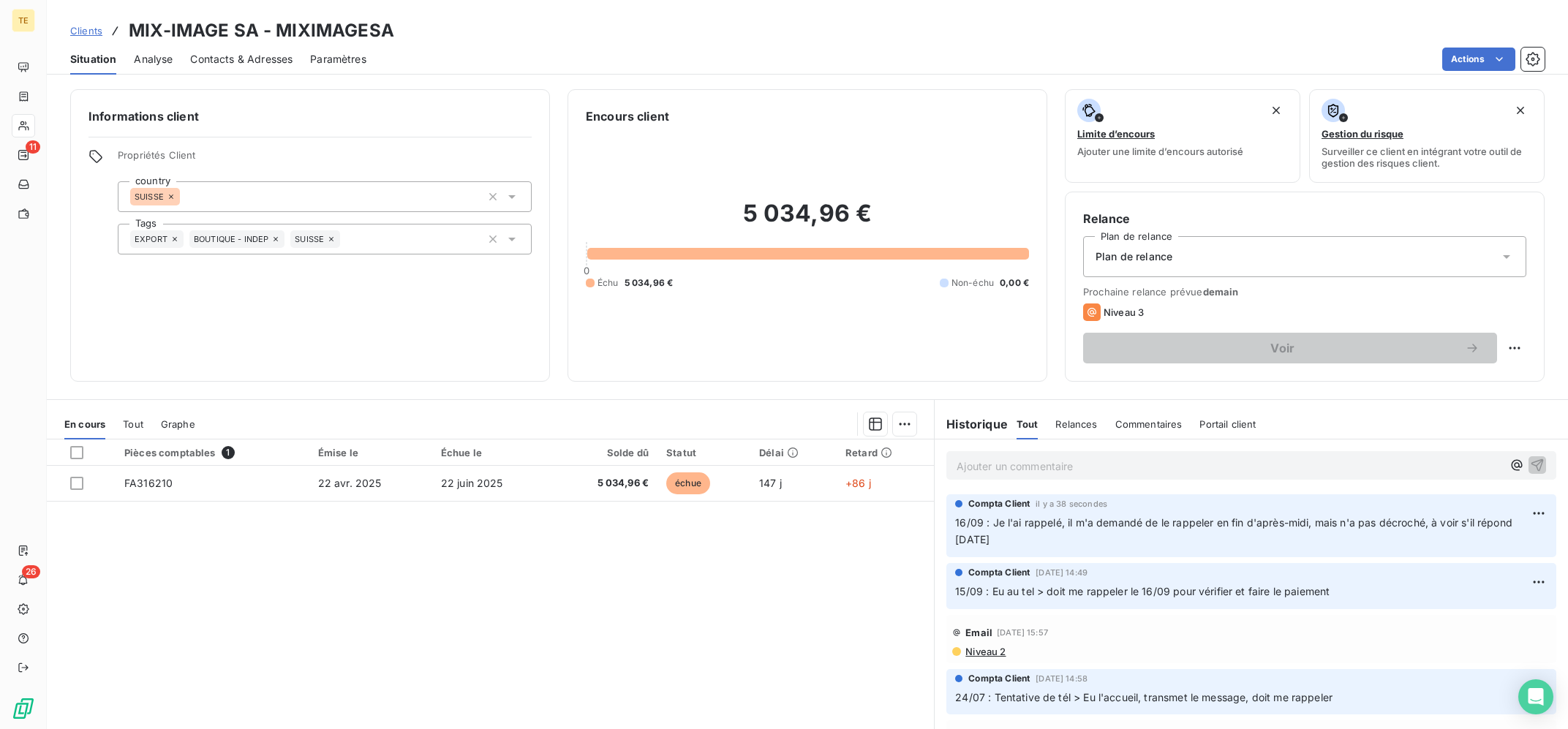
click at [1353, 528] on span "16/09 : Je l'ai rappelé, il m'a demandé de le rappeler en fin d'après-midi, mai…" at bounding box center [1236, 531] width 560 height 29
click at [1544, 513] on html "TE 11 26 Clients MIX-IMAGE SA - MIXIMAGESA Situation Analyse Contacts & Adresse…" at bounding box center [784, 364] width 1568 height 729
click at [1119, 538] on html "TE 11 26 Clients MIX-IMAGE SA - MIXIMAGESA Situation Analyse Contacts & Adresse…" at bounding box center [784, 364] width 1568 height 729
